Goal: Information Seeking & Learning: Check status

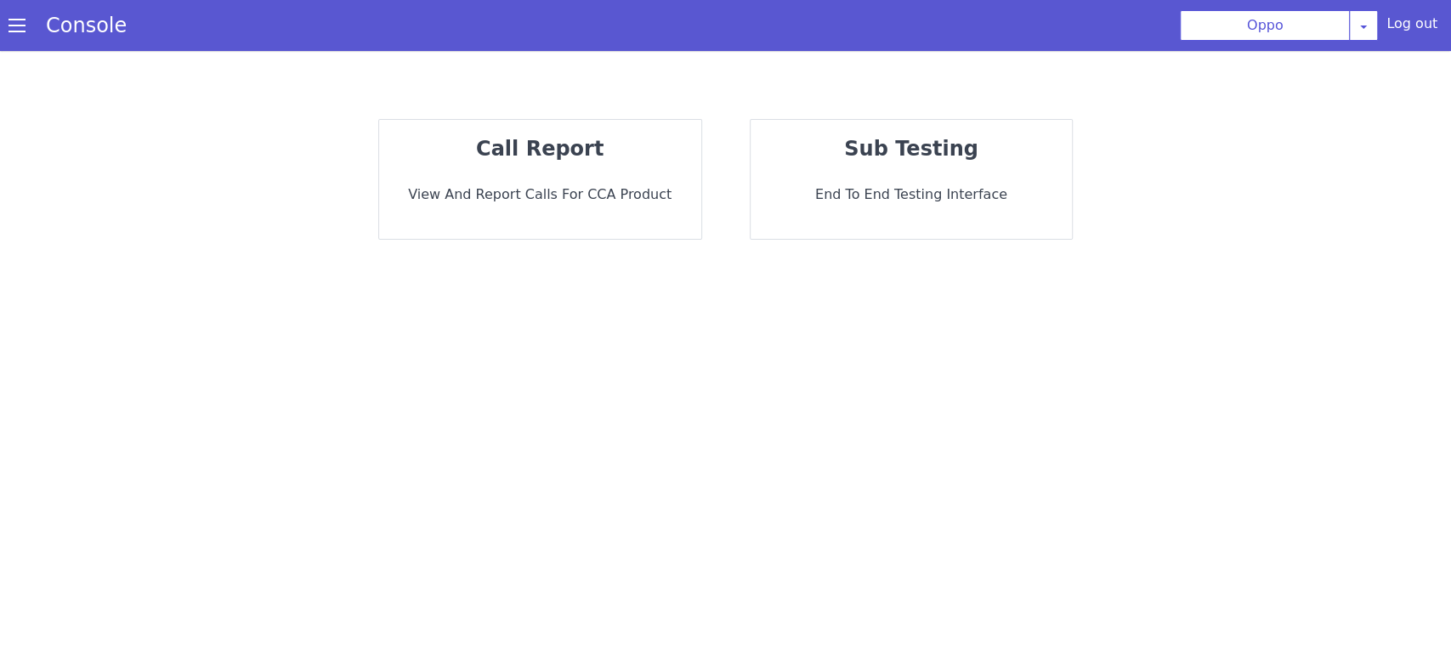
click at [584, 147] on strong "call report" at bounding box center [540, 149] width 128 height 24
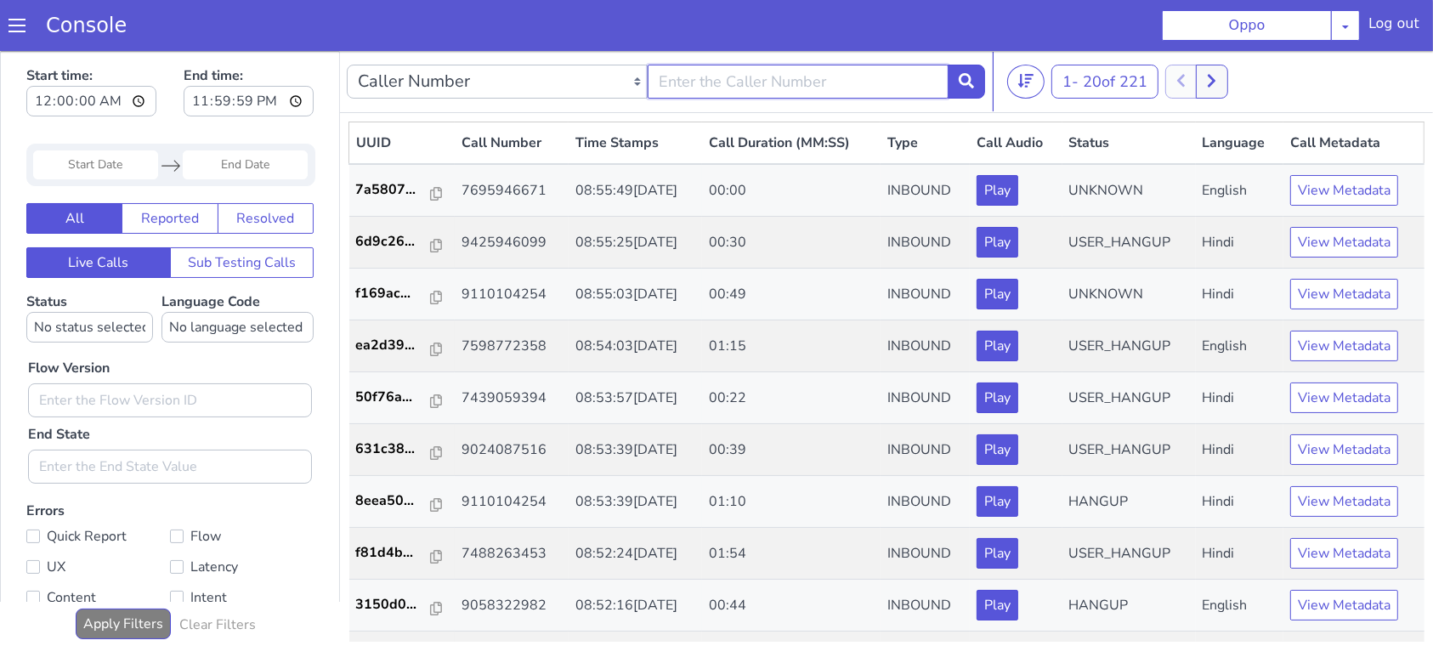
click at [740, 73] on input "text" at bounding box center [798, 81] width 301 height 34
click at [732, 82] on input "text" at bounding box center [798, 81] width 301 height 34
type input "9110104254"
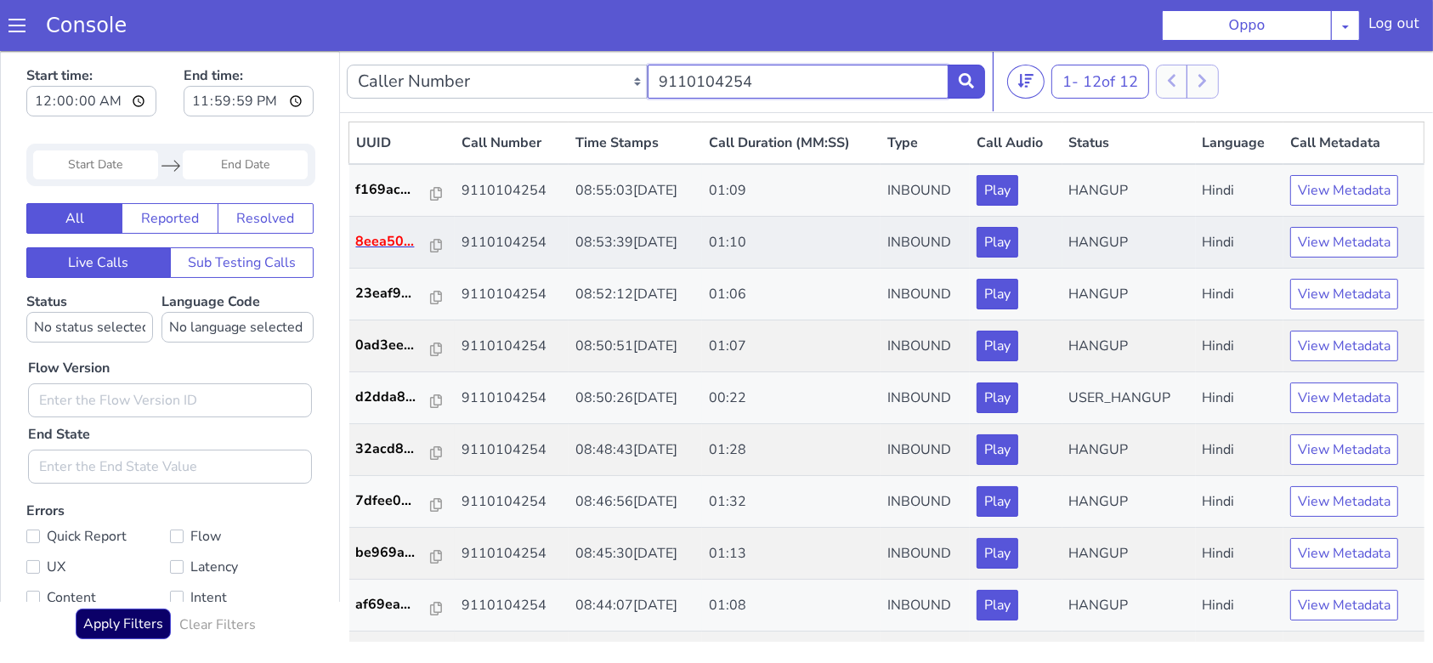
scroll to position [143, 0]
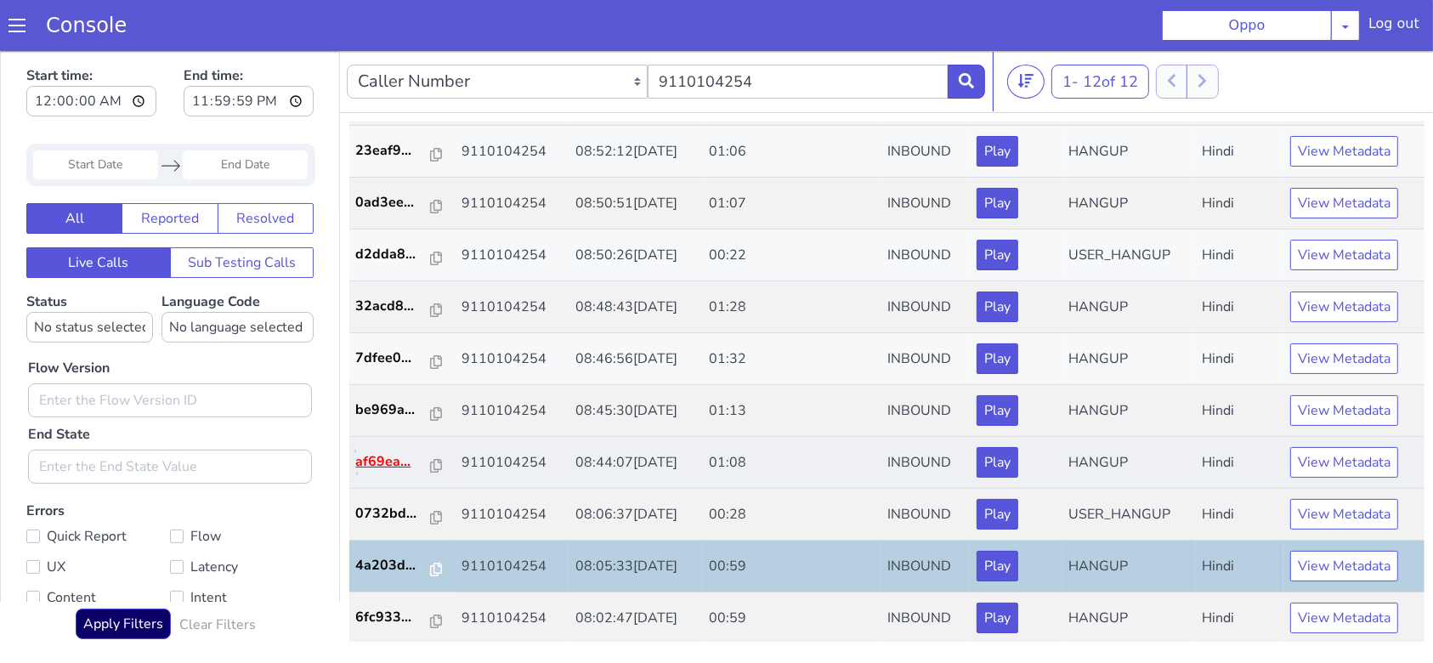
click at [377, 457] on p "af69ea..." at bounding box center [394, 461] width 76 height 20
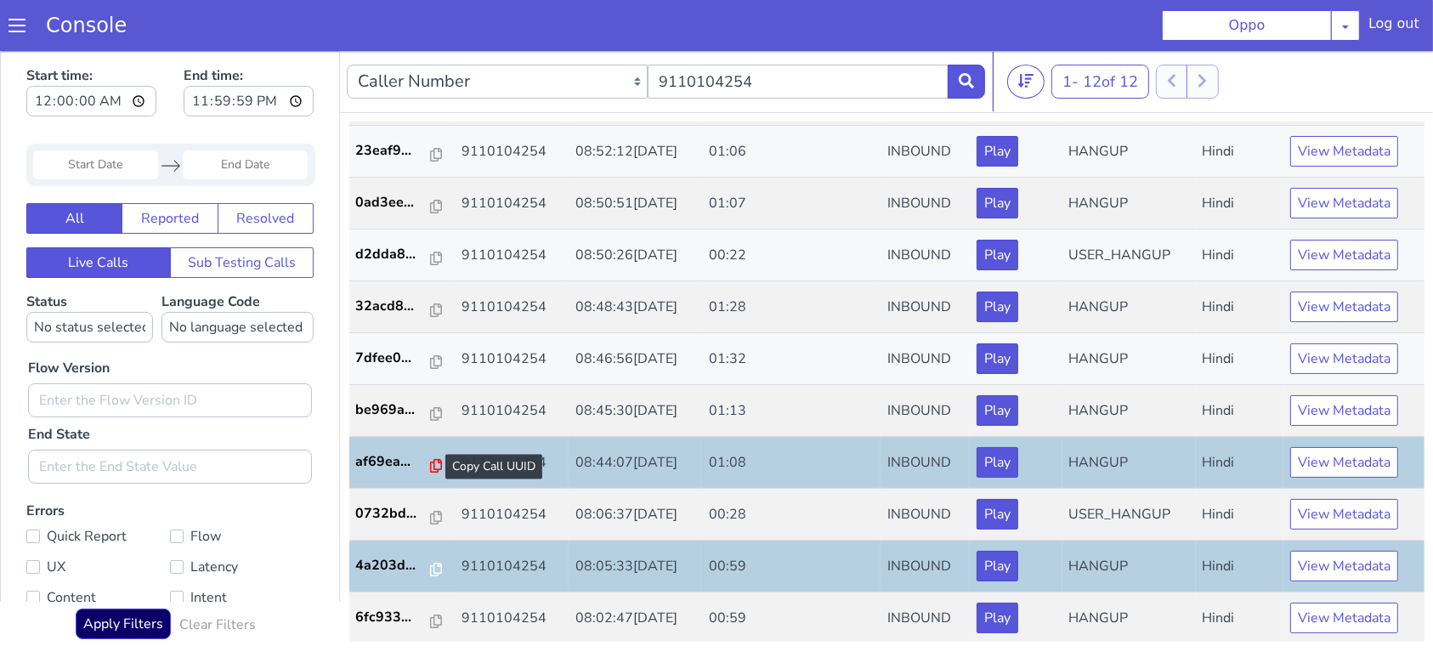
click at [430, 465] on icon at bounding box center [436, 465] width 12 height 14
click at [430, 409] on icon at bounding box center [436, 413] width 12 height 14
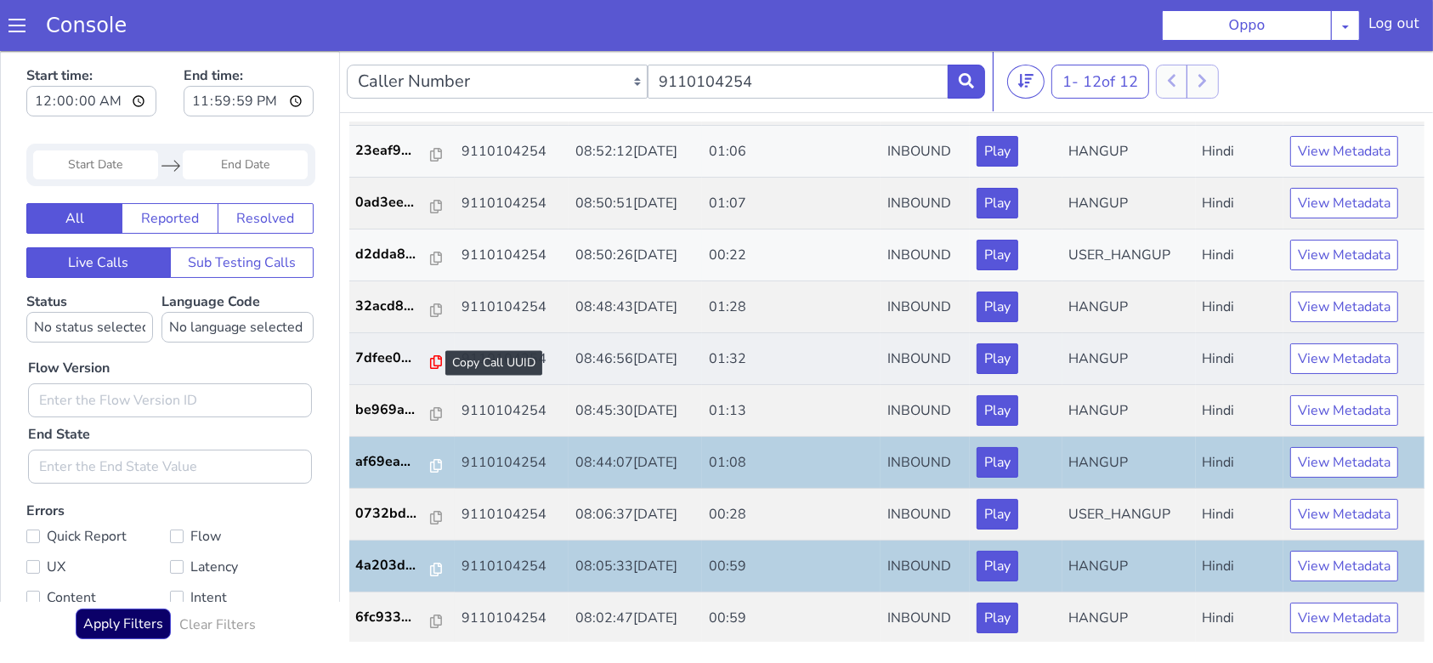
click at [430, 357] on icon at bounding box center [436, 362] width 12 height 14
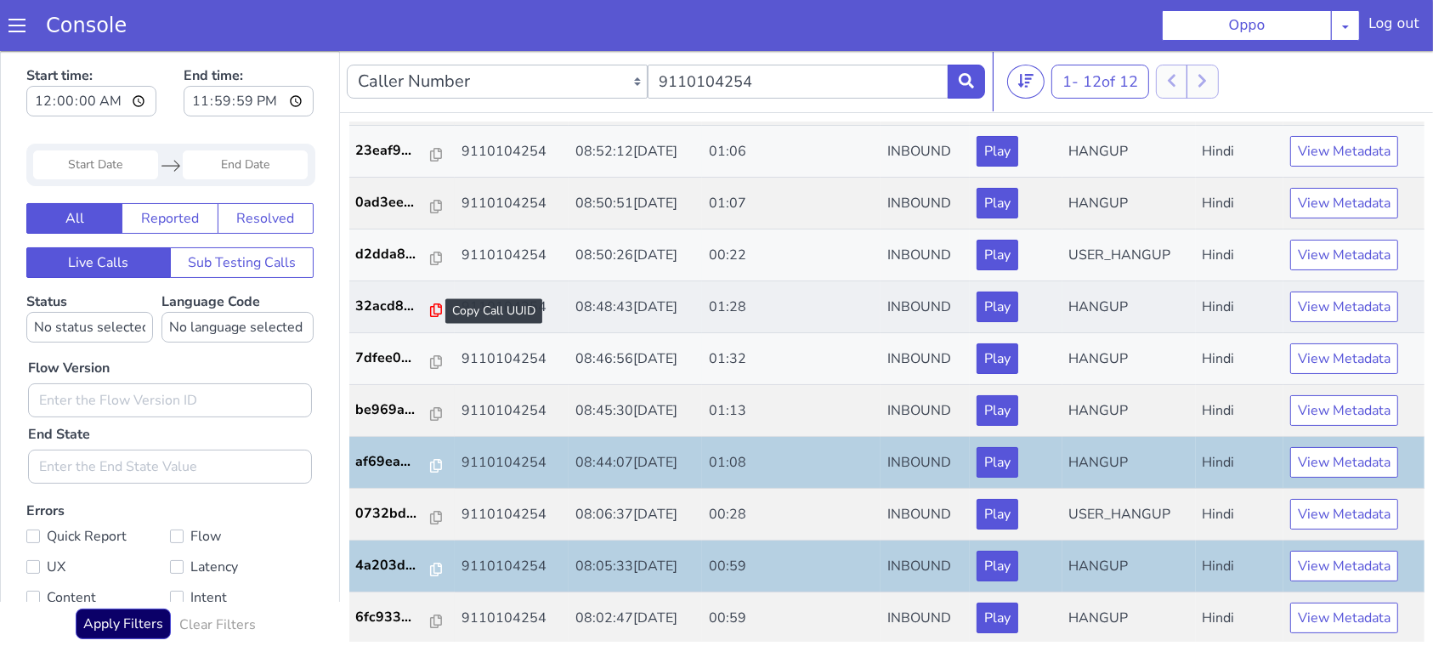
click at [433, 309] on icon at bounding box center [436, 310] width 12 height 14
click at [383, 200] on p "0ad3ee..." at bounding box center [394, 201] width 76 height 20
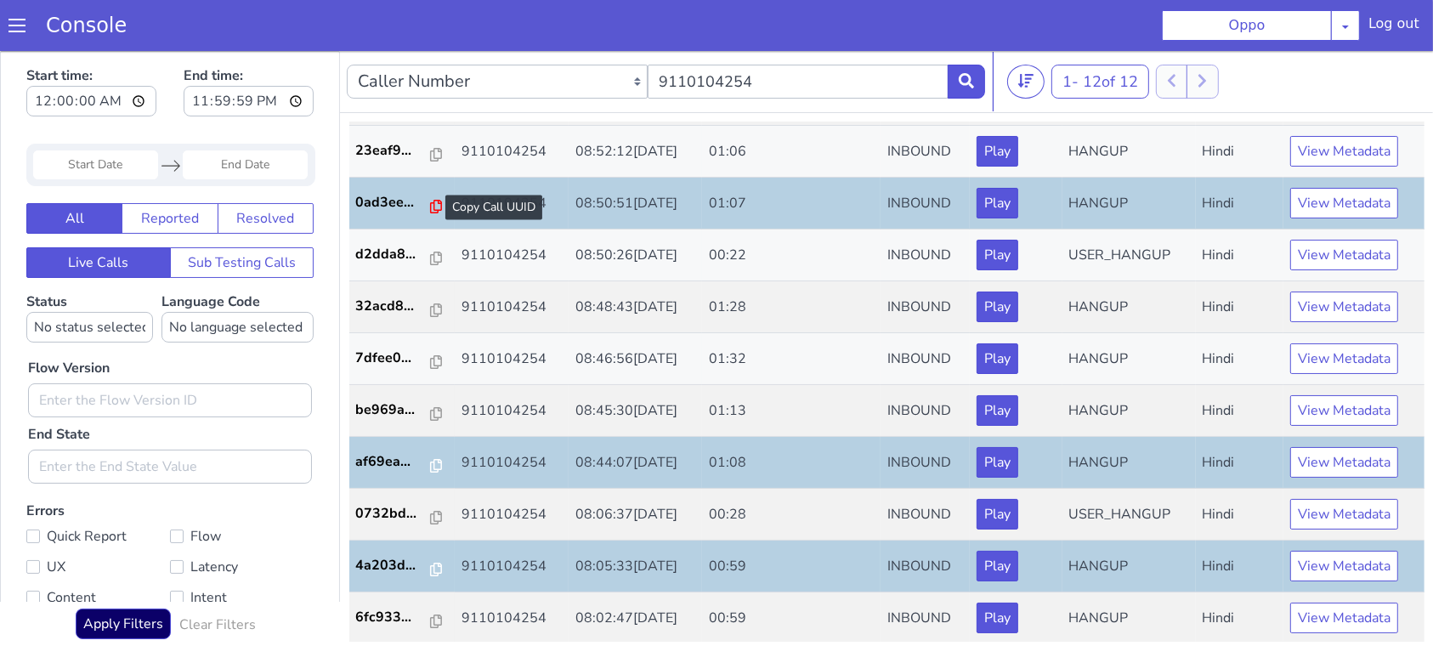
click at [430, 211] on icon at bounding box center [436, 206] width 12 height 14
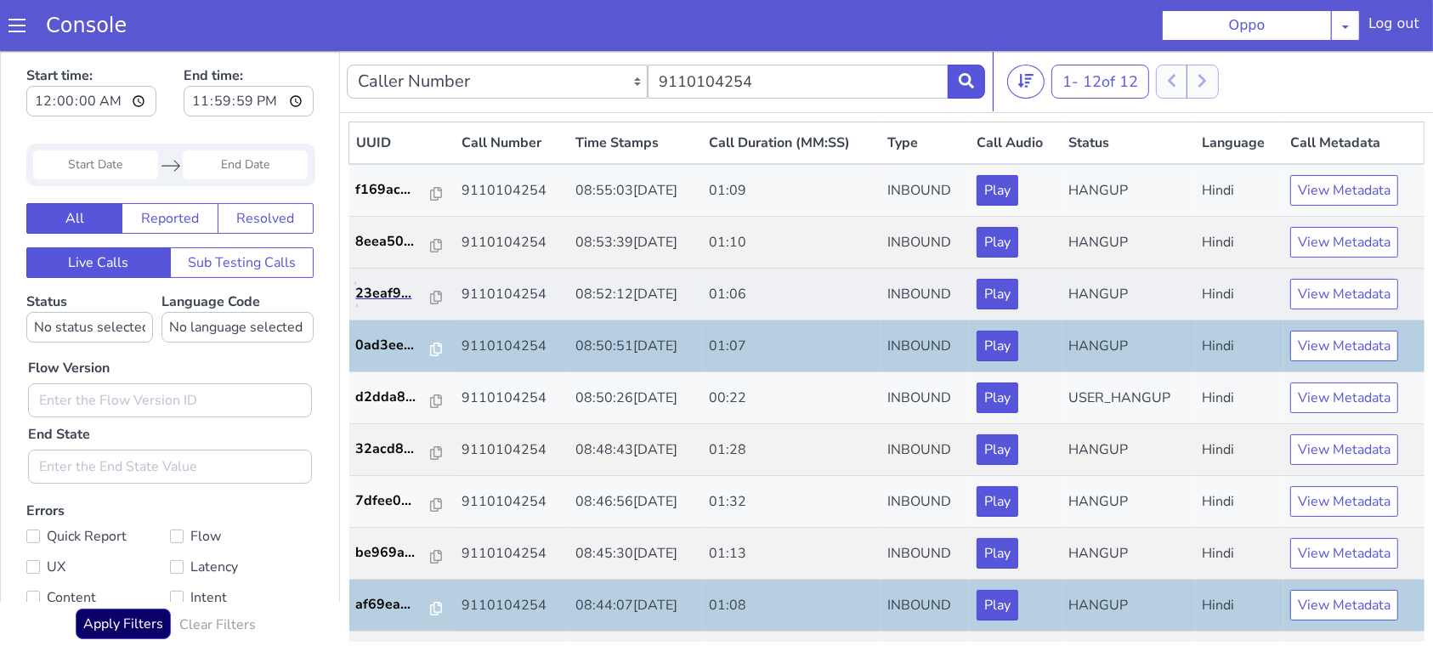
click at [434, 294] on link "23eaf9..." at bounding box center [402, 292] width 93 height 20
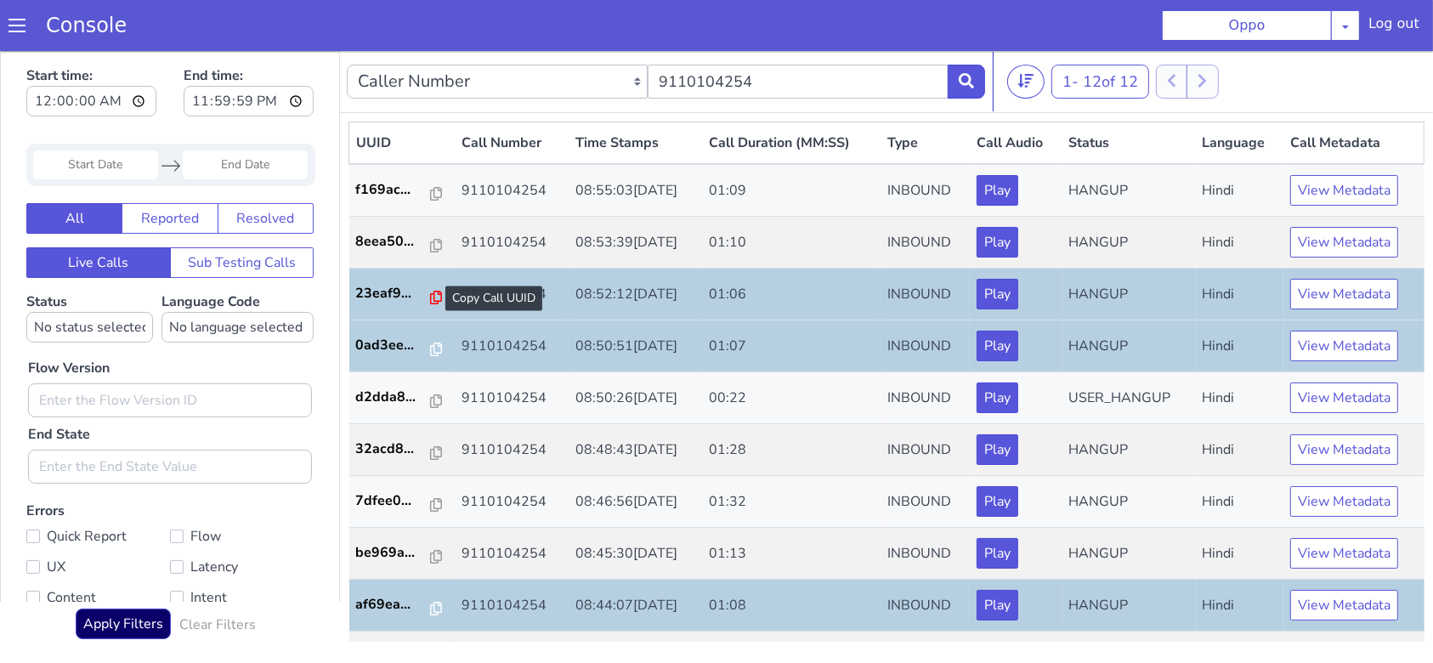
click at [430, 297] on icon at bounding box center [436, 297] width 12 height 14
click at [430, 243] on icon at bounding box center [436, 245] width 12 height 14
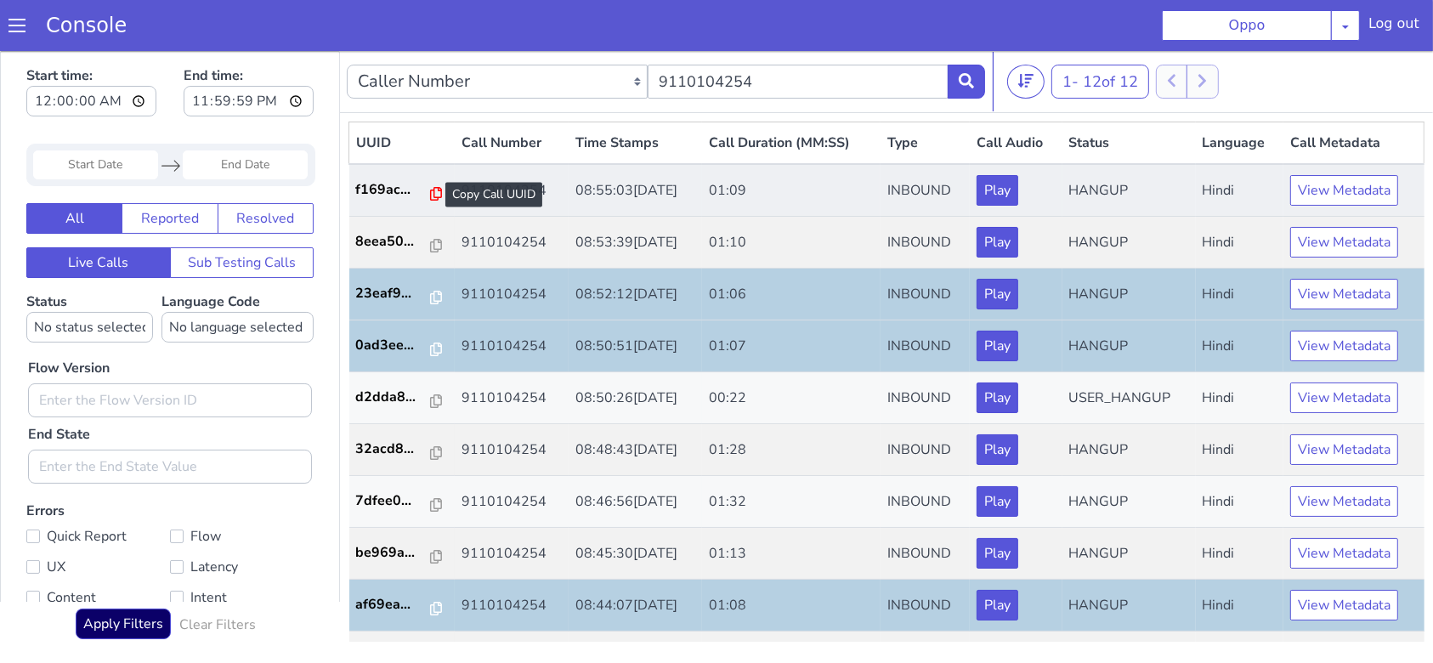
click at [431, 196] on icon at bounding box center [436, 193] width 12 height 14
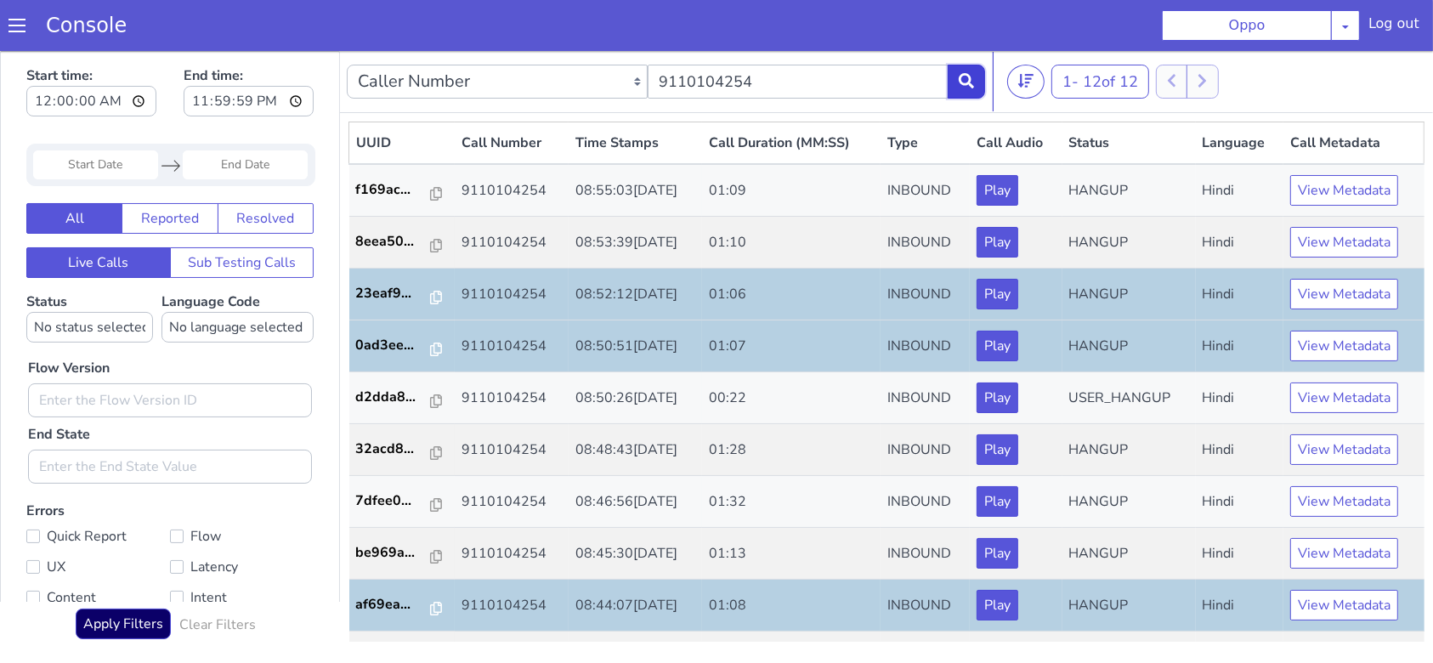
click at [959, 82] on icon at bounding box center [966, 79] width 15 height 15
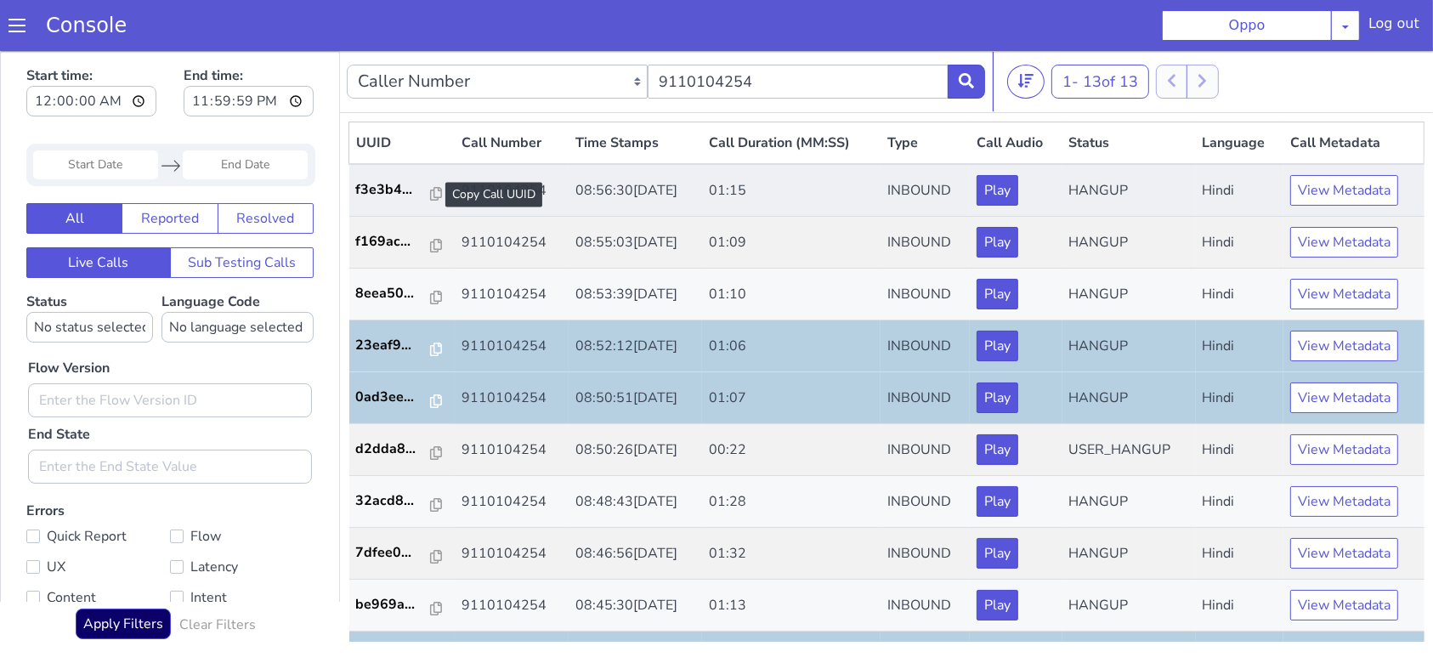
click at [431, 184] on div at bounding box center [436, 194] width 12 height 20
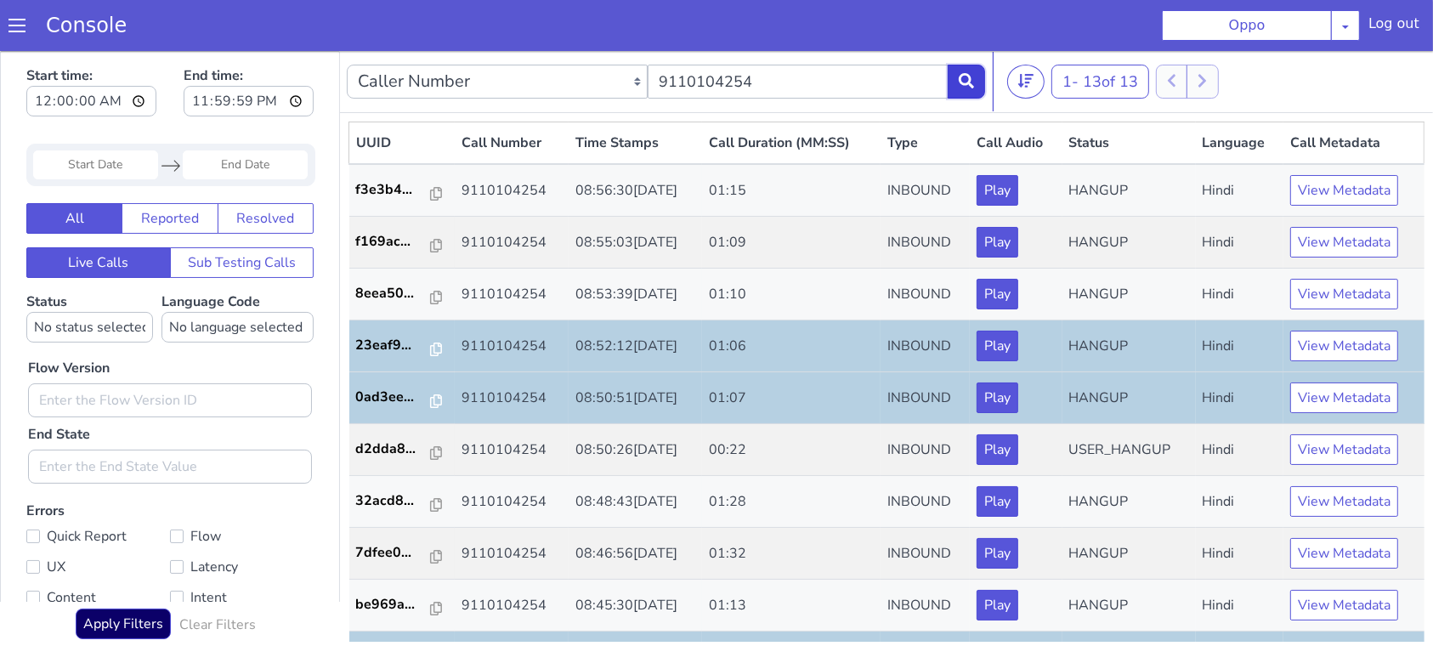
click at [971, 91] on button at bounding box center [966, 81] width 37 height 34
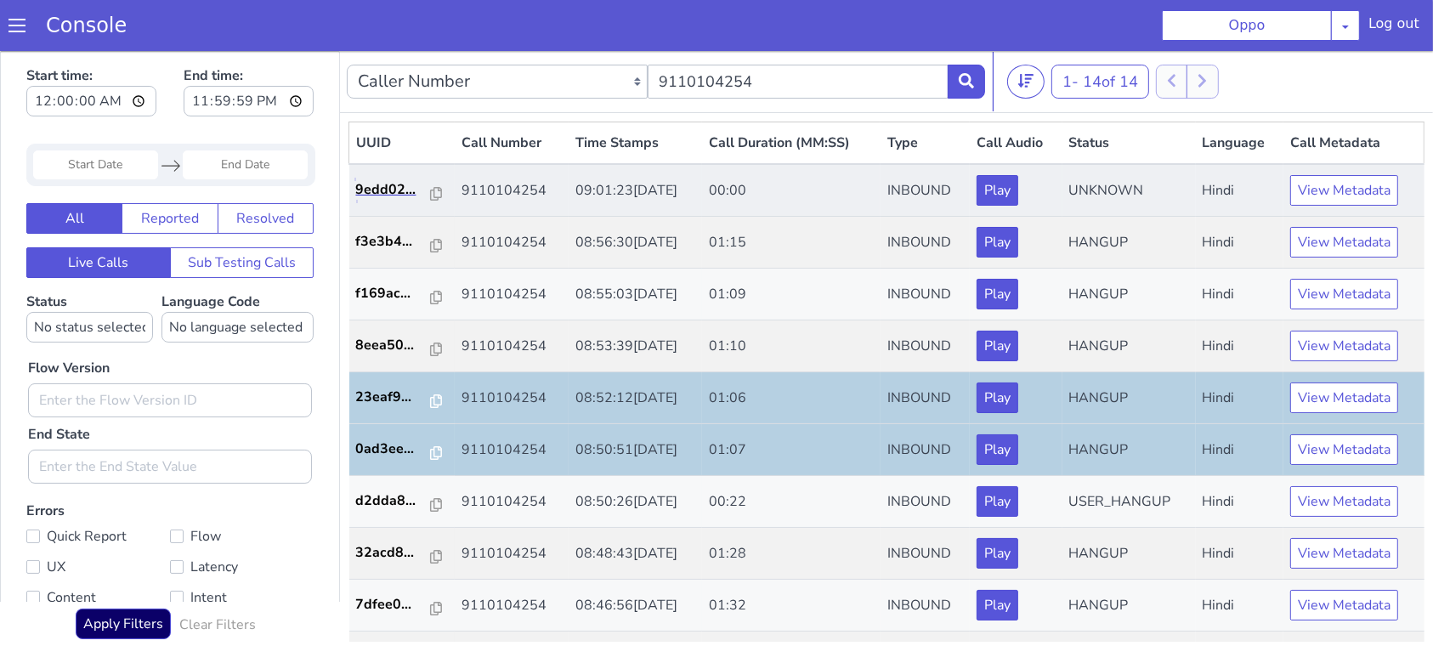
click at [434, 191] on link "9edd02..." at bounding box center [402, 189] width 93 height 20
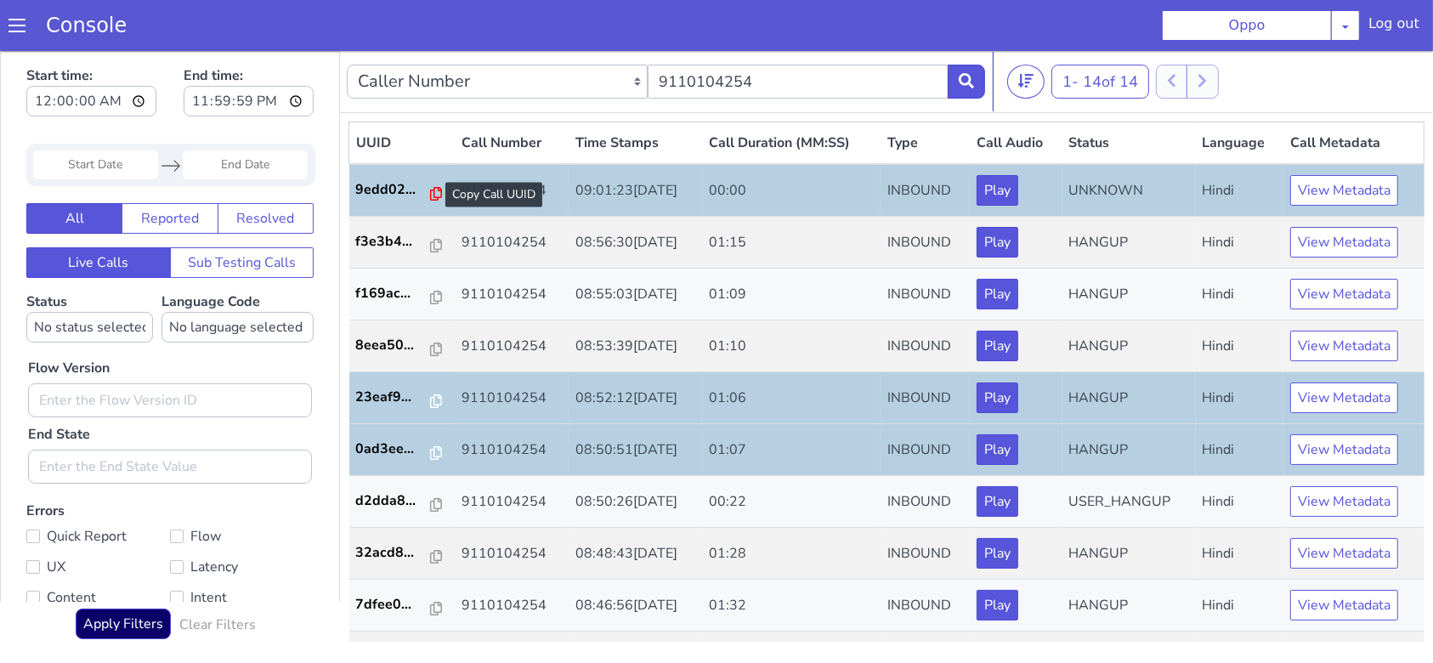
click at [430, 193] on icon at bounding box center [436, 193] width 12 height 14
click at [973, 80] on icon at bounding box center [966, 79] width 15 height 15
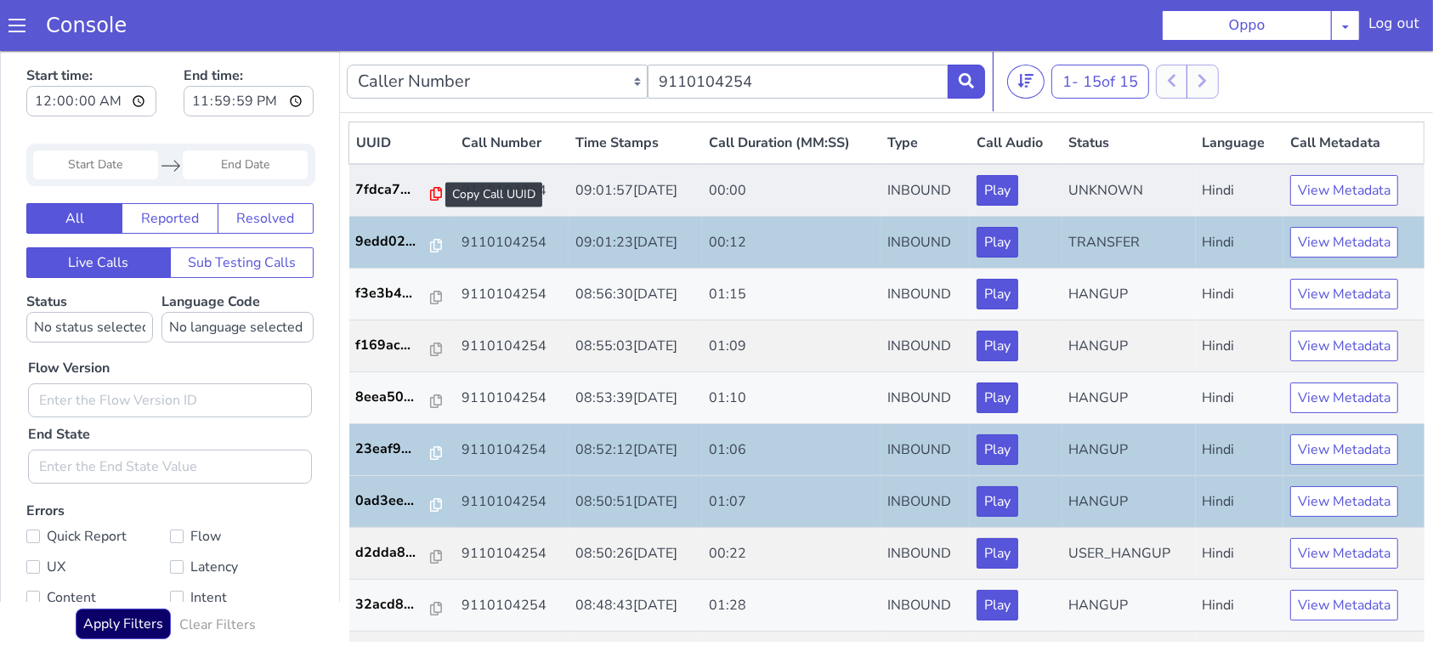
click at [432, 193] on icon at bounding box center [436, 193] width 12 height 14
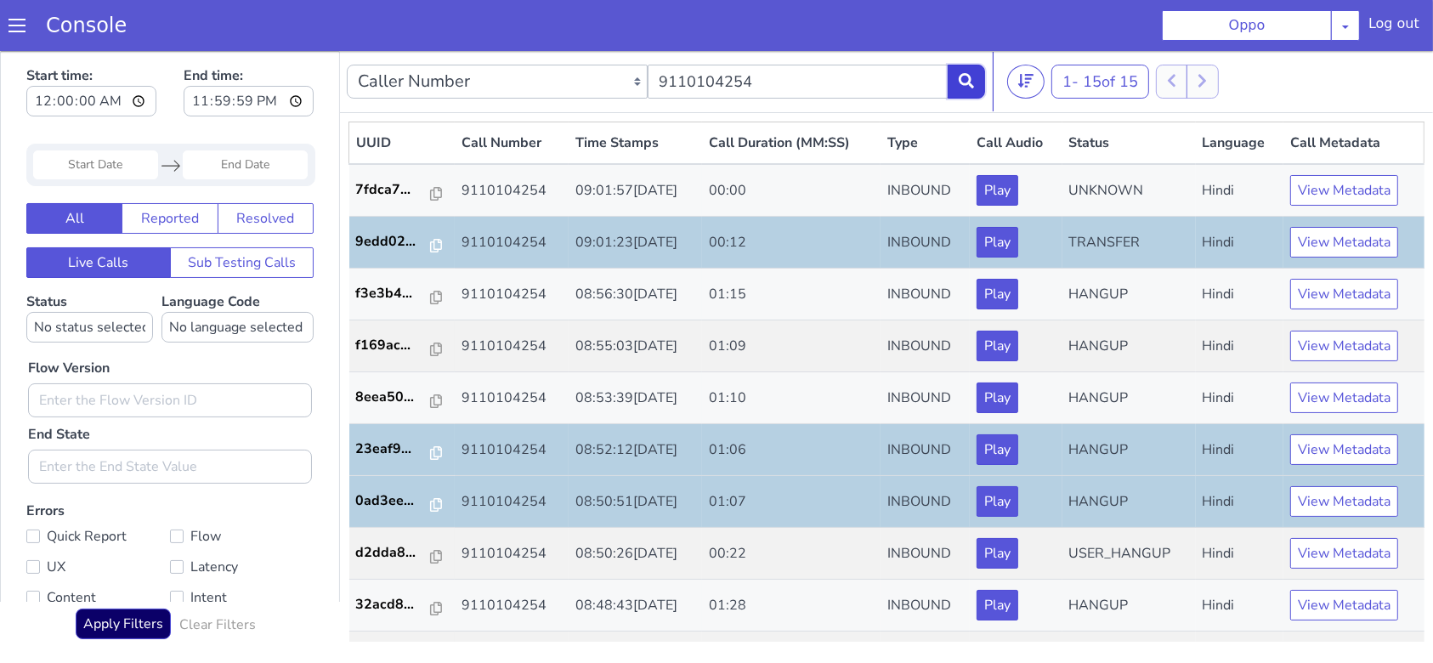
click at [959, 77] on icon at bounding box center [966, 79] width 15 height 15
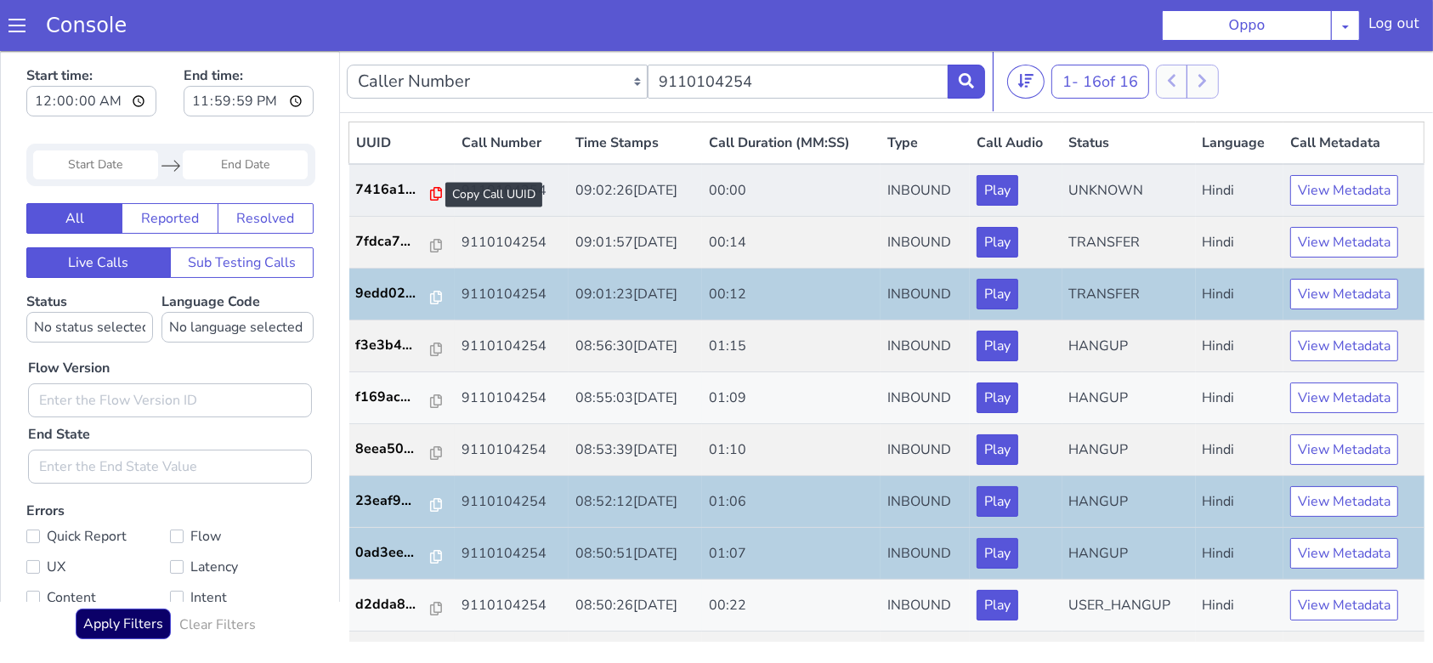
click at [430, 191] on icon at bounding box center [436, 193] width 12 height 14
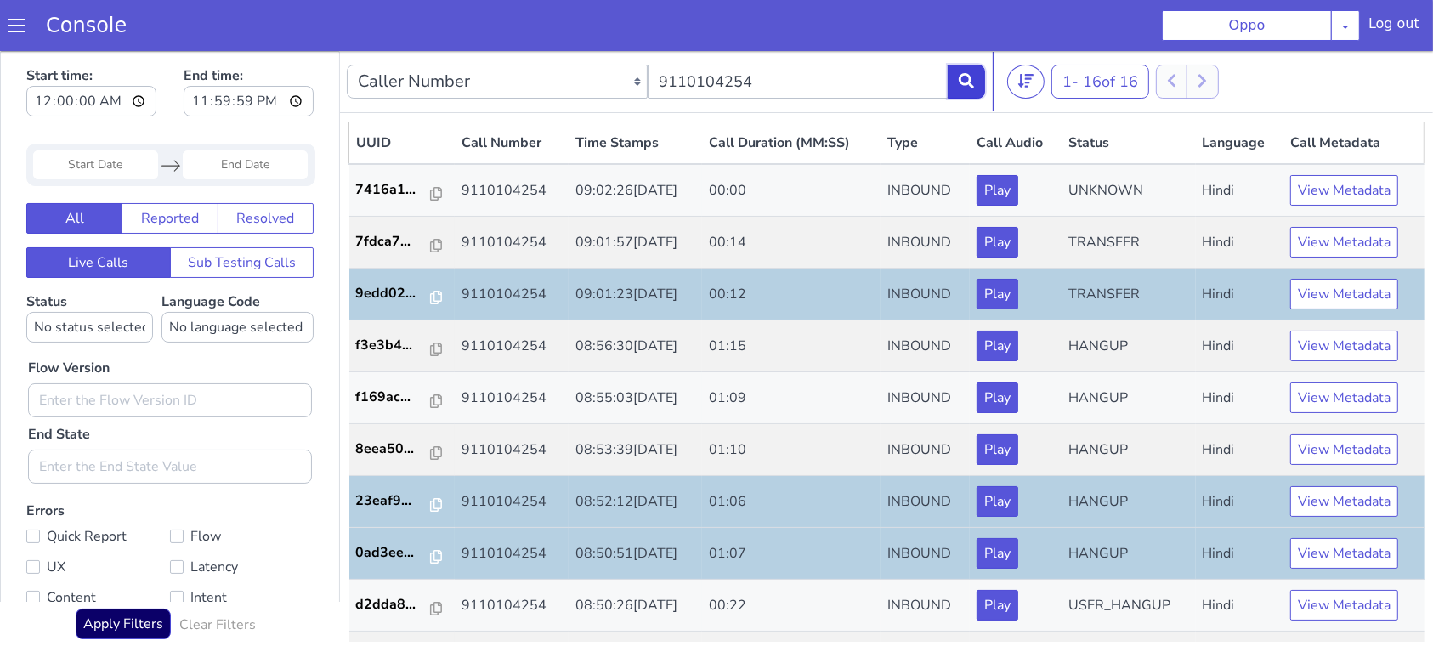
click at [959, 77] on icon at bounding box center [966, 79] width 15 height 15
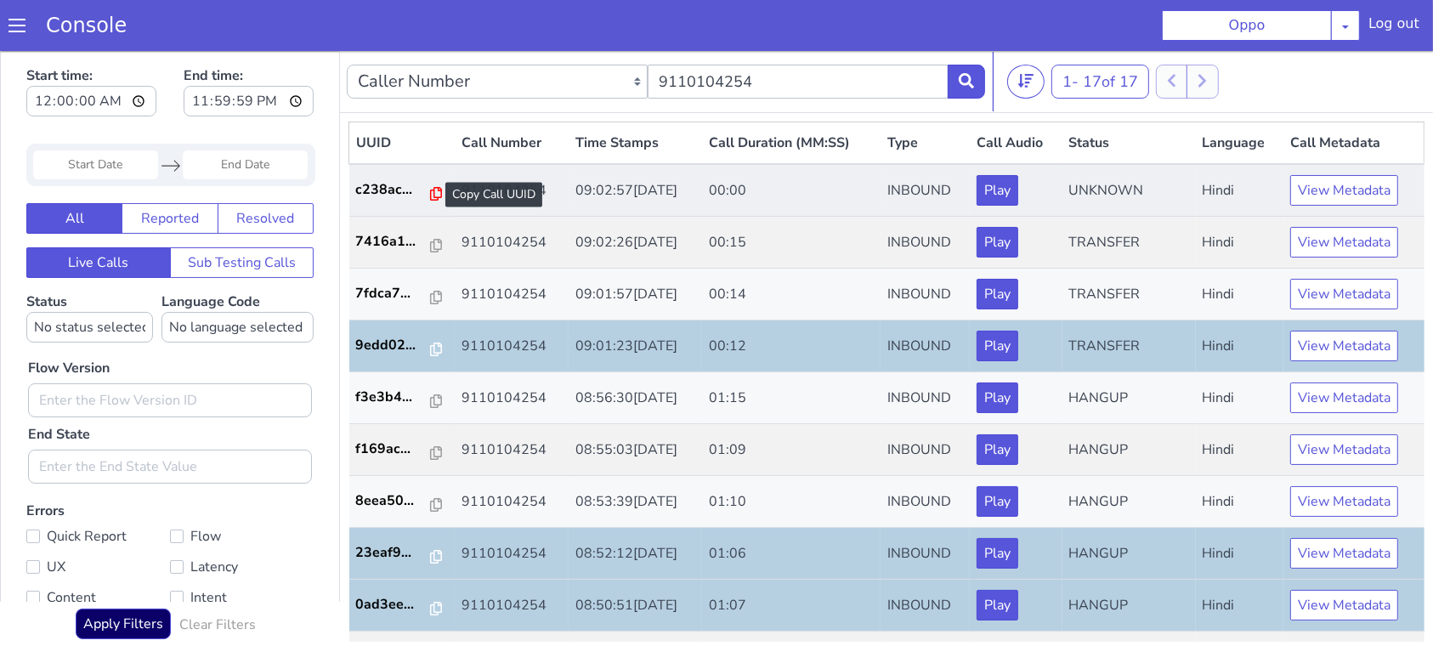
click at [430, 197] on icon at bounding box center [436, 193] width 12 height 14
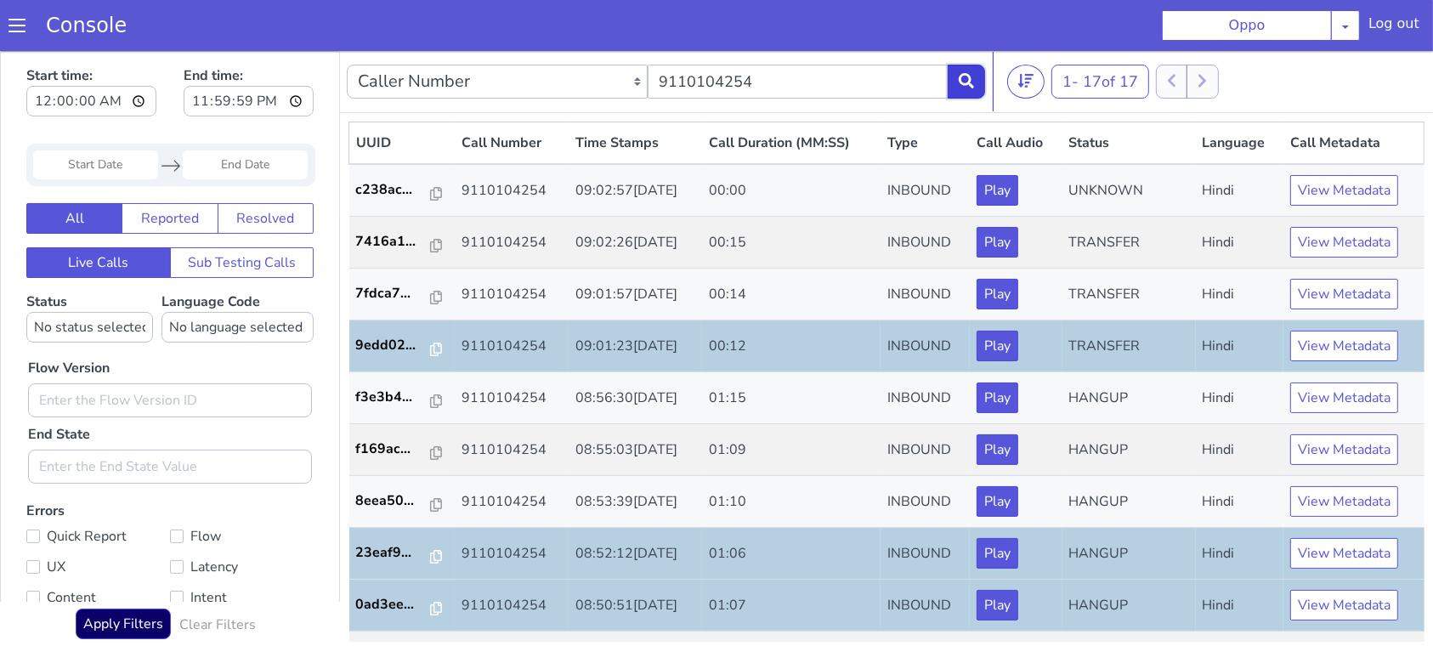
click at [972, 76] on icon at bounding box center [966, 79] width 15 height 15
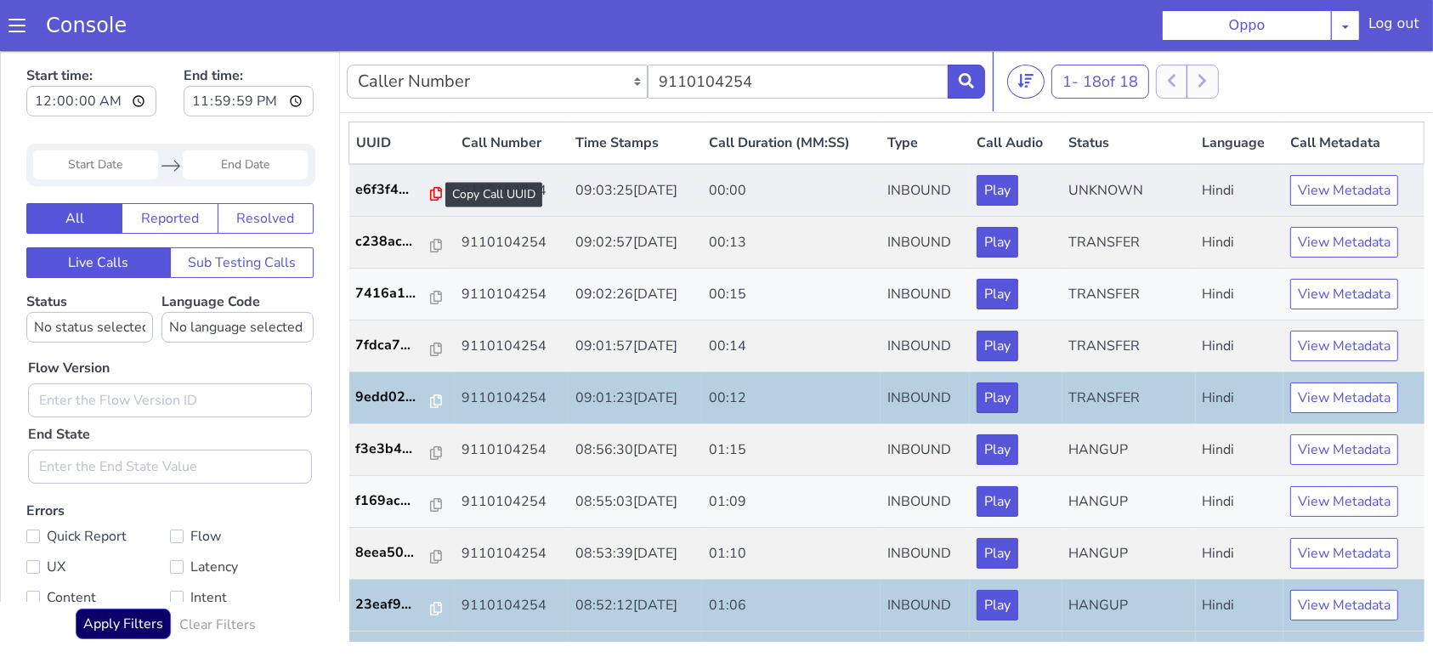
click at [430, 193] on icon at bounding box center [436, 193] width 12 height 14
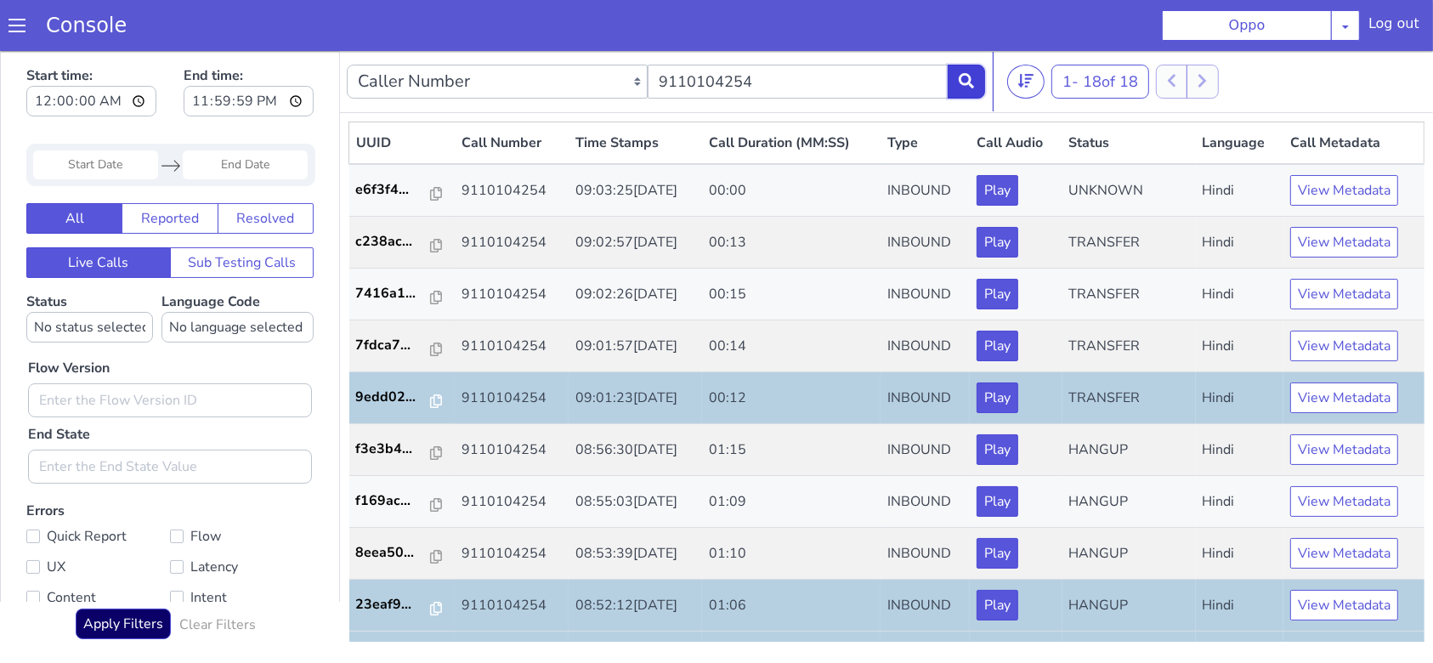
click at [966, 82] on icon at bounding box center [966, 79] width 15 height 15
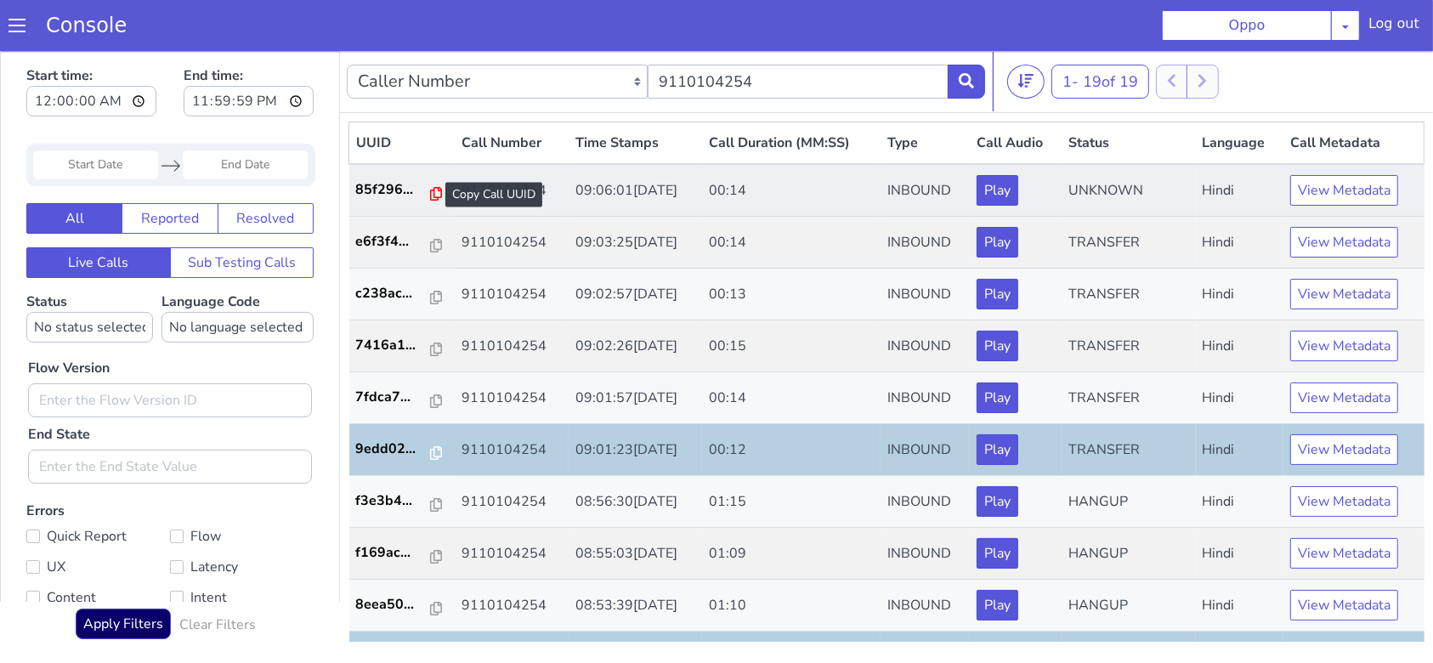
click at [430, 193] on icon at bounding box center [436, 193] width 12 height 14
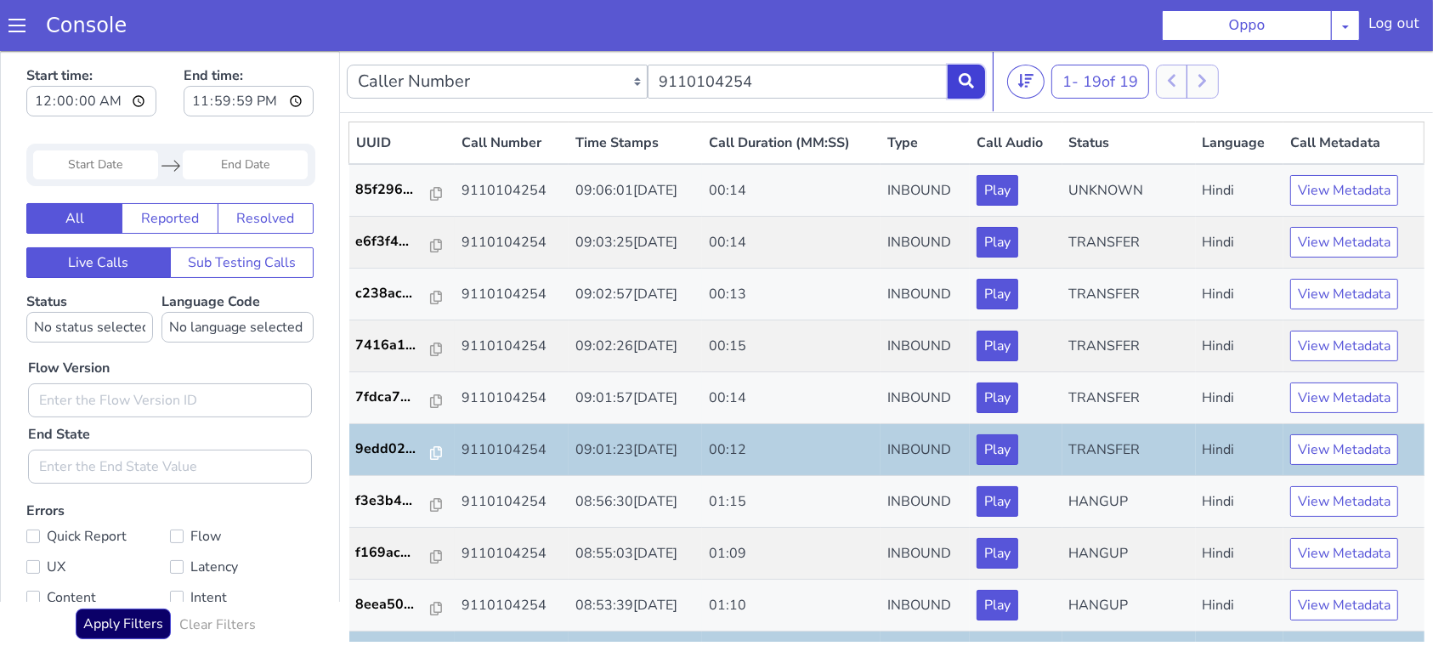
click at [965, 87] on icon at bounding box center [966, 79] width 15 height 15
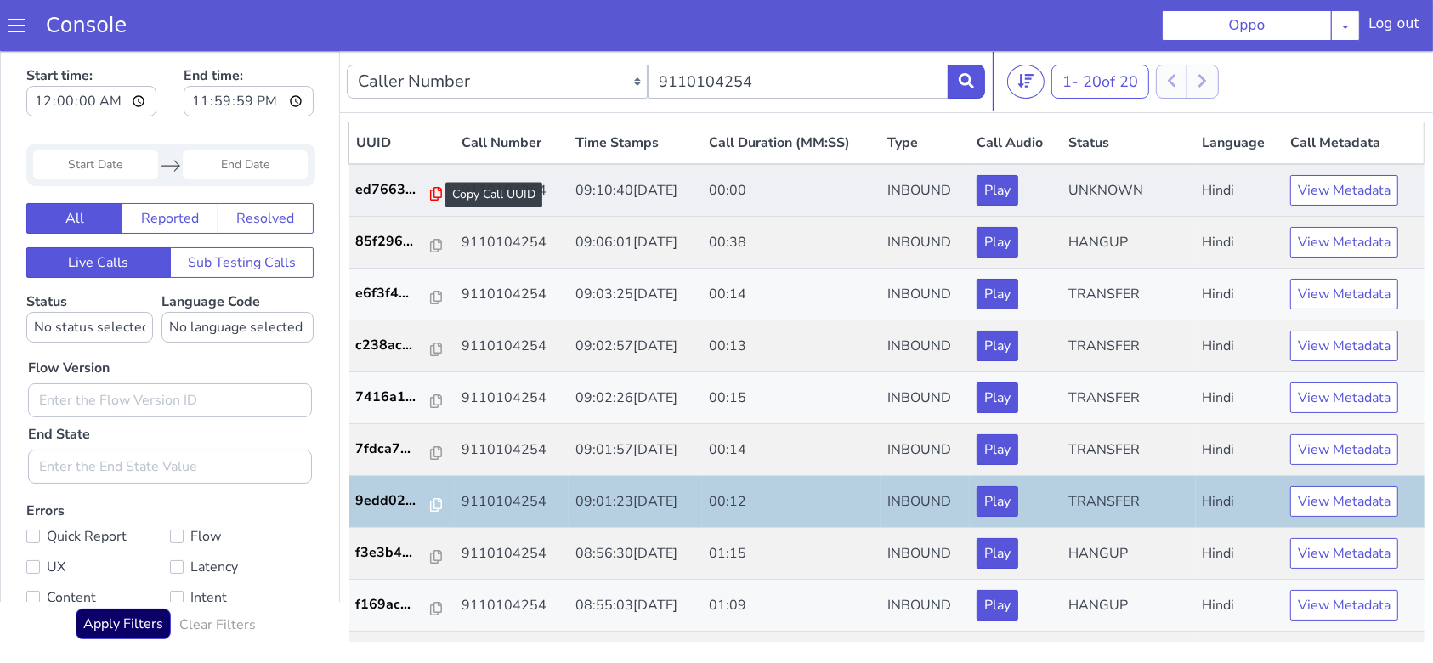
click at [430, 196] on icon at bounding box center [436, 193] width 12 height 14
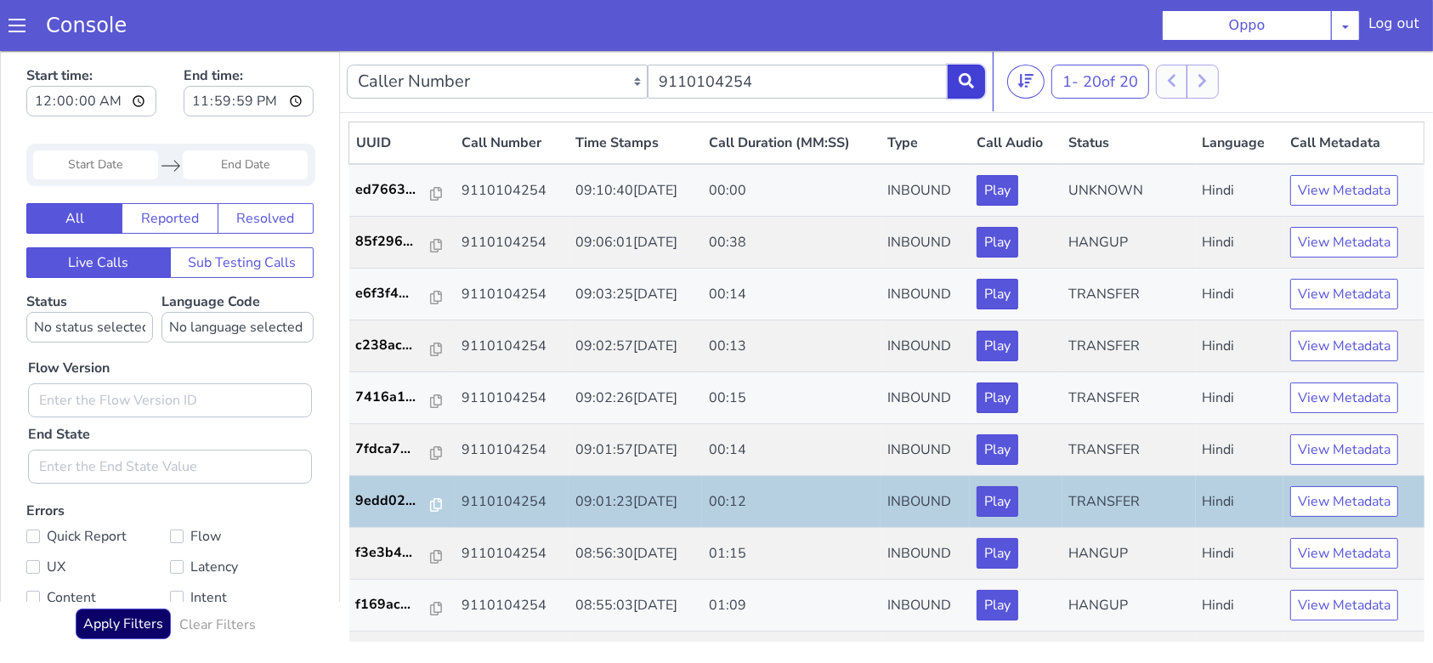
click at [964, 88] on button at bounding box center [966, 81] width 37 height 34
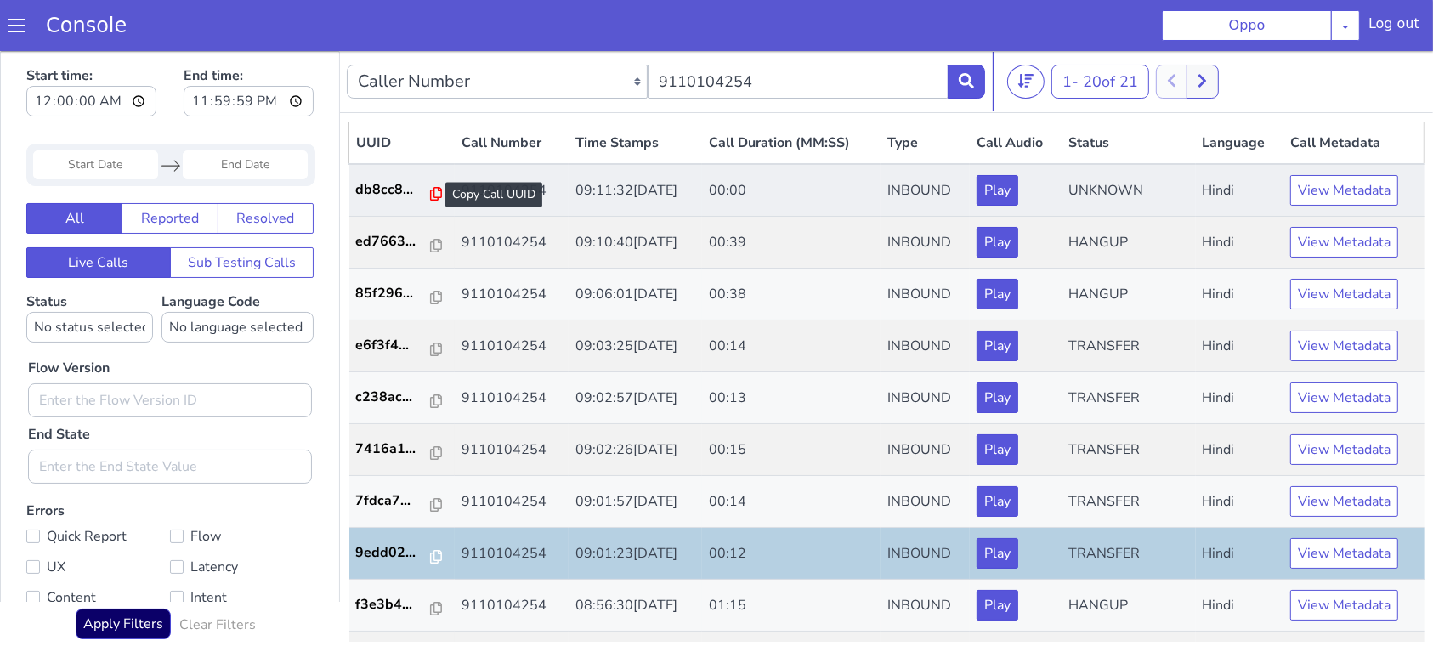
click at [430, 190] on icon at bounding box center [436, 193] width 12 height 14
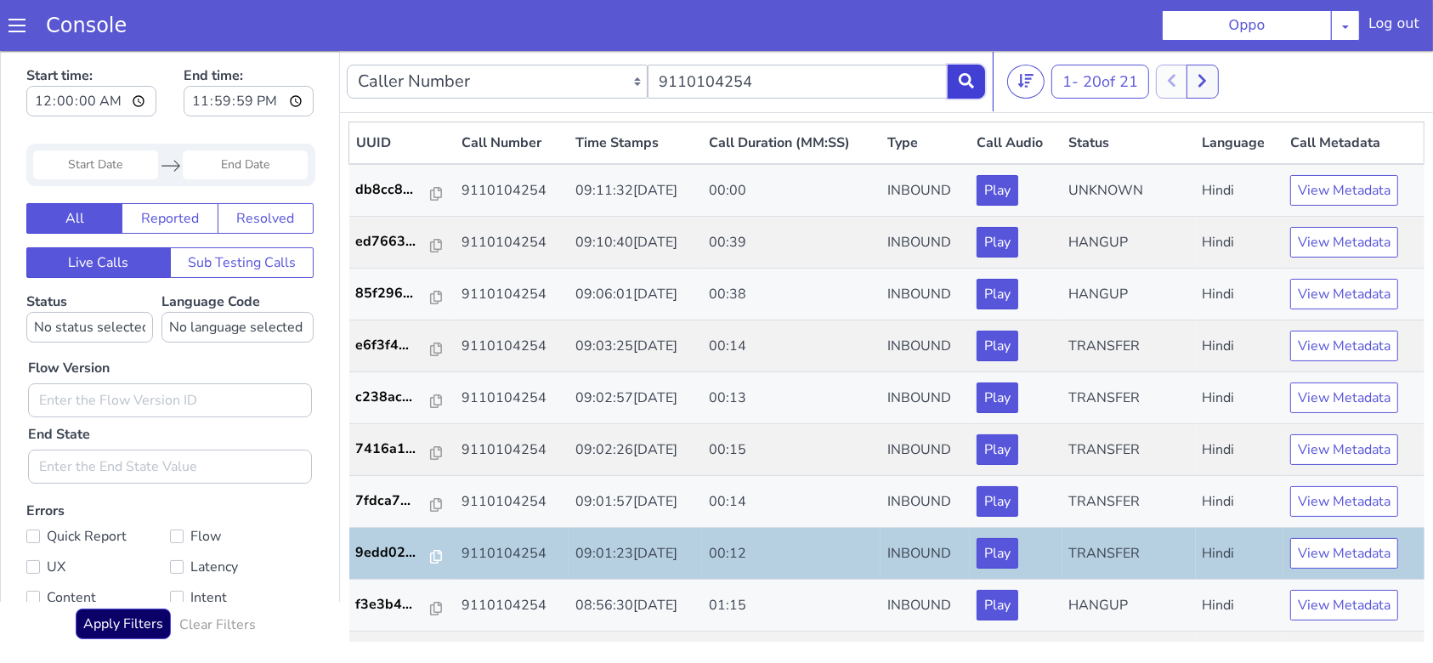
click at [953, 84] on button at bounding box center [966, 81] width 37 height 34
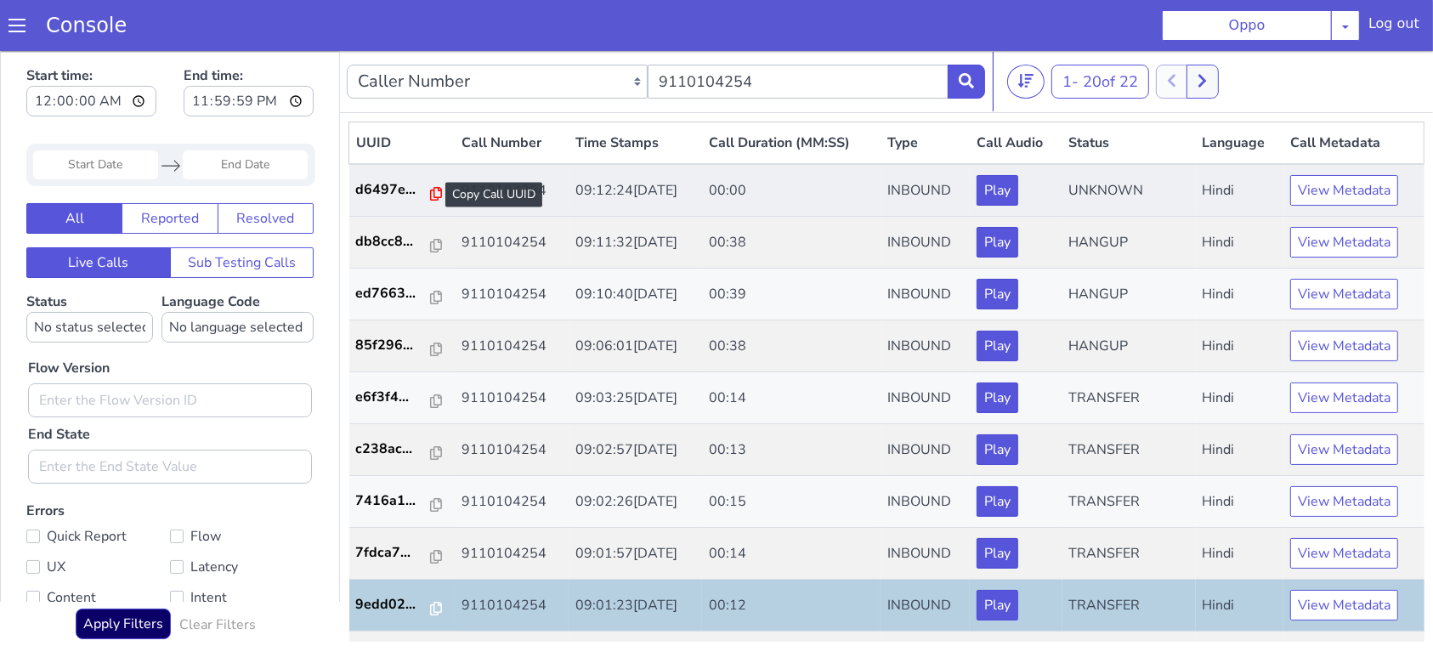
click at [433, 194] on icon at bounding box center [436, 193] width 12 height 14
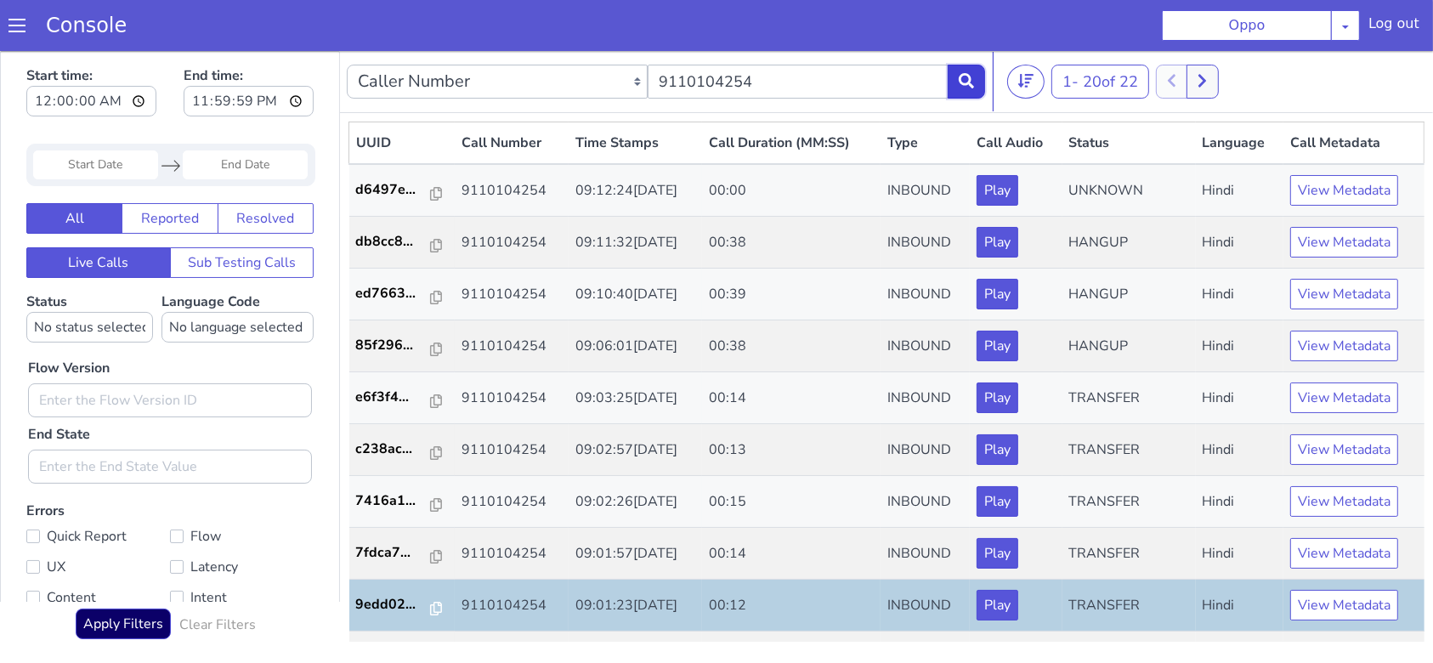
click at [956, 69] on button at bounding box center [966, 81] width 37 height 34
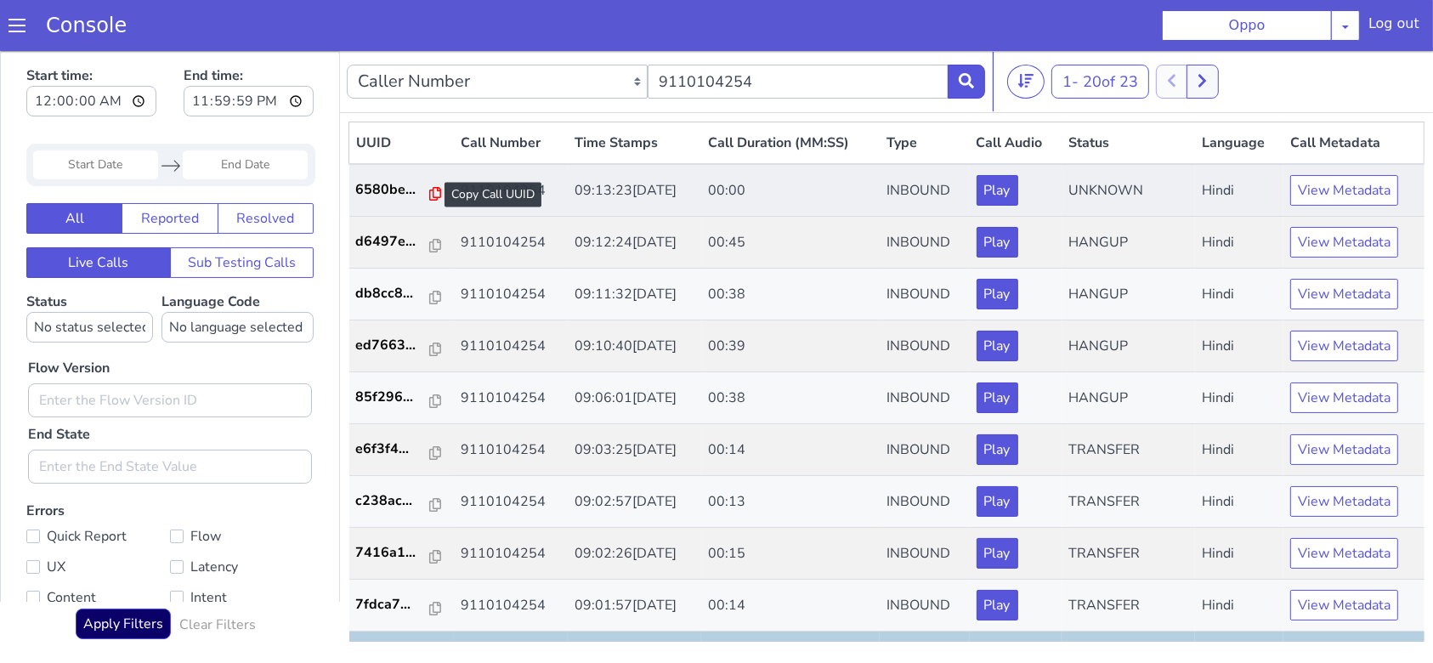
click at [429, 192] on icon at bounding box center [435, 193] width 12 height 14
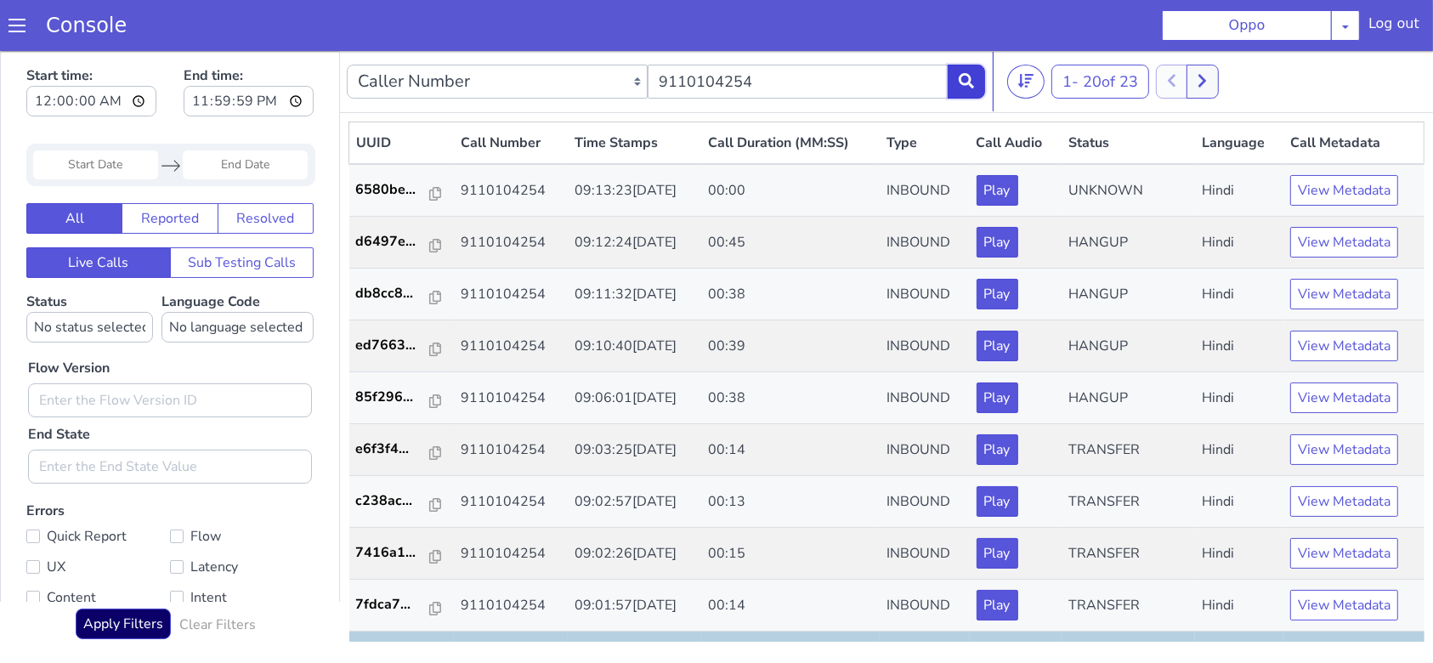
click at [966, 77] on icon at bounding box center [966, 79] width 15 height 15
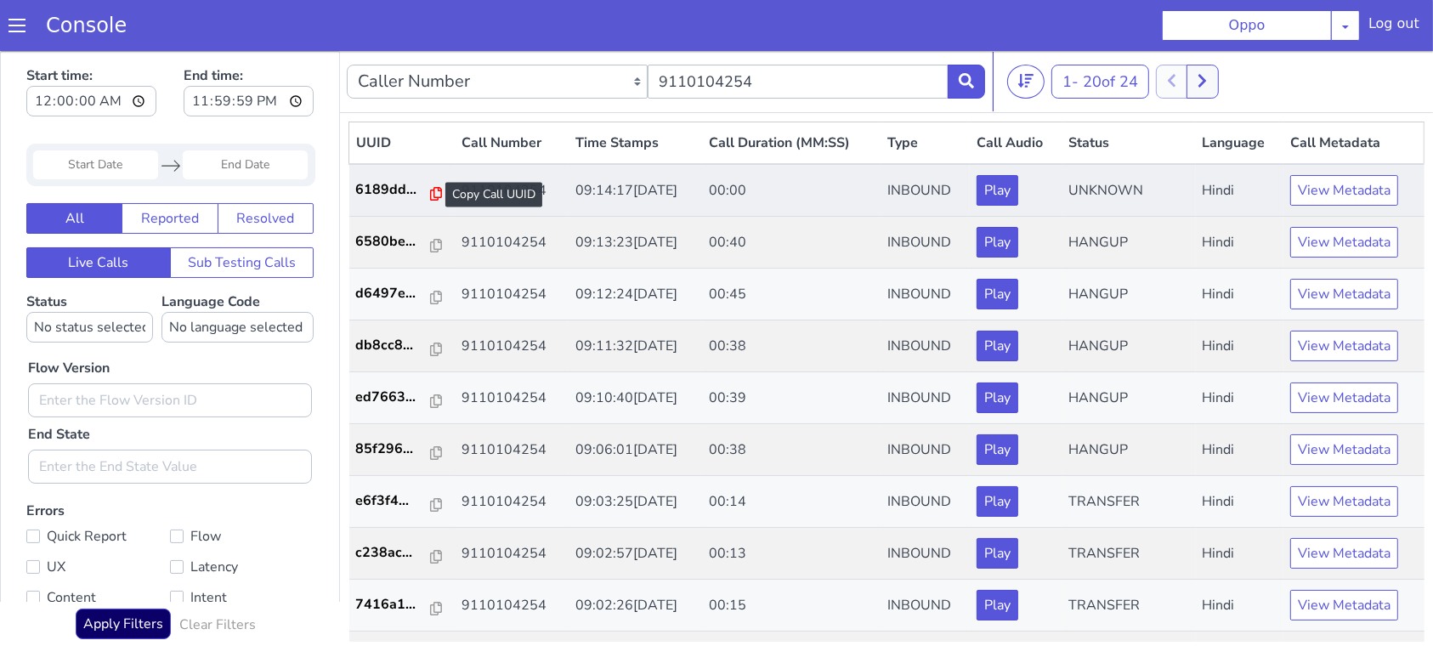
click at [430, 188] on icon at bounding box center [436, 193] width 12 height 14
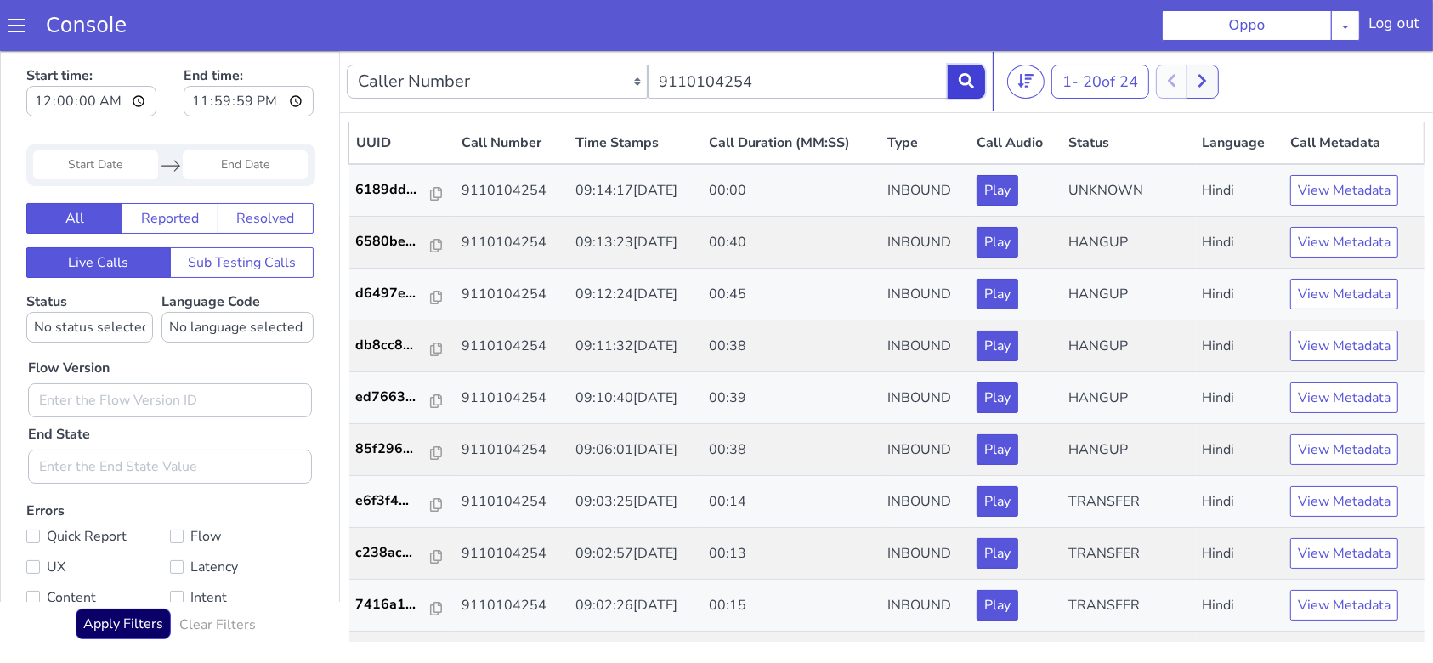
click at [965, 79] on icon at bounding box center [966, 79] width 15 height 15
click at [971, 84] on icon at bounding box center [966, 79] width 15 height 15
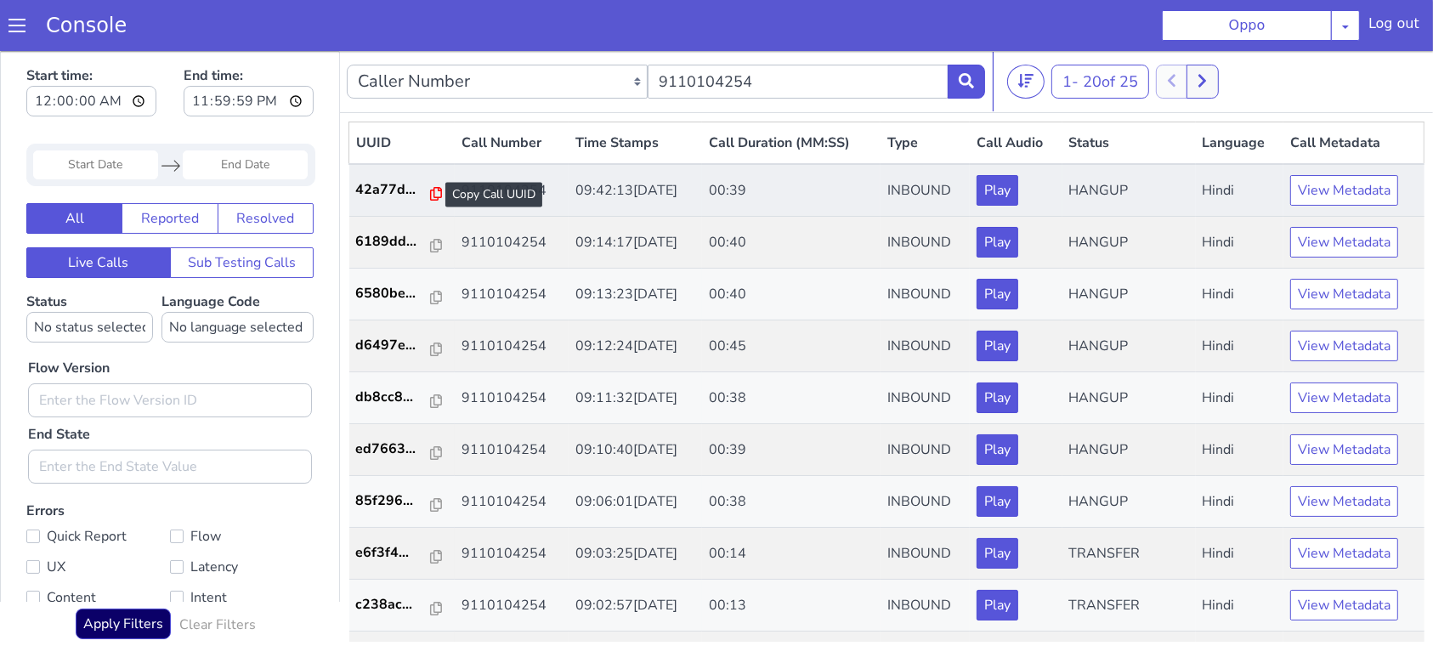
click at [430, 193] on icon at bounding box center [436, 193] width 12 height 14
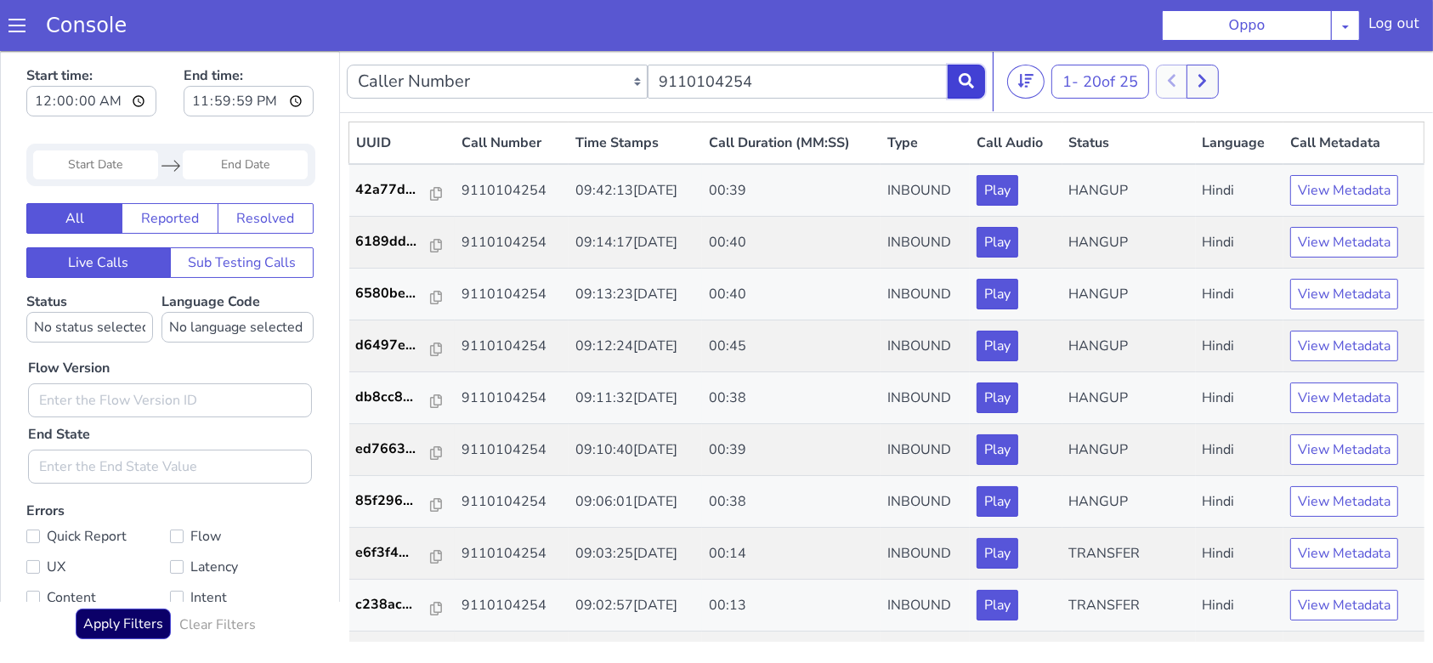
click at [968, 82] on icon at bounding box center [966, 79] width 15 height 15
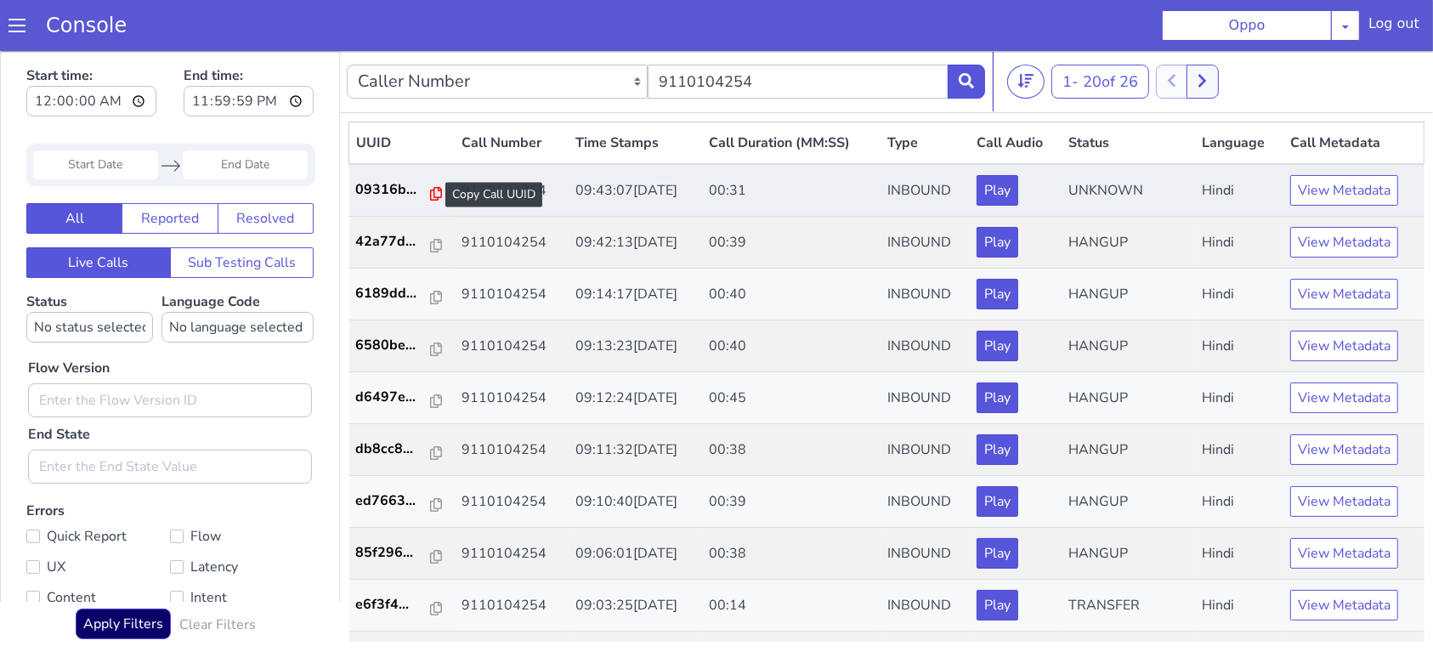
click at [431, 194] on icon at bounding box center [436, 193] width 12 height 14
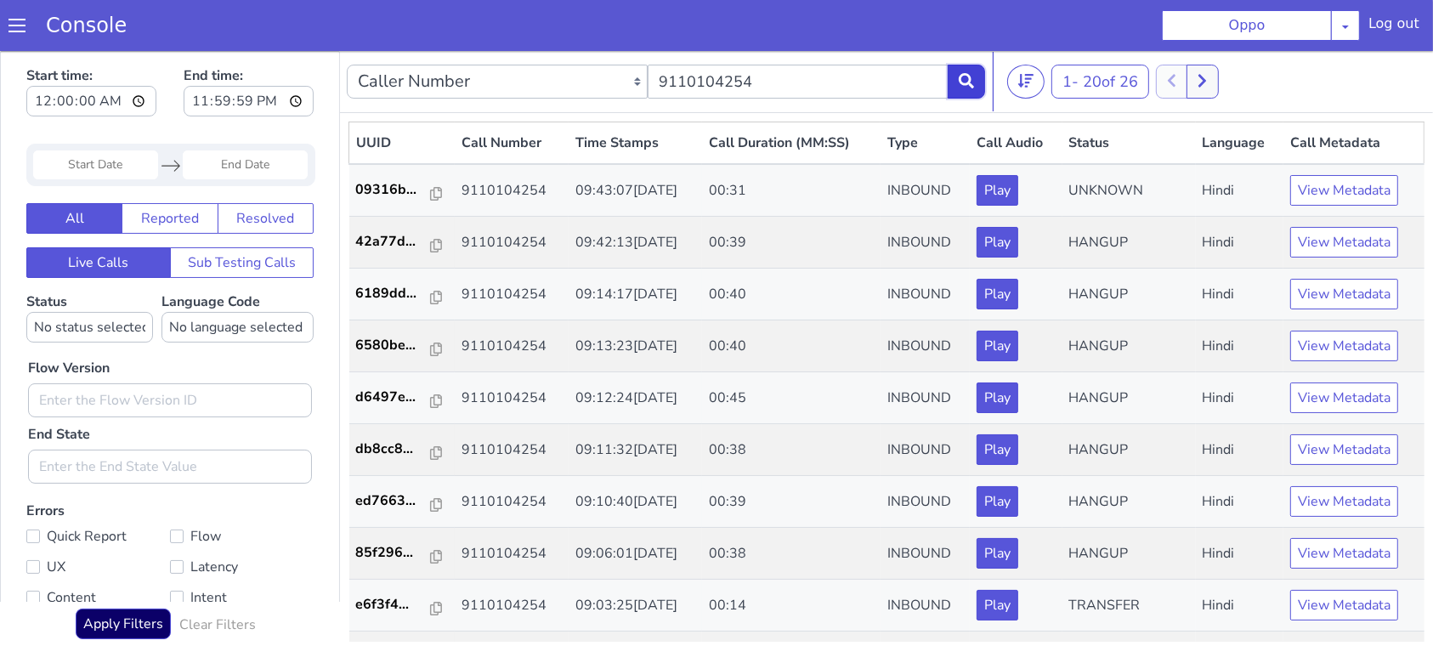
click at [956, 82] on button at bounding box center [966, 81] width 37 height 34
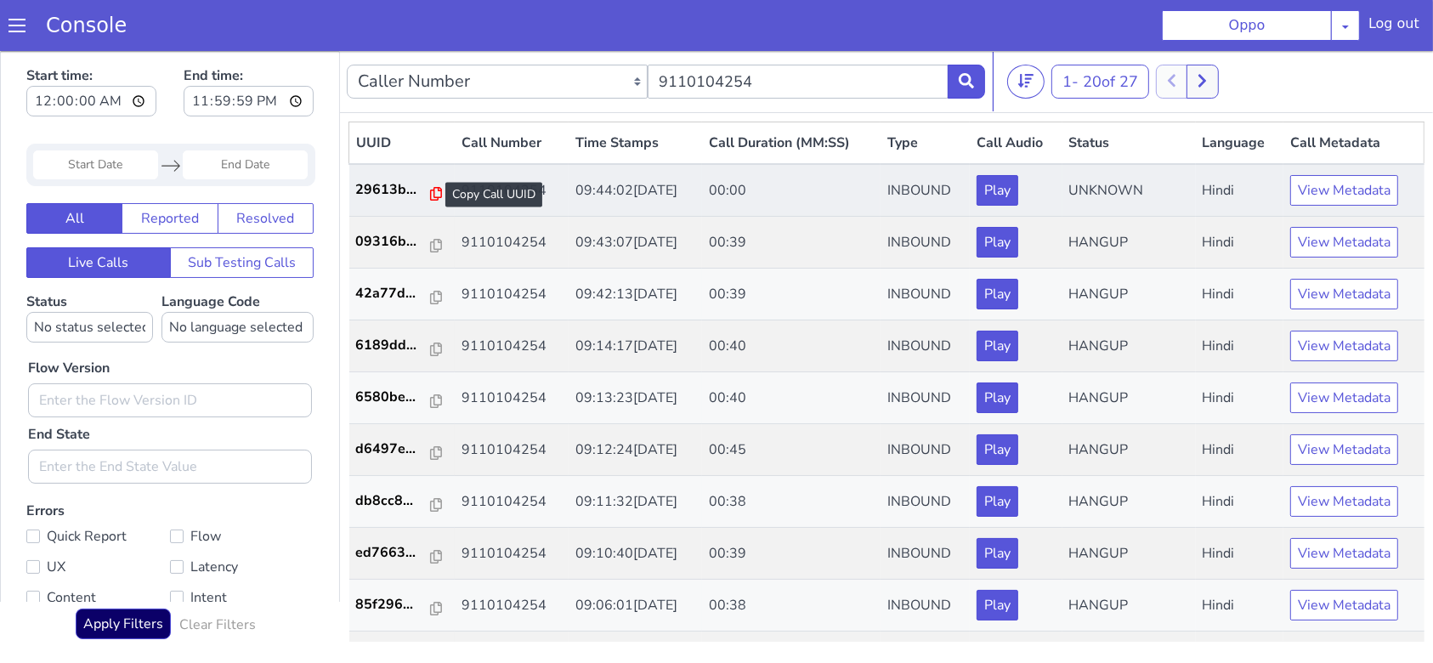
click at [430, 193] on icon at bounding box center [436, 193] width 12 height 14
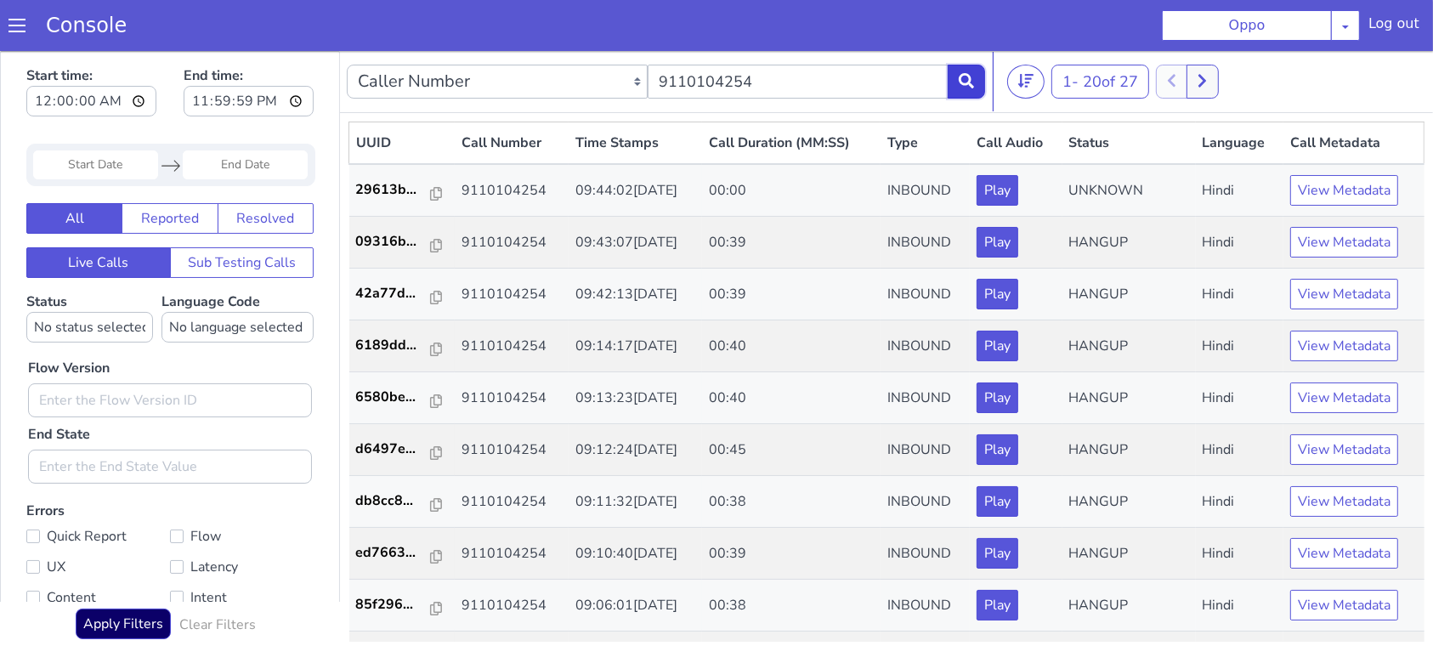
click at [966, 85] on icon at bounding box center [966, 79] width 15 height 15
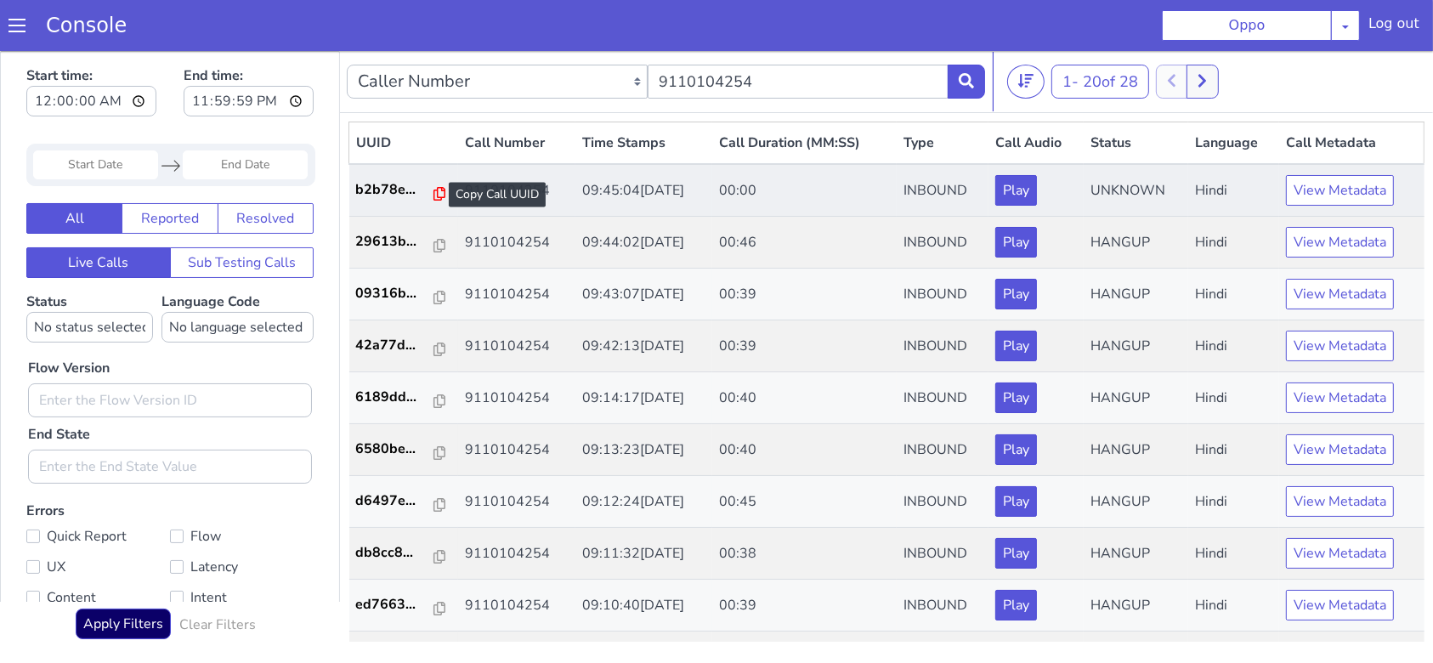
click at [434, 197] on icon at bounding box center [440, 193] width 12 height 14
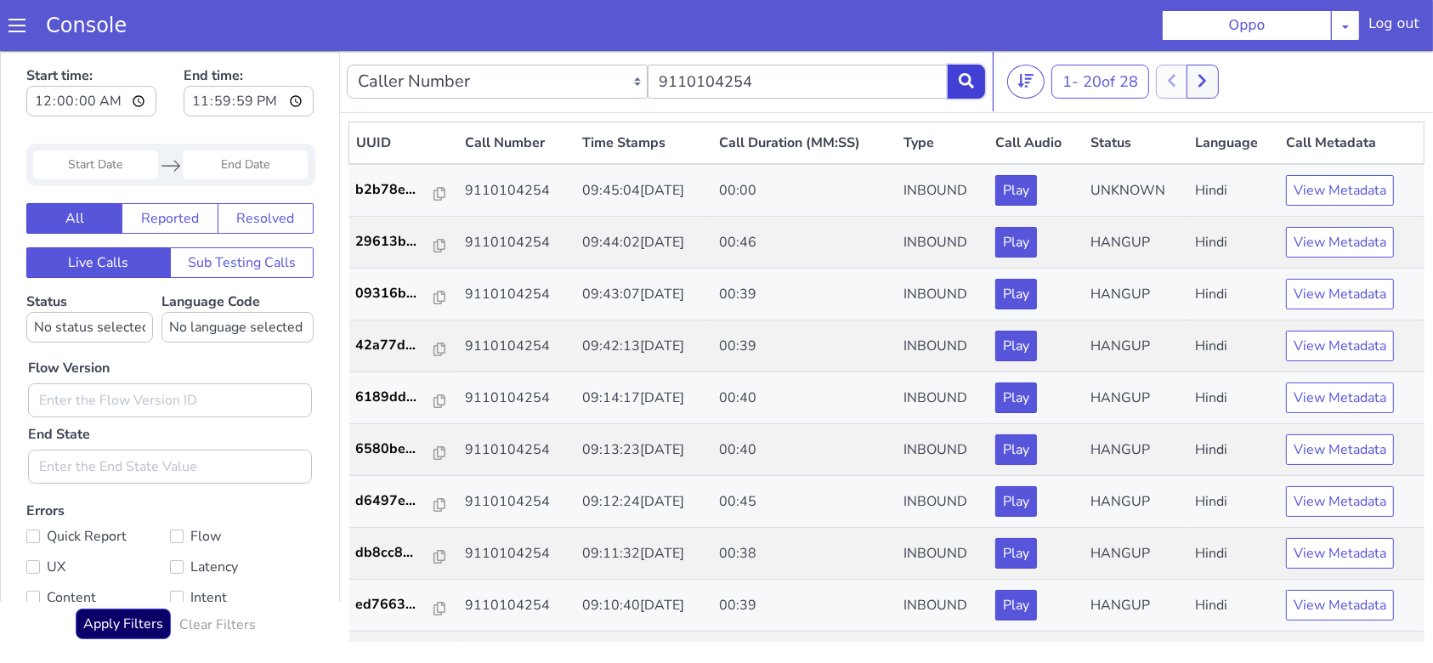
click at [964, 84] on icon at bounding box center [966, 79] width 15 height 15
click at [958, 83] on button at bounding box center [966, 81] width 37 height 34
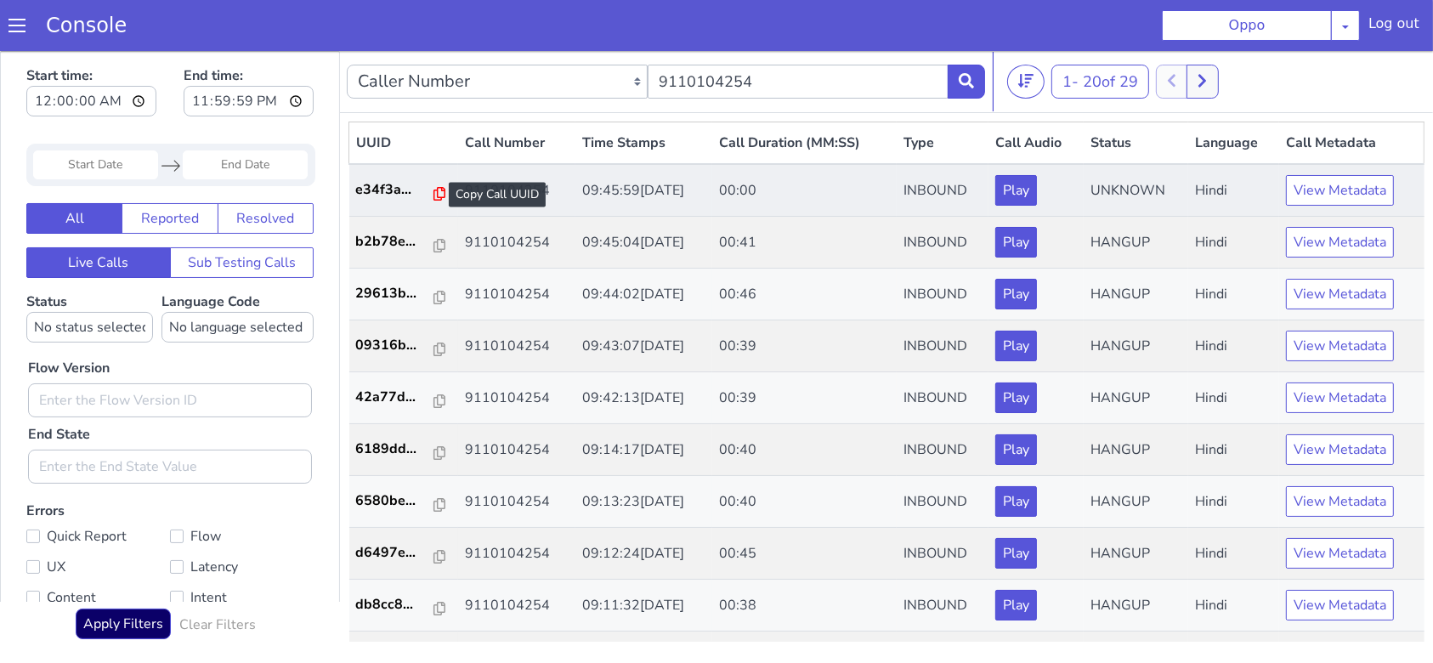
click at [434, 197] on icon at bounding box center [440, 193] width 12 height 14
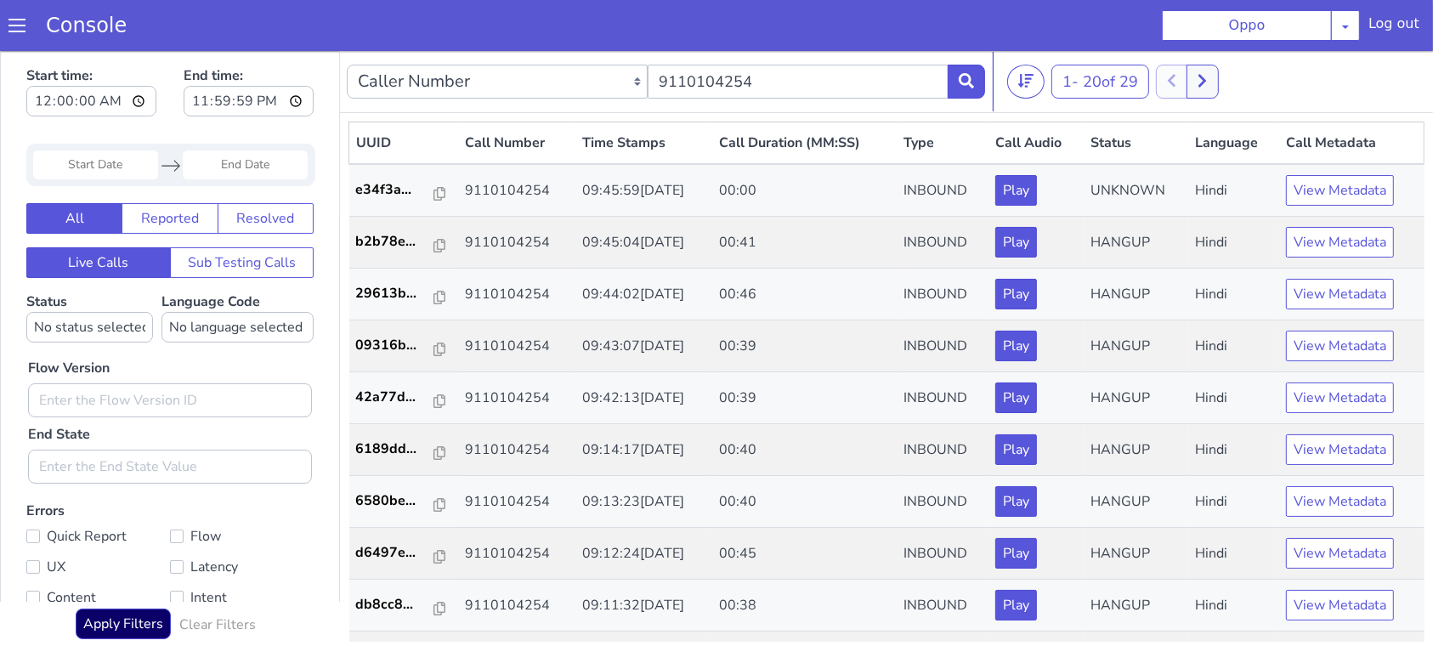
click at [965, 63] on div "Caller Number Call UUID Custom Parameter 9110104254" at bounding box center [666, 81] width 638 height 48
click at [965, 87] on icon at bounding box center [966, 79] width 15 height 15
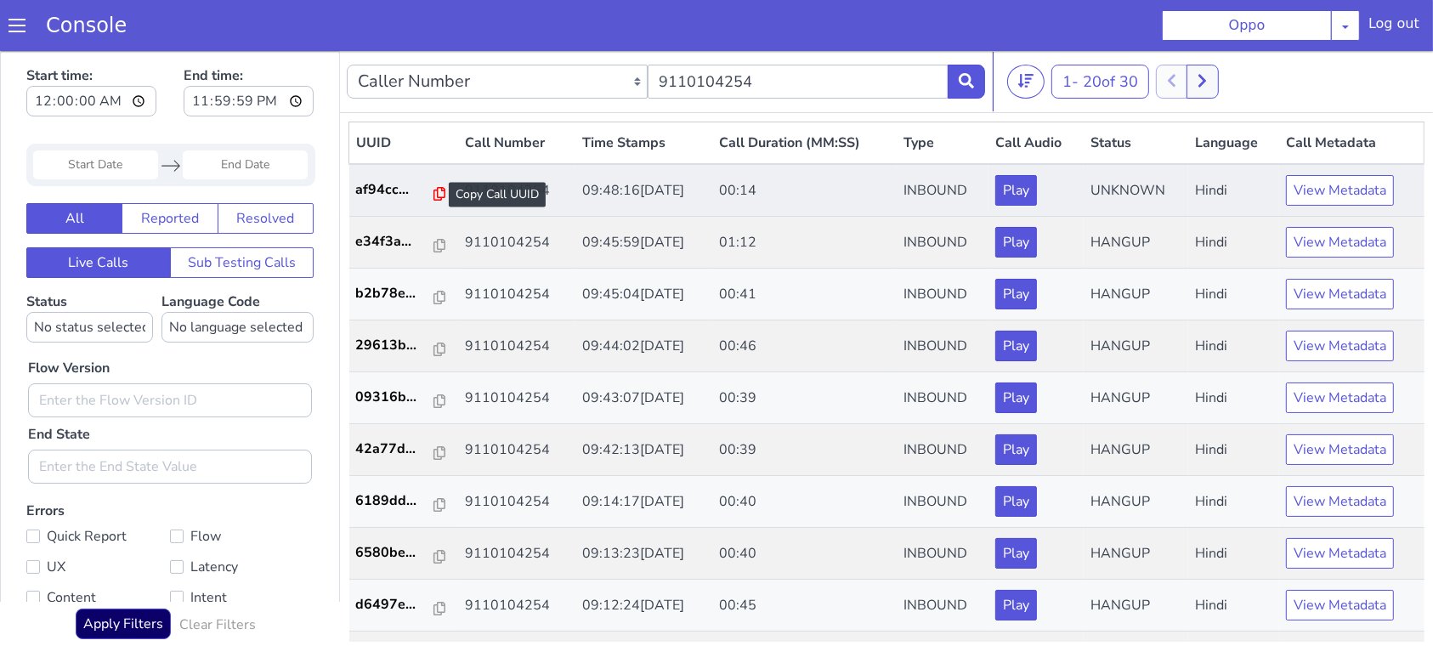
click at [434, 195] on icon at bounding box center [440, 193] width 12 height 14
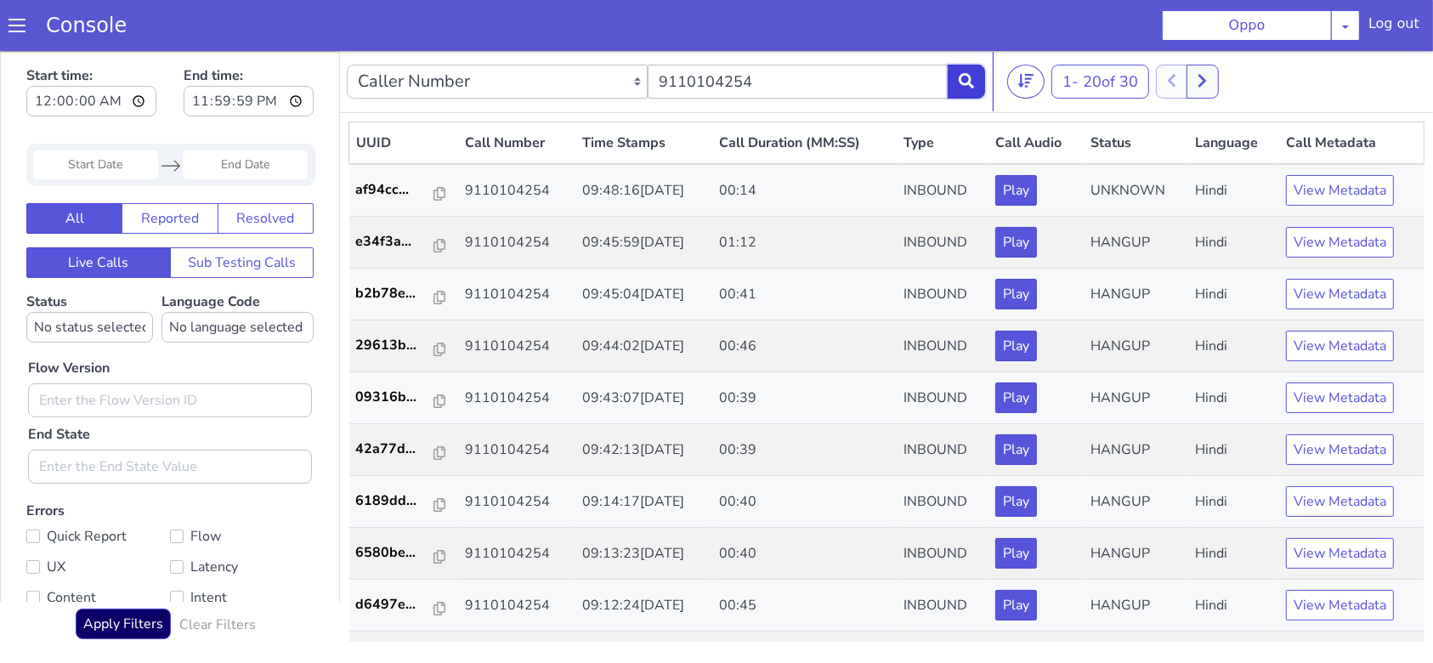
click at [959, 76] on icon at bounding box center [966, 79] width 15 height 15
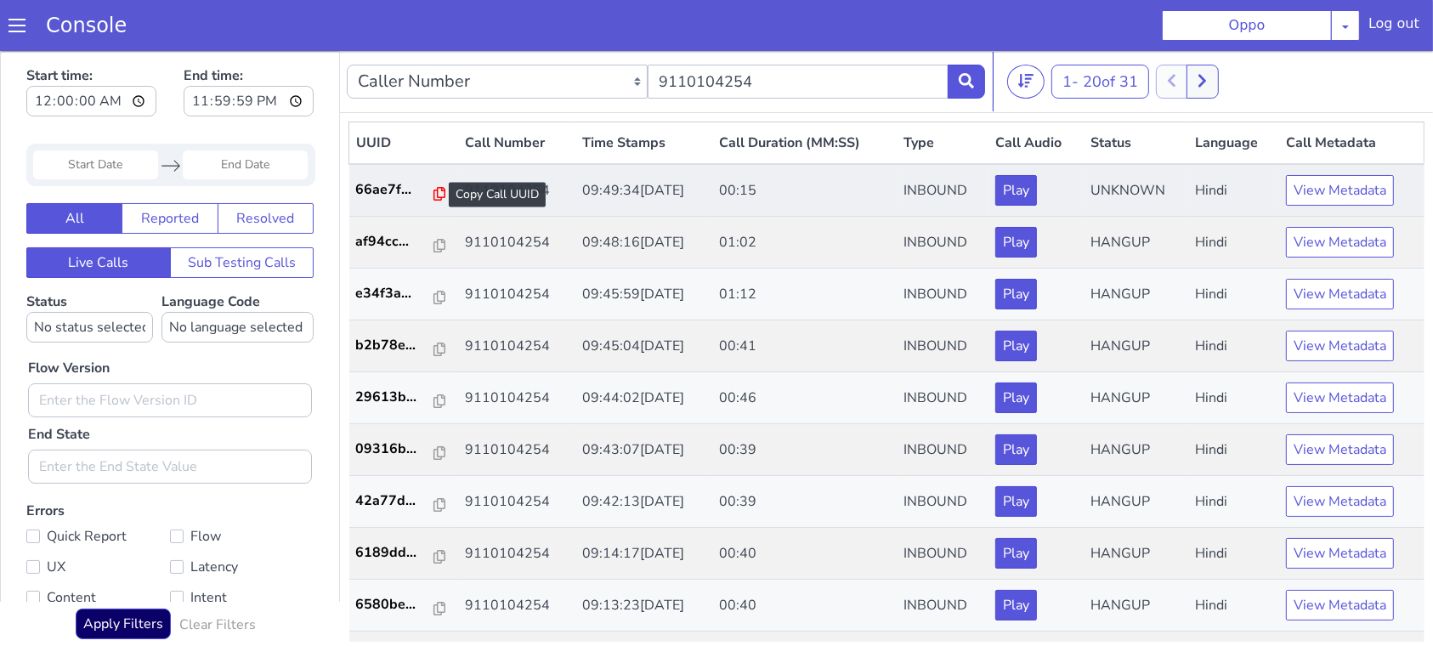
click at [434, 197] on icon at bounding box center [440, 193] width 12 height 14
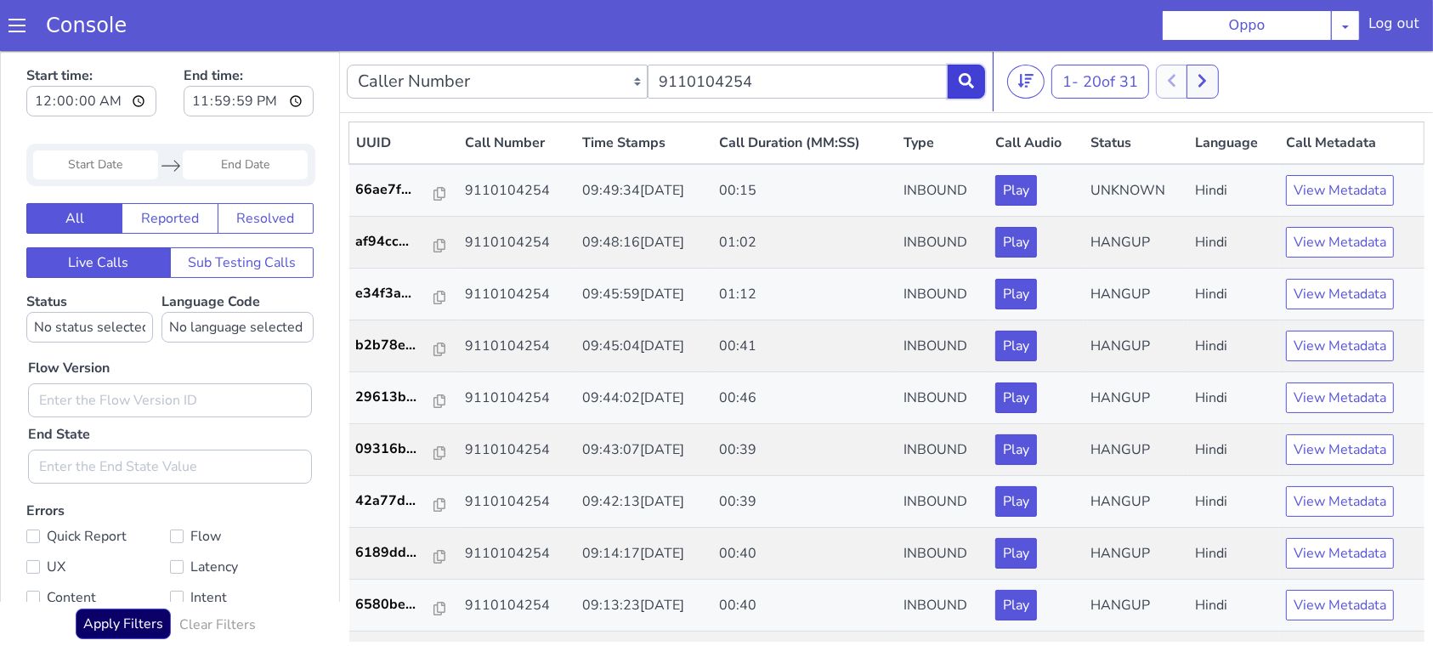
click at [970, 73] on icon at bounding box center [966, 79] width 15 height 15
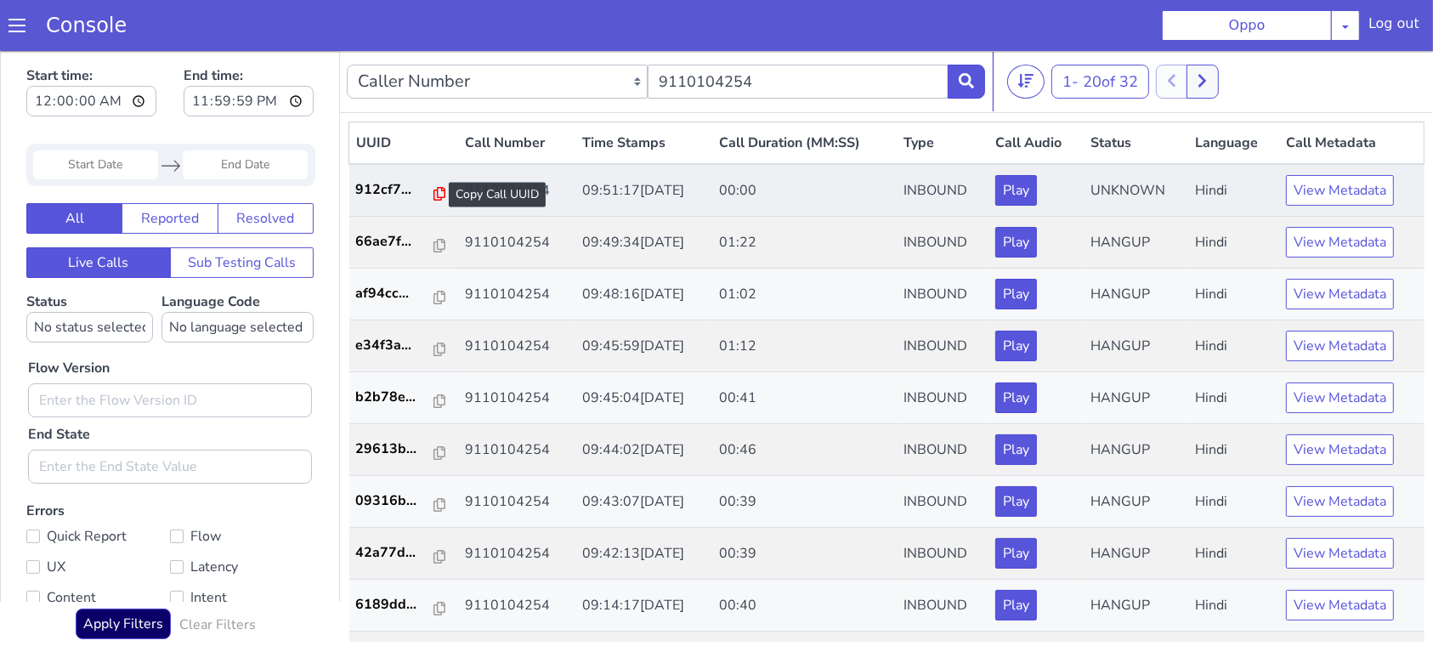
click at [434, 193] on icon at bounding box center [440, 193] width 12 height 14
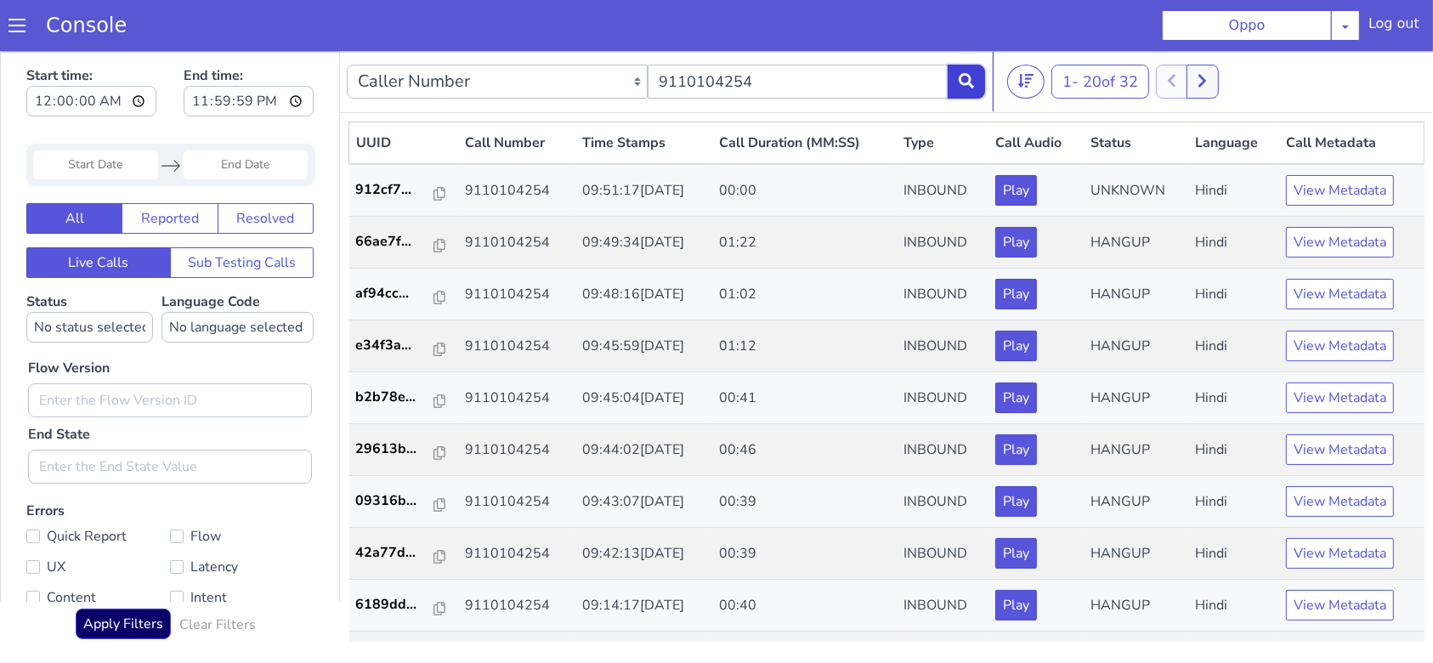
click at [965, 84] on icon at bounding box center [966, 79] width 15 height 15
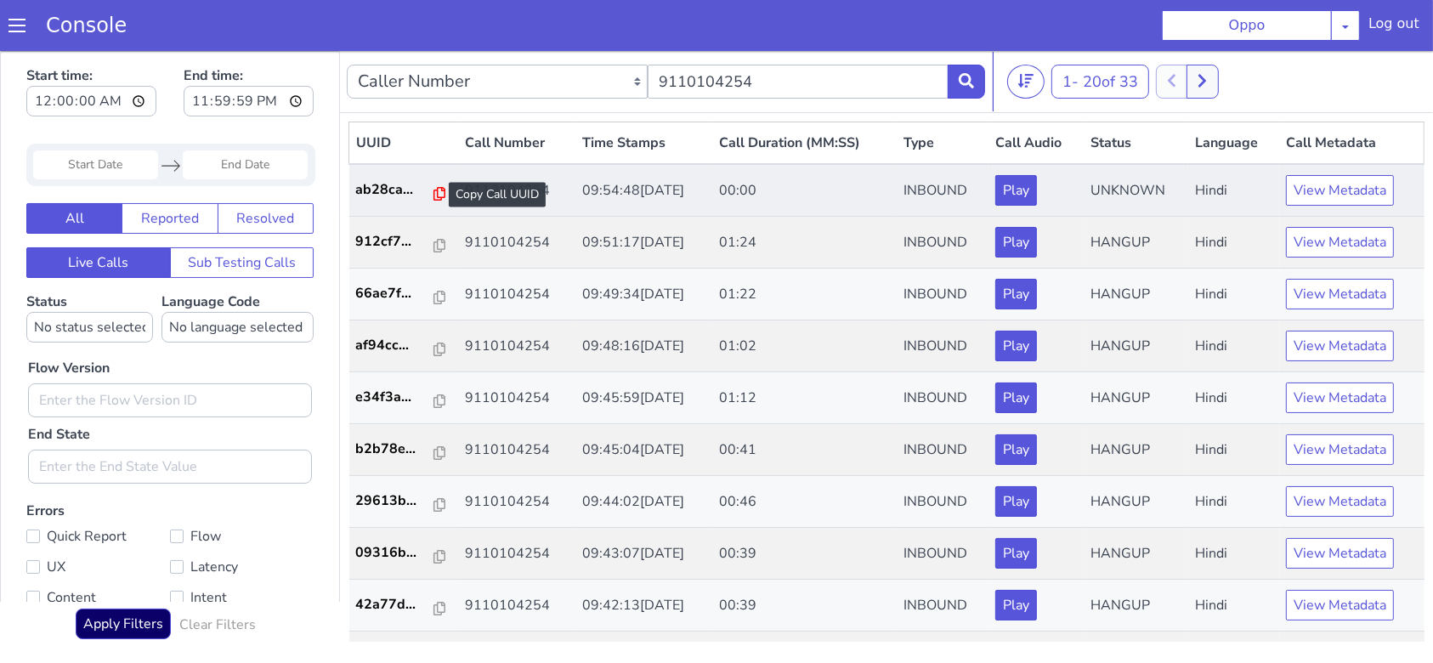
click at [434, 194] on icon at bounding box center [440, 193] width 12 height 14
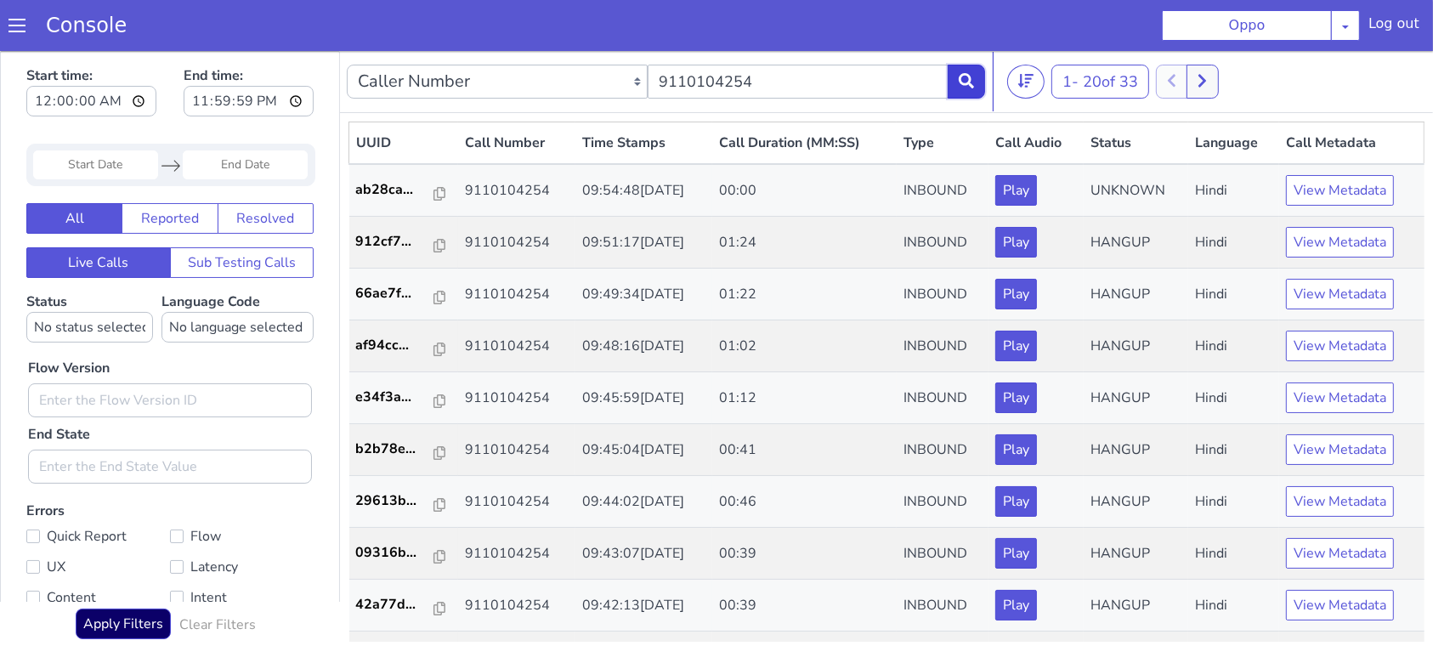
click at [962, 89] on button at bounding box center [966, 81] width 37 height 34
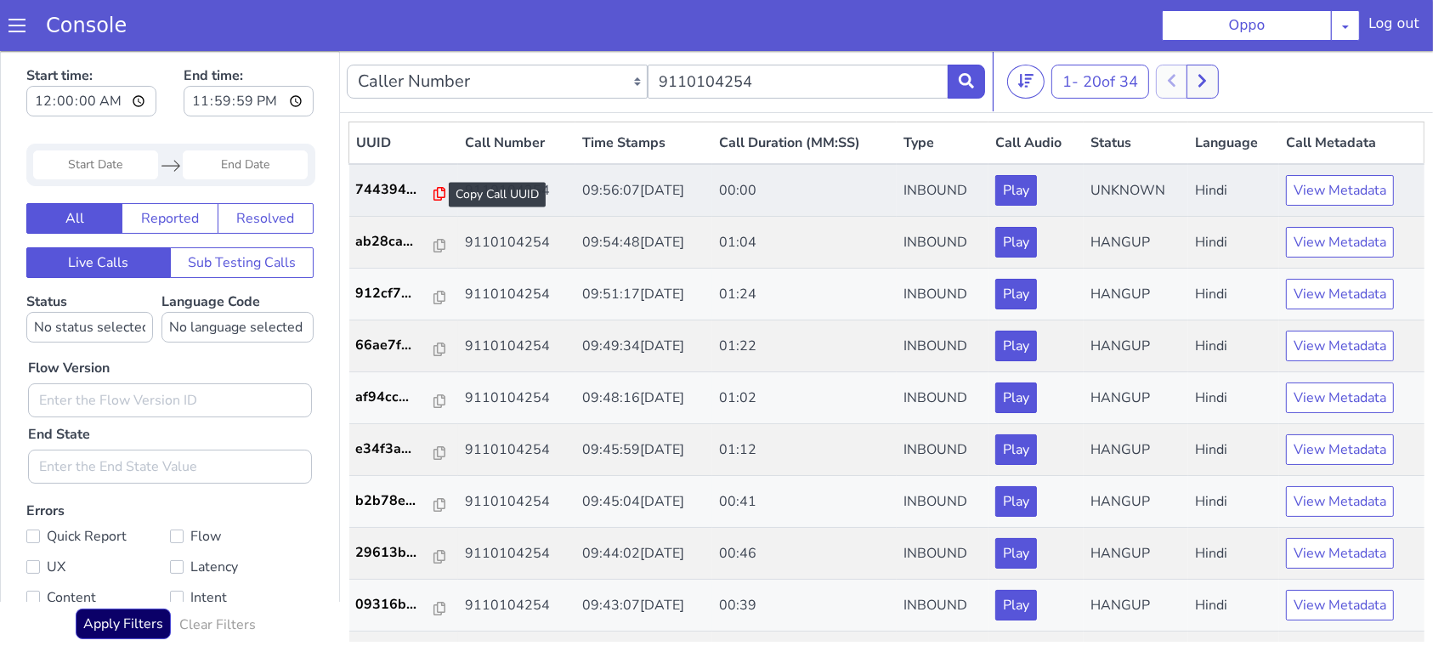
click at [434, 196] on icon at bounding box center [440, 193] width 12 height 14
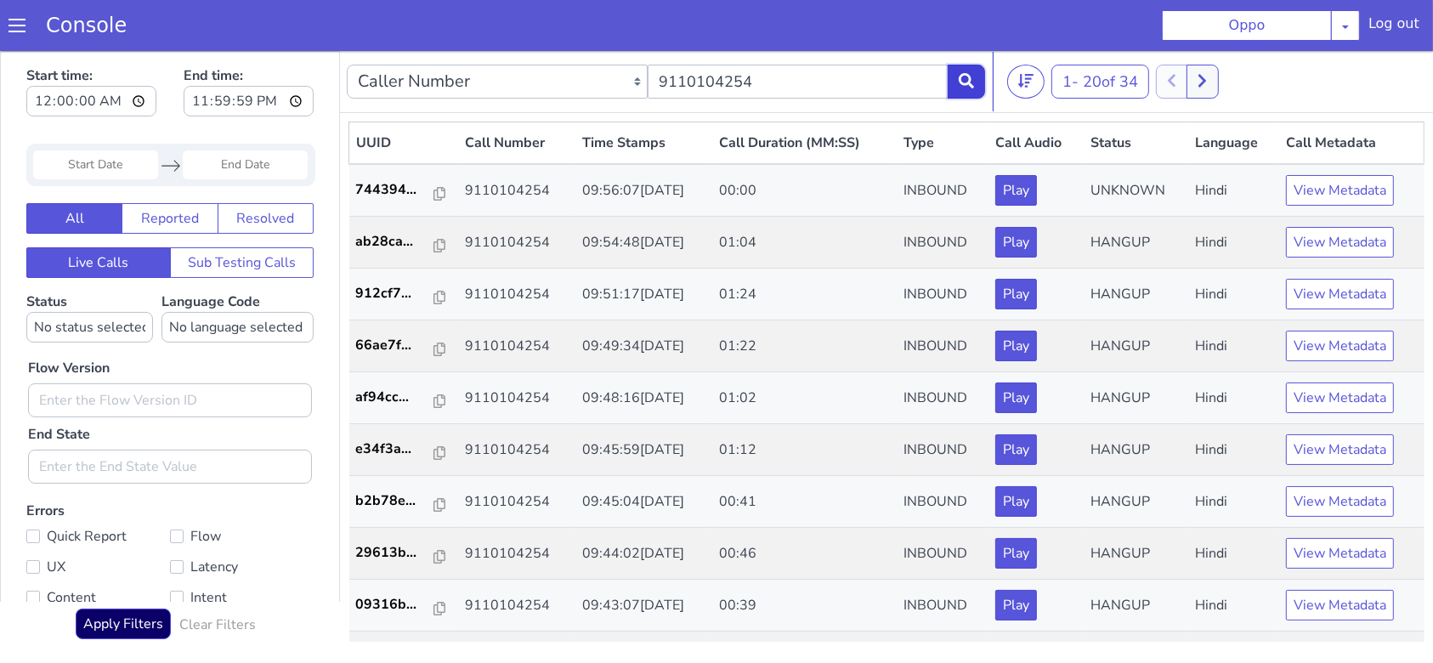
click at [963, 80] on icon at bounding box center [966, 79] width 15 height 15
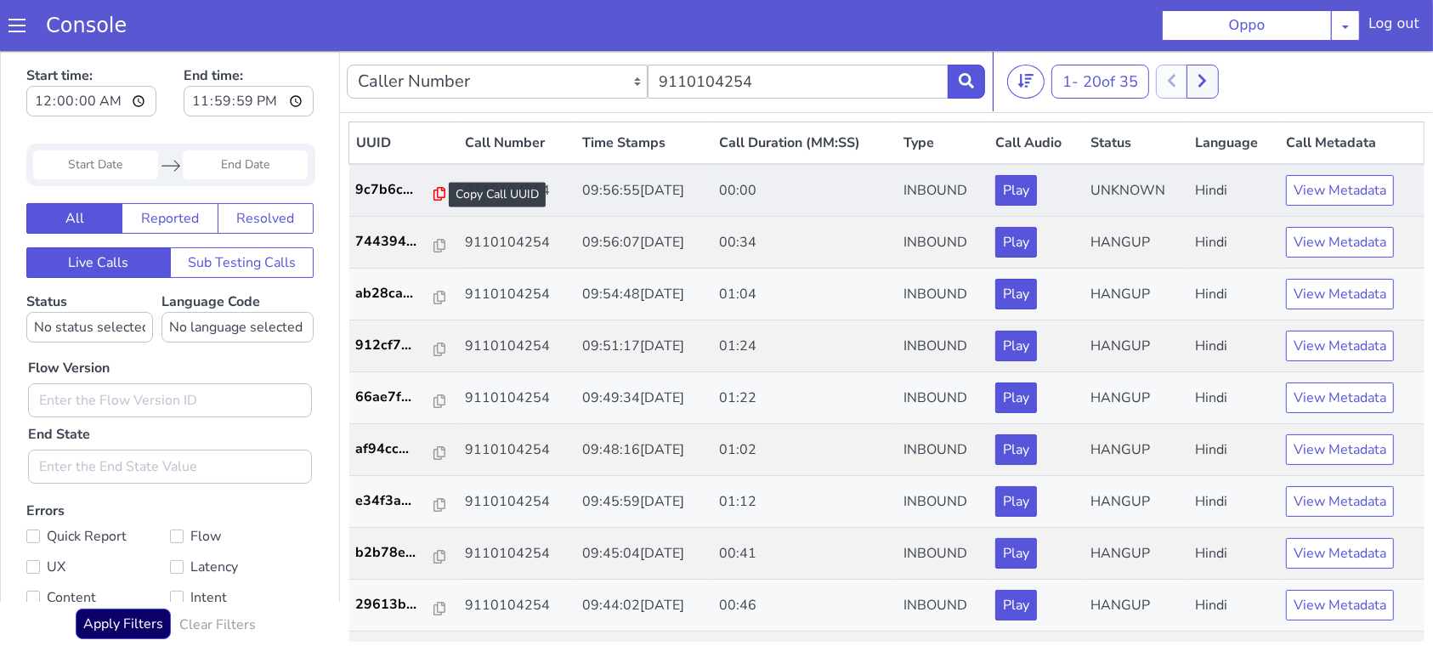
click at [434, 190] on icon at bounding box center [440, 193] width 12 height 14
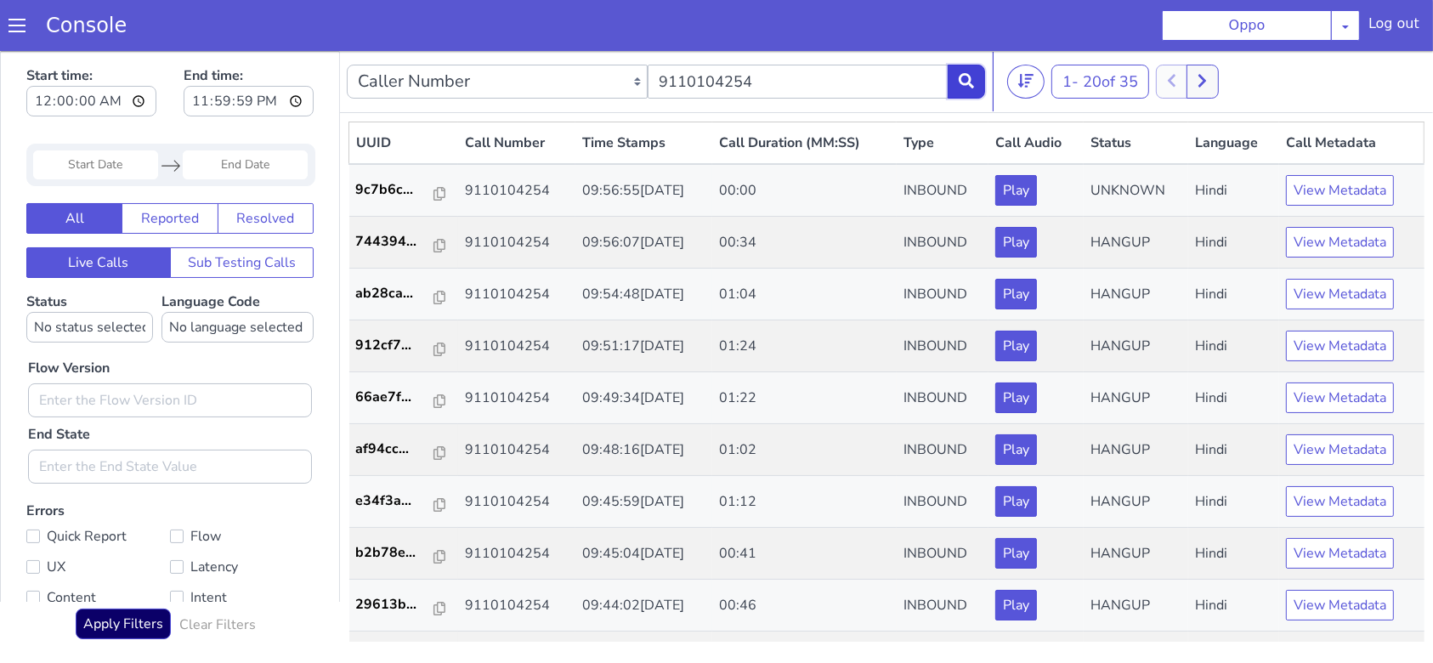
click at [972, 73] on icon at bounding box center [966, 79] width 15 height 15
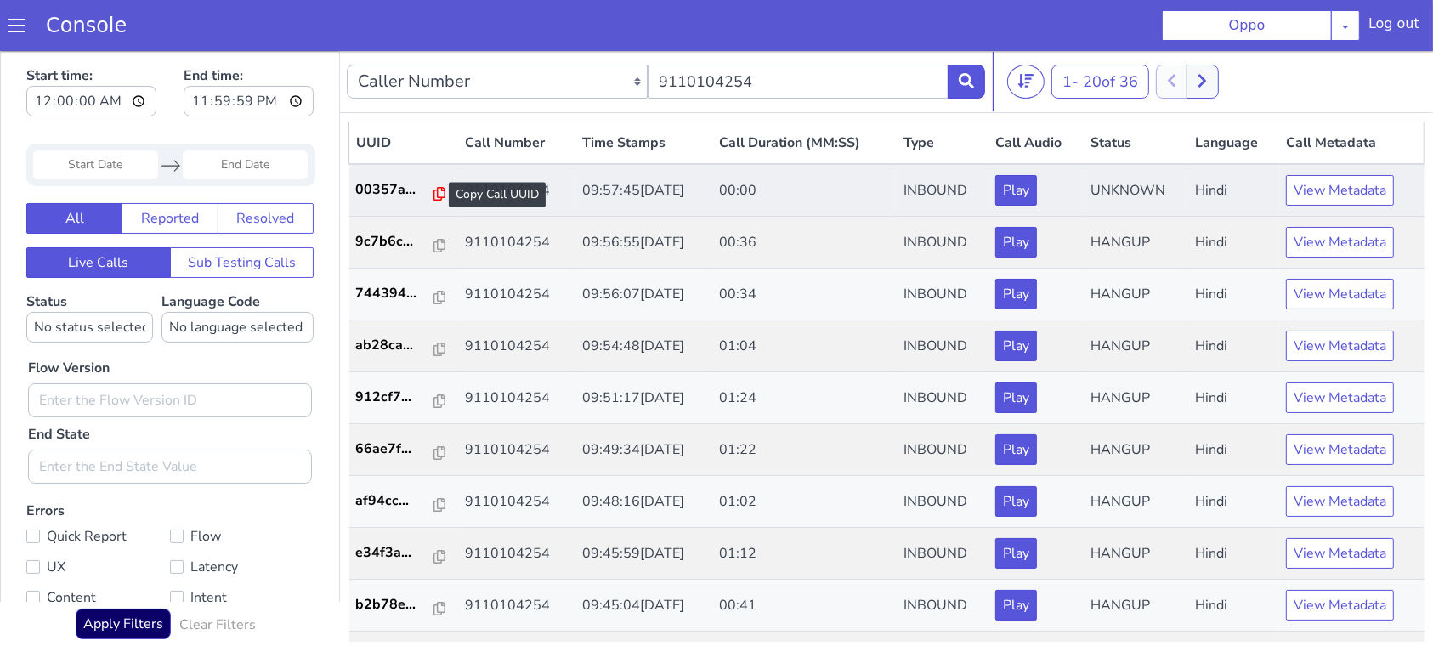
click at [434, 190] on icon at bounding box center [440, 193] width 12 height 14
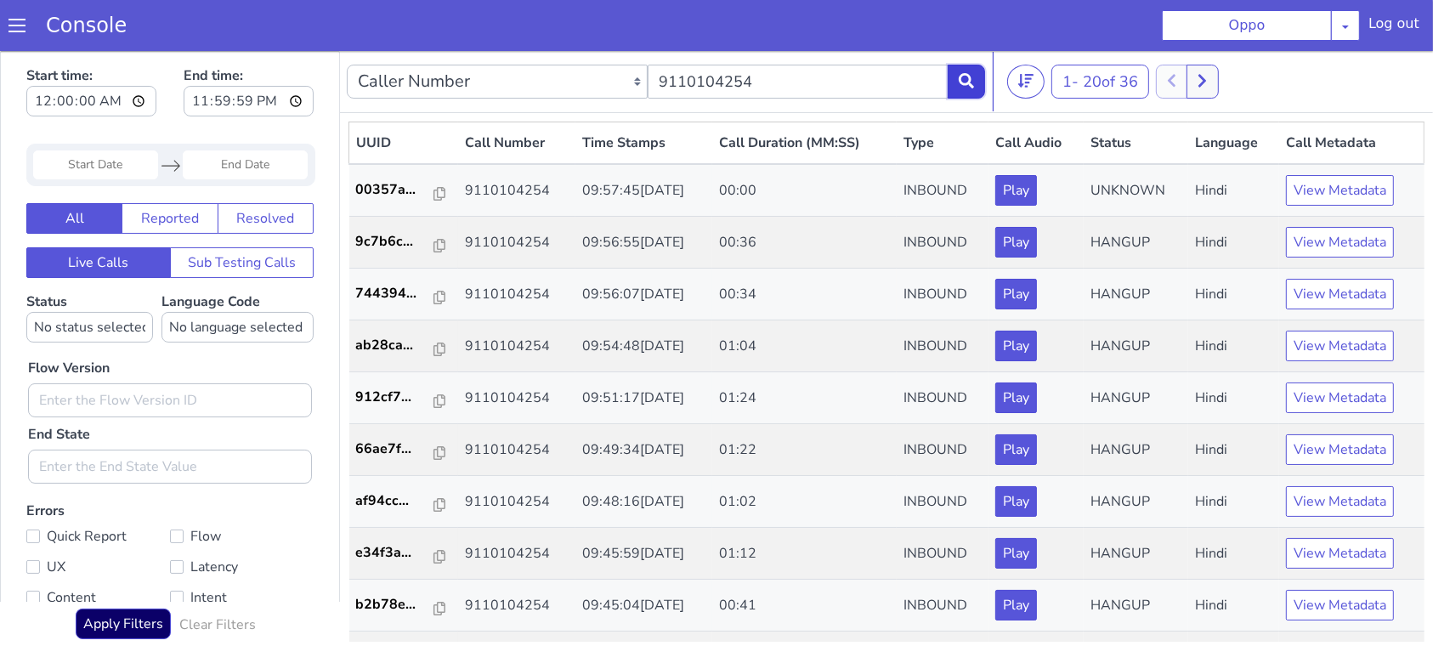
click at [971, 83] on icon at bounding box center [966, 79] width 15 height 15
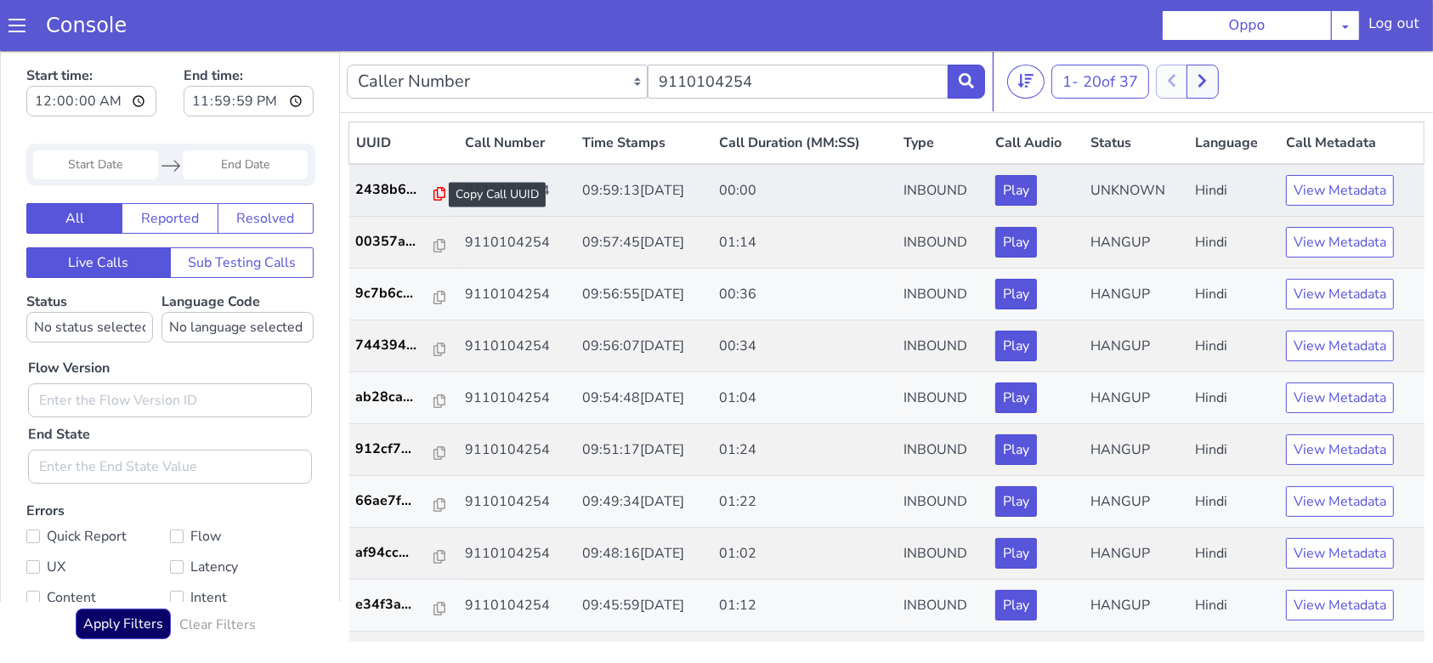
click at [434, 188] on icon at bounding box center [440, 193] width 12 height 14
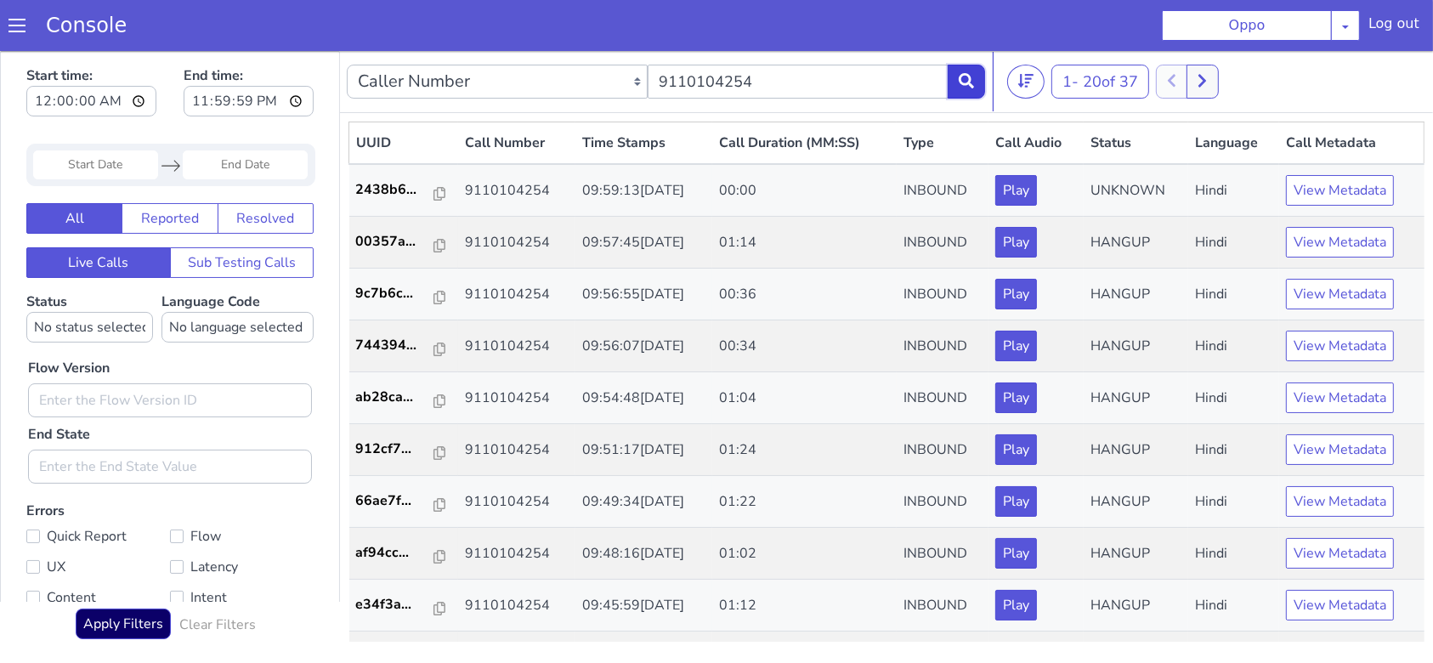
click at [957, 81] on button at bounding box center [966, 81] width 37 height 34
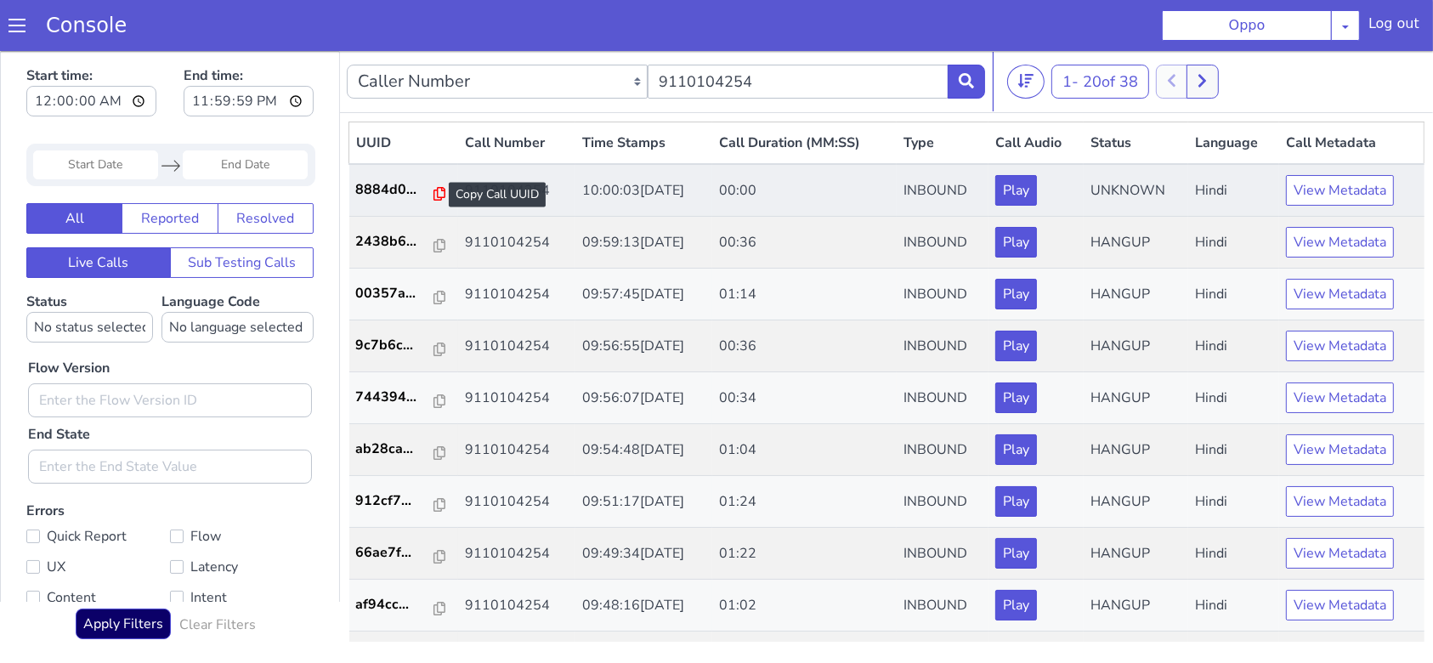
click at [435, 192] on icon at bounding box center [440, 193] width 12 height 14
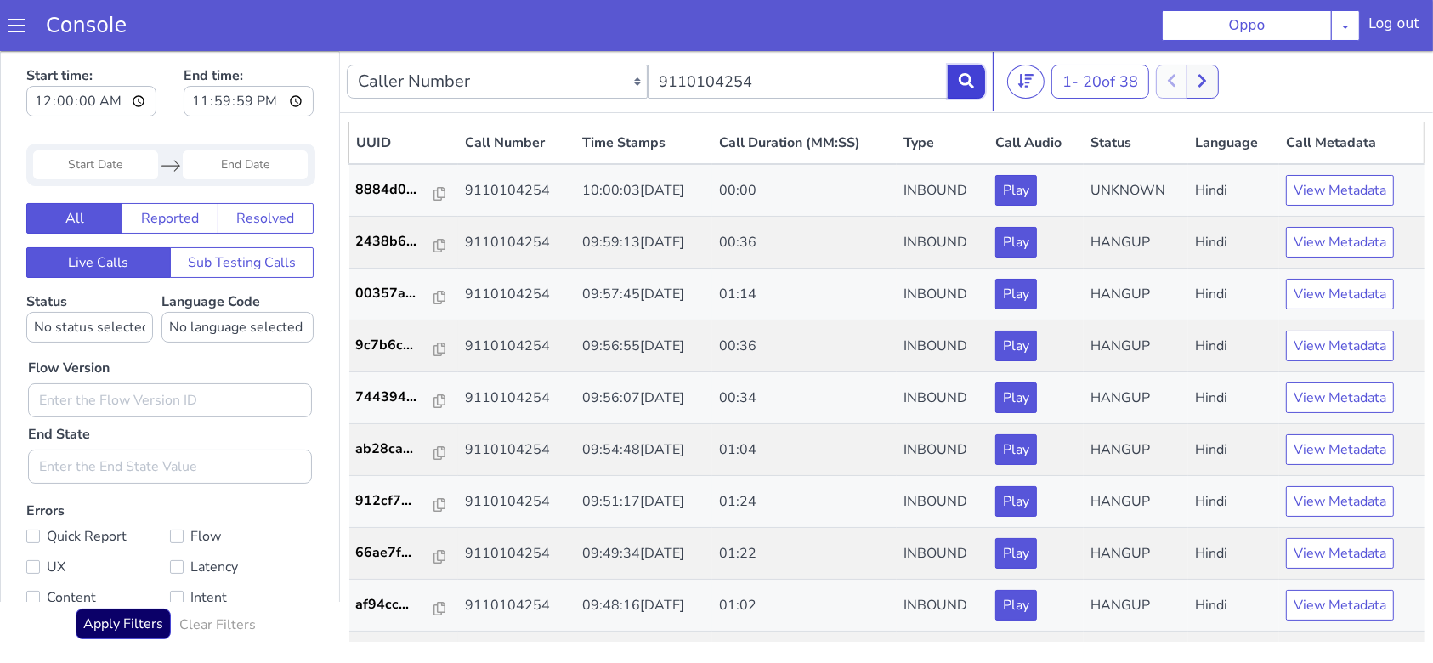
click at [967, 92] on button at bounding box center [966, 81] width 37 height 34
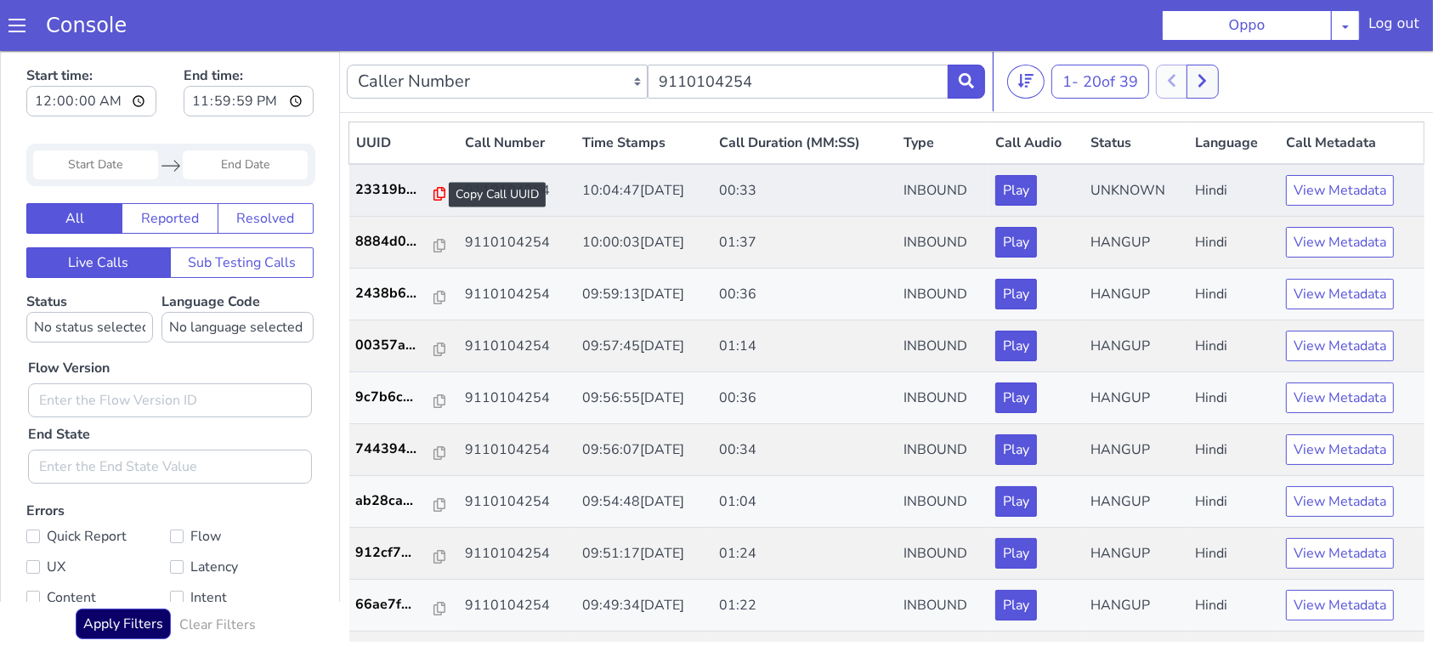
click at [436, 193] on icon at bounding box center [440, 193] width 12 height 14
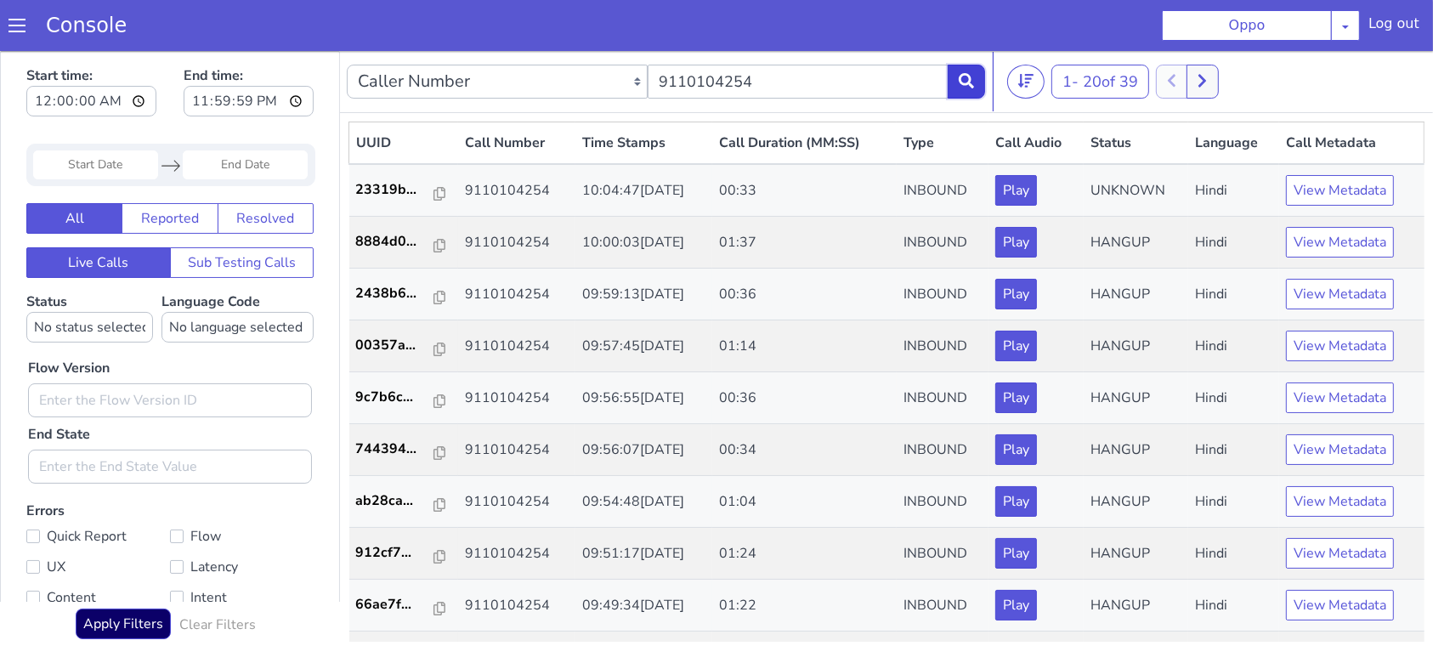
drag, startPoint x: 970, startPoint y: 77, endPoint x: 939, endPoint y: 77, distance: 31.5
click at [970, 77] on icon at bounding box center [966, 79] width 15 height 15
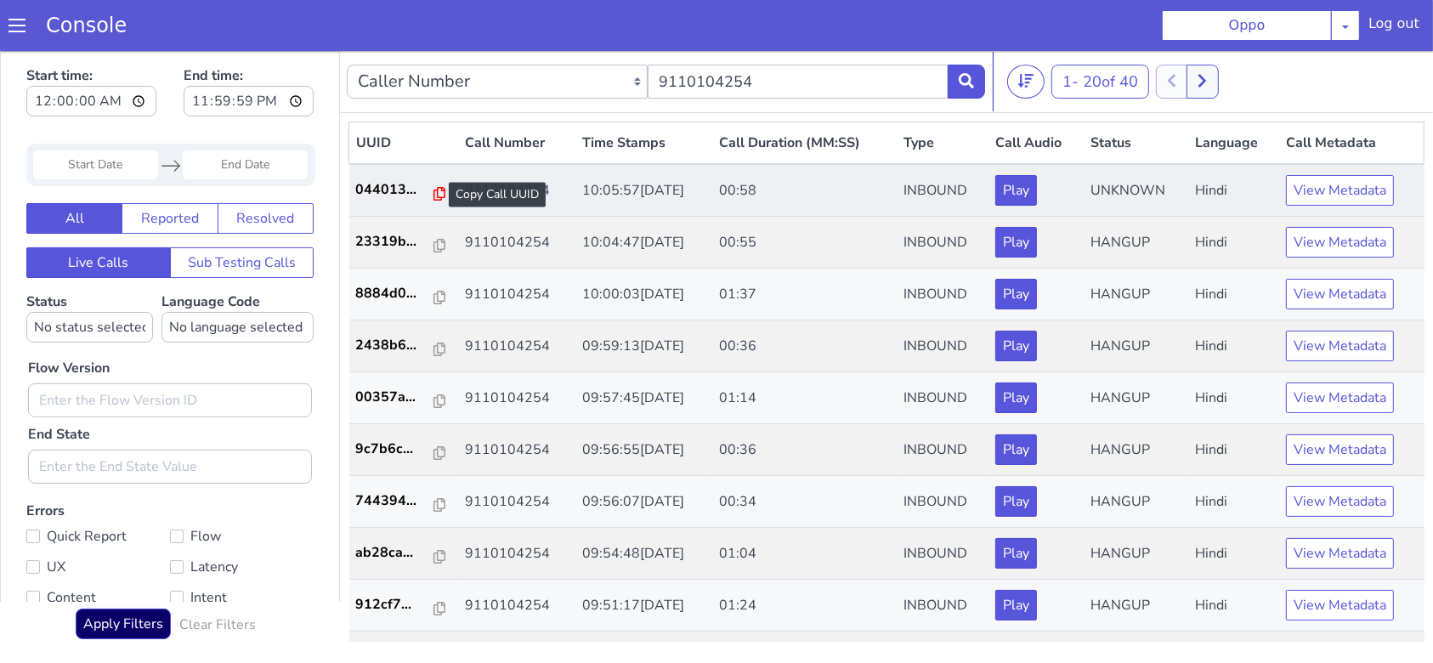
click at [434, 187] on icon at bounding box center [440, 193] width 12 height 14
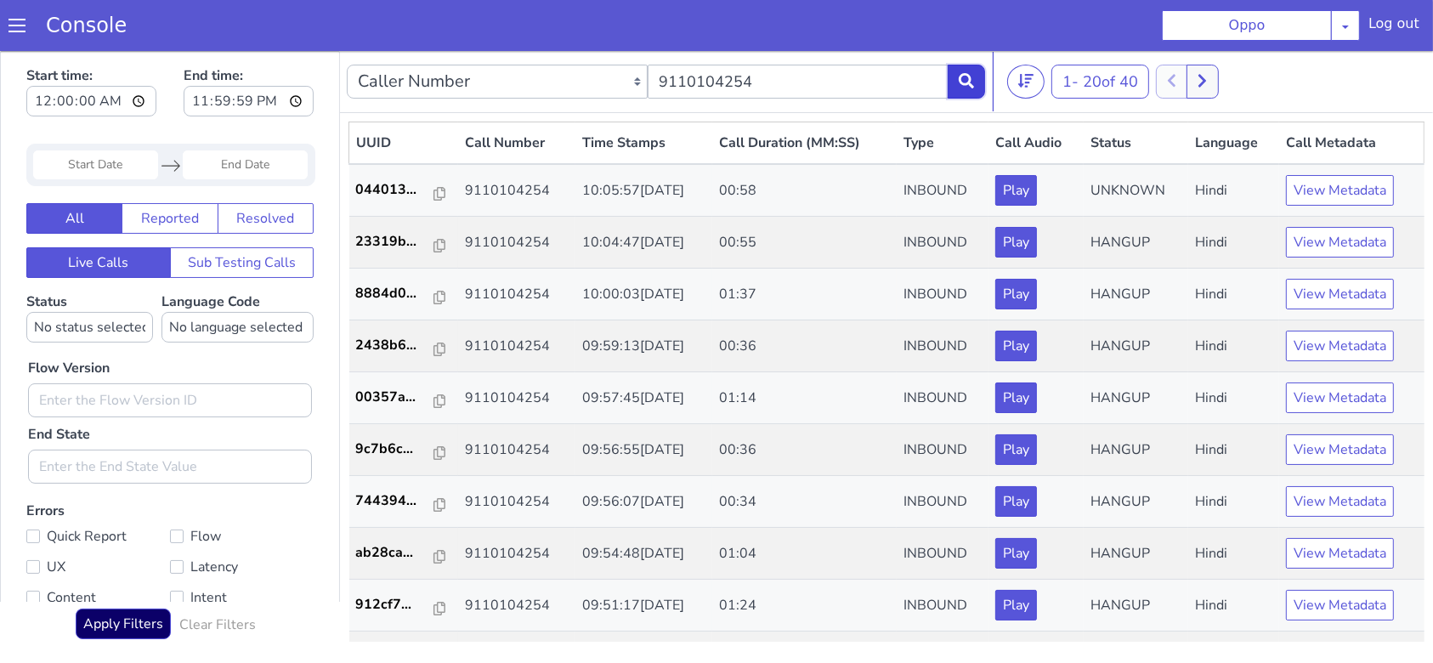
click at [975, 75] on button at bounding box center [966, 81] width 37 height 34
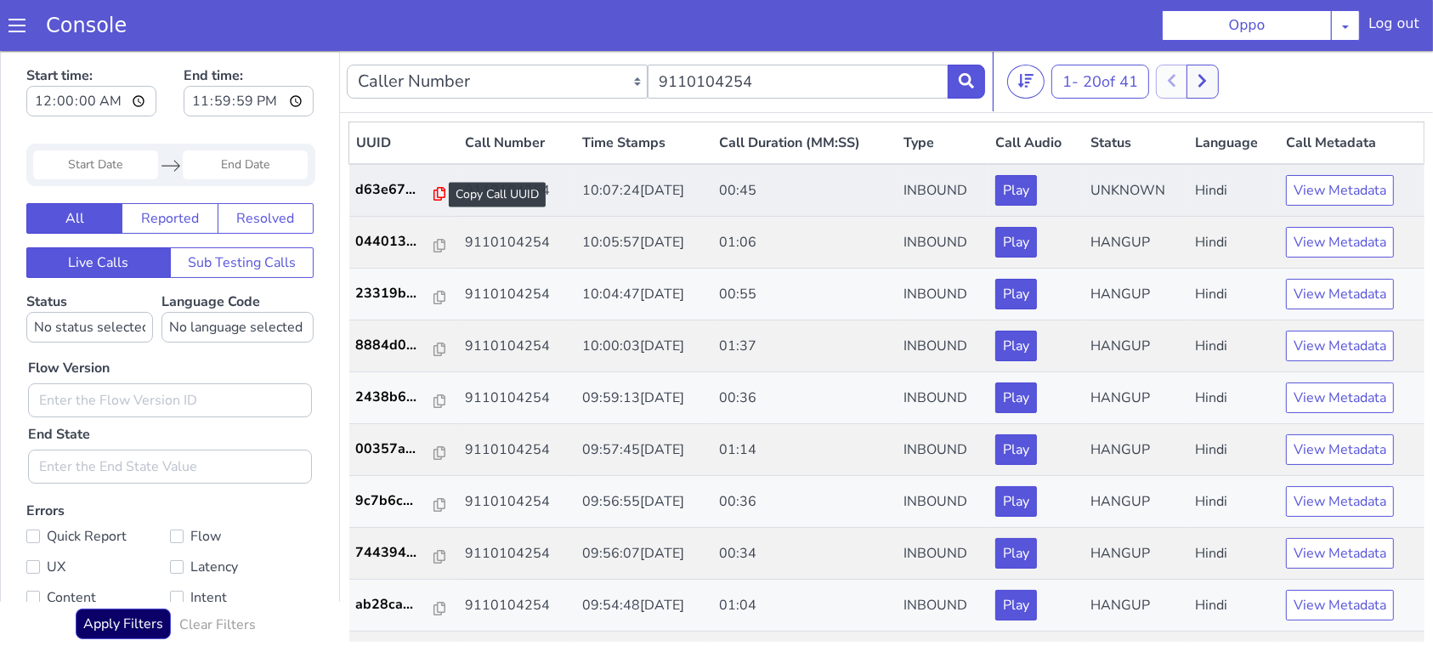
click at [434, 192] on icon at bounding box center [440, 193] width 12 height 14
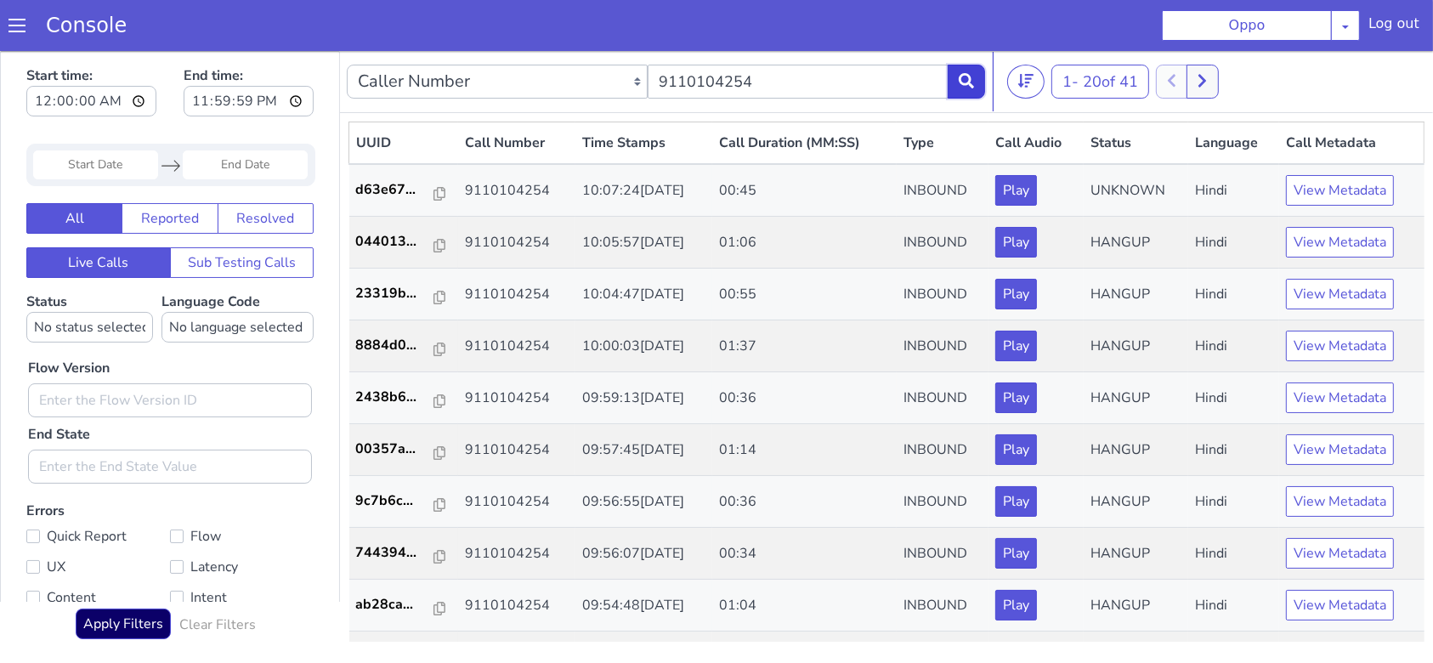
click at [966, 76] on icon at bounding box center [966, 79] width 15 height 15
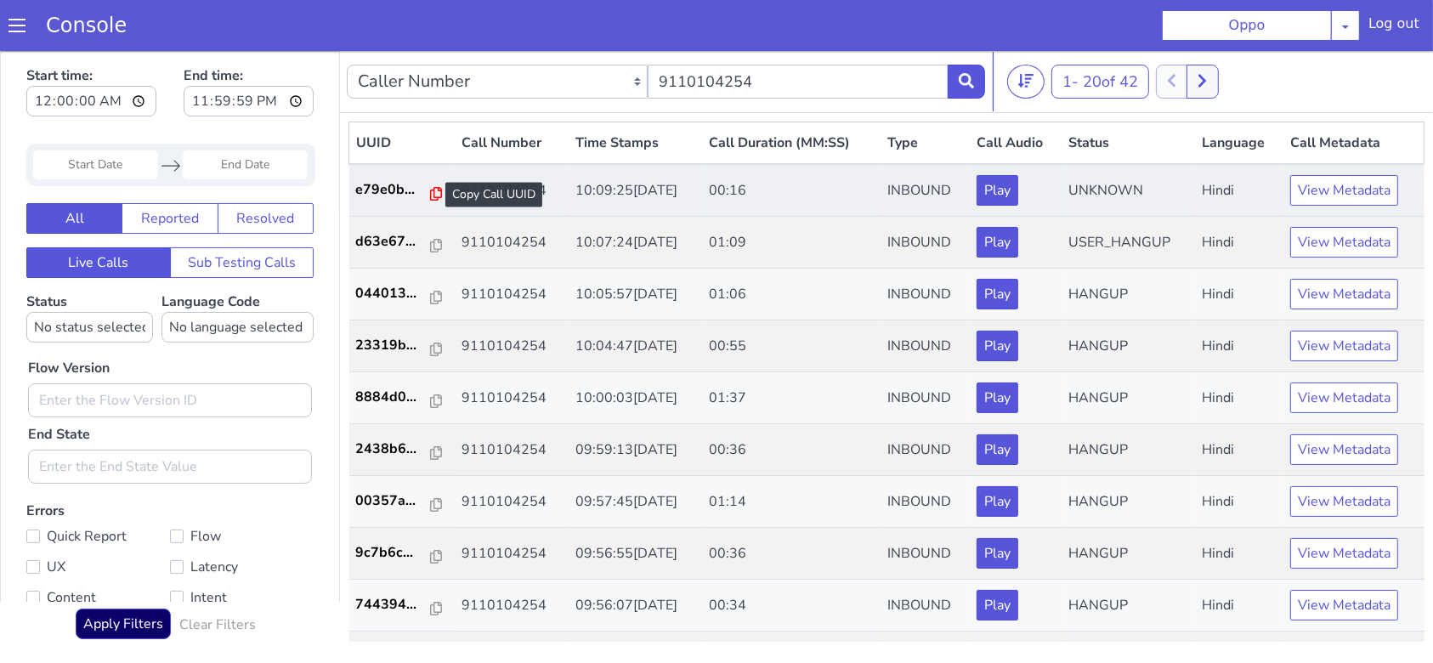
click at [430, 189] on icon at bounding box center [436, 193] width 12 height 14
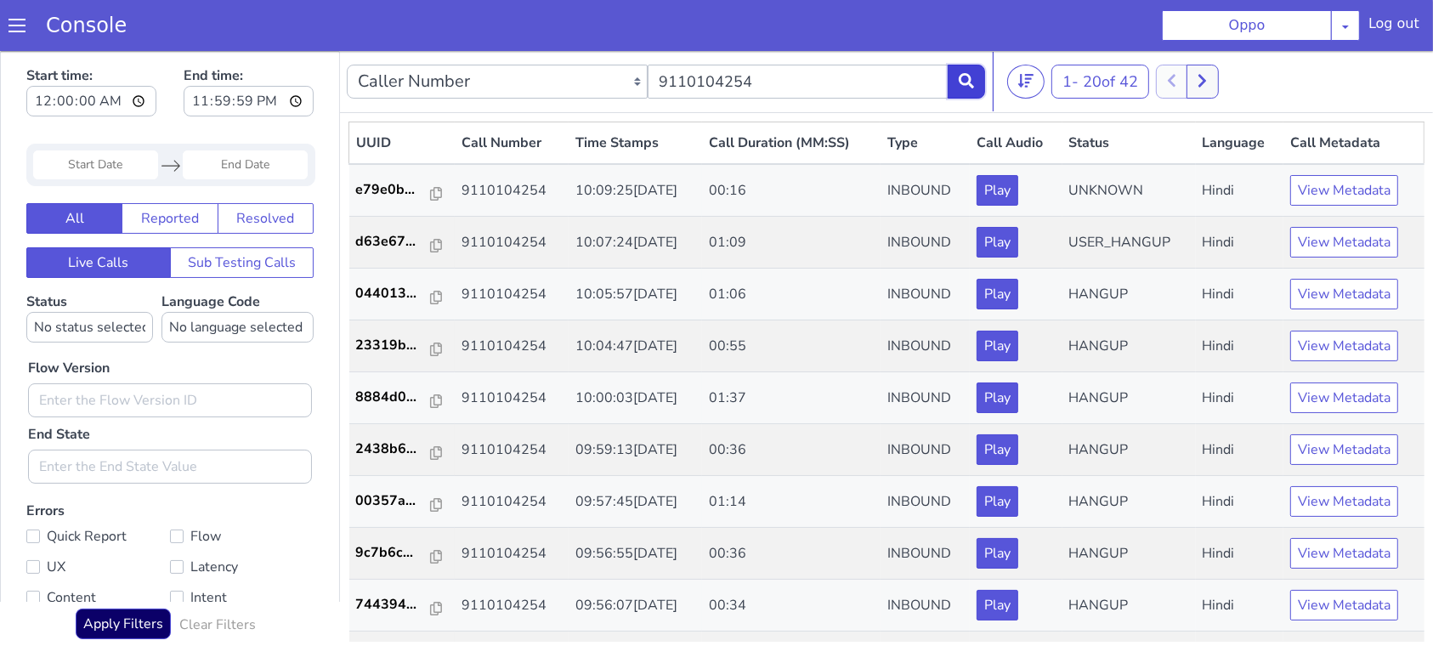
click at [961, 72] on icon at bounding box center [966, 79] width 15 height 15
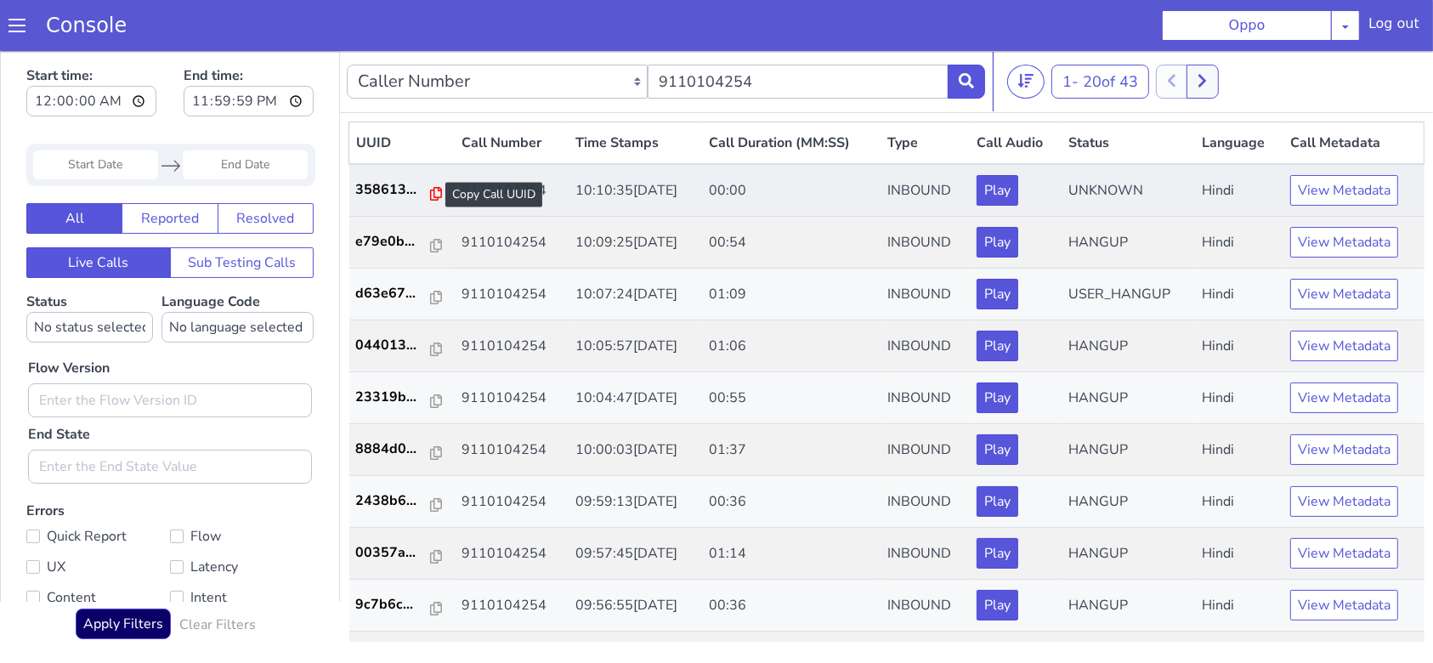
click at [430, 193] on icon at bounding box center [436, 193] width 12 height 14
